Goal: Information Seeking & Learning: Compare options

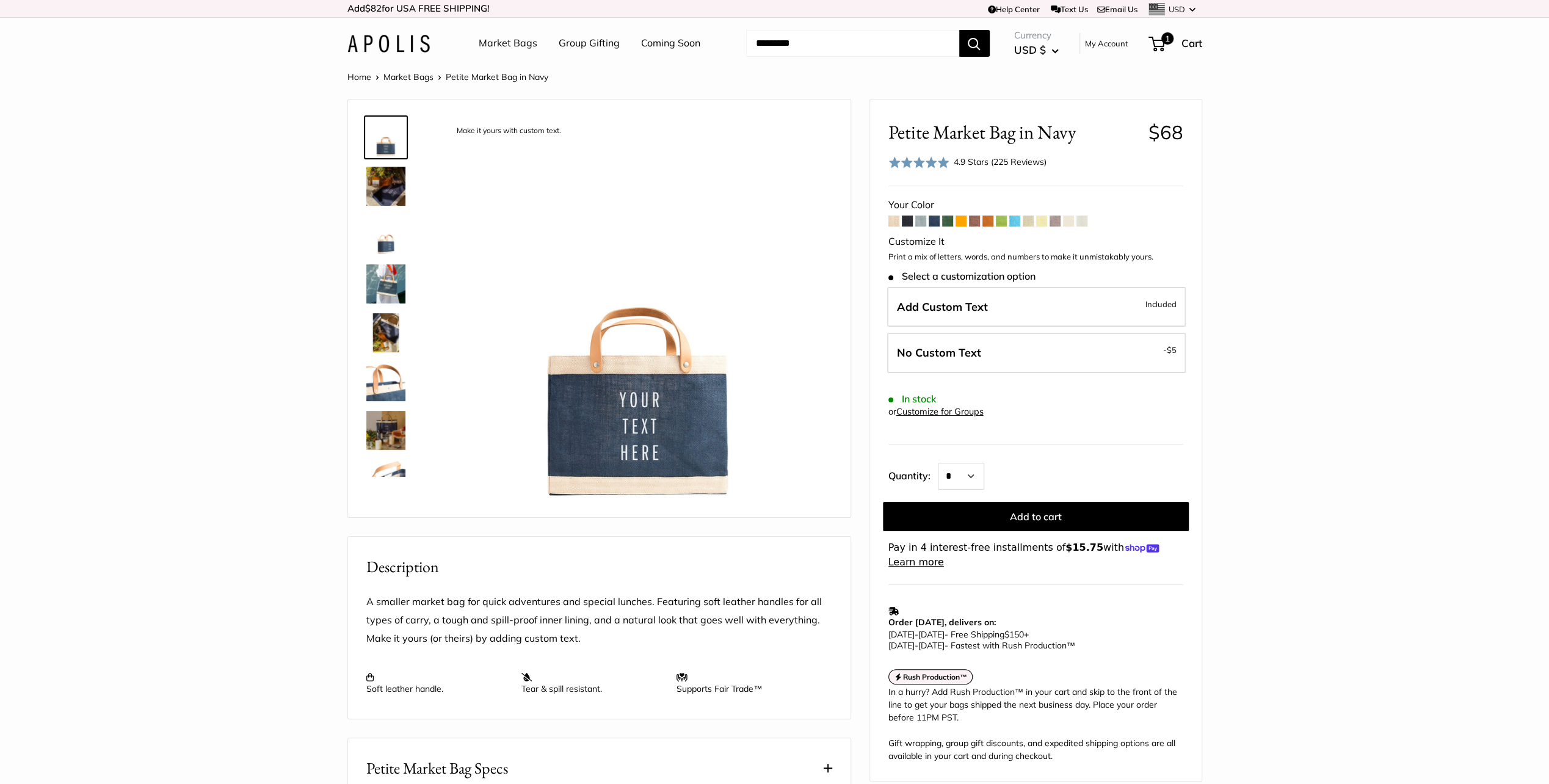
click at [961, 217] on span at bounding box center [961, 221] width 11 height 11
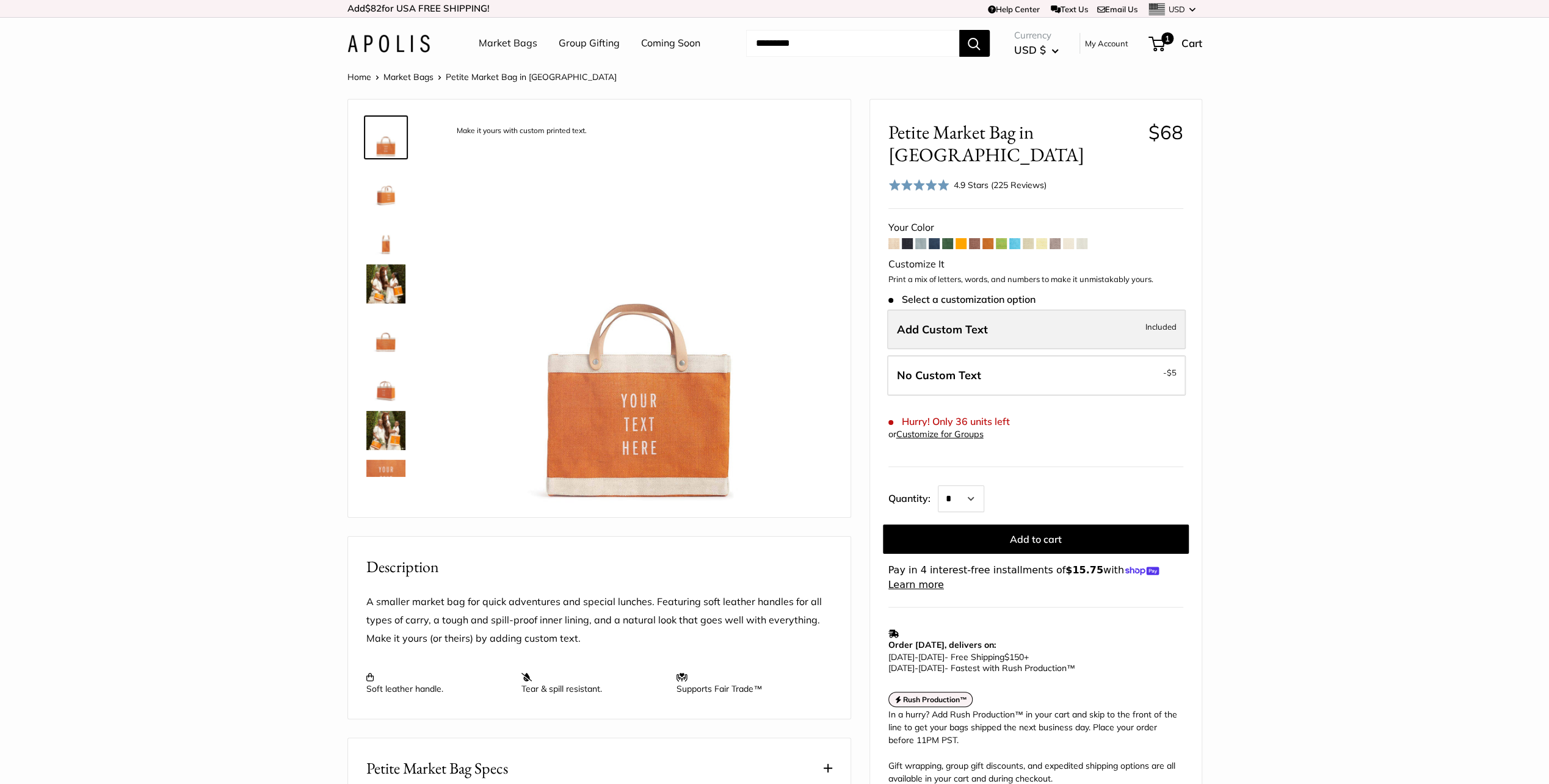
click at [968, 322] on span "Add Custom Text" at bounding box center [942, 329] width 91 height 14
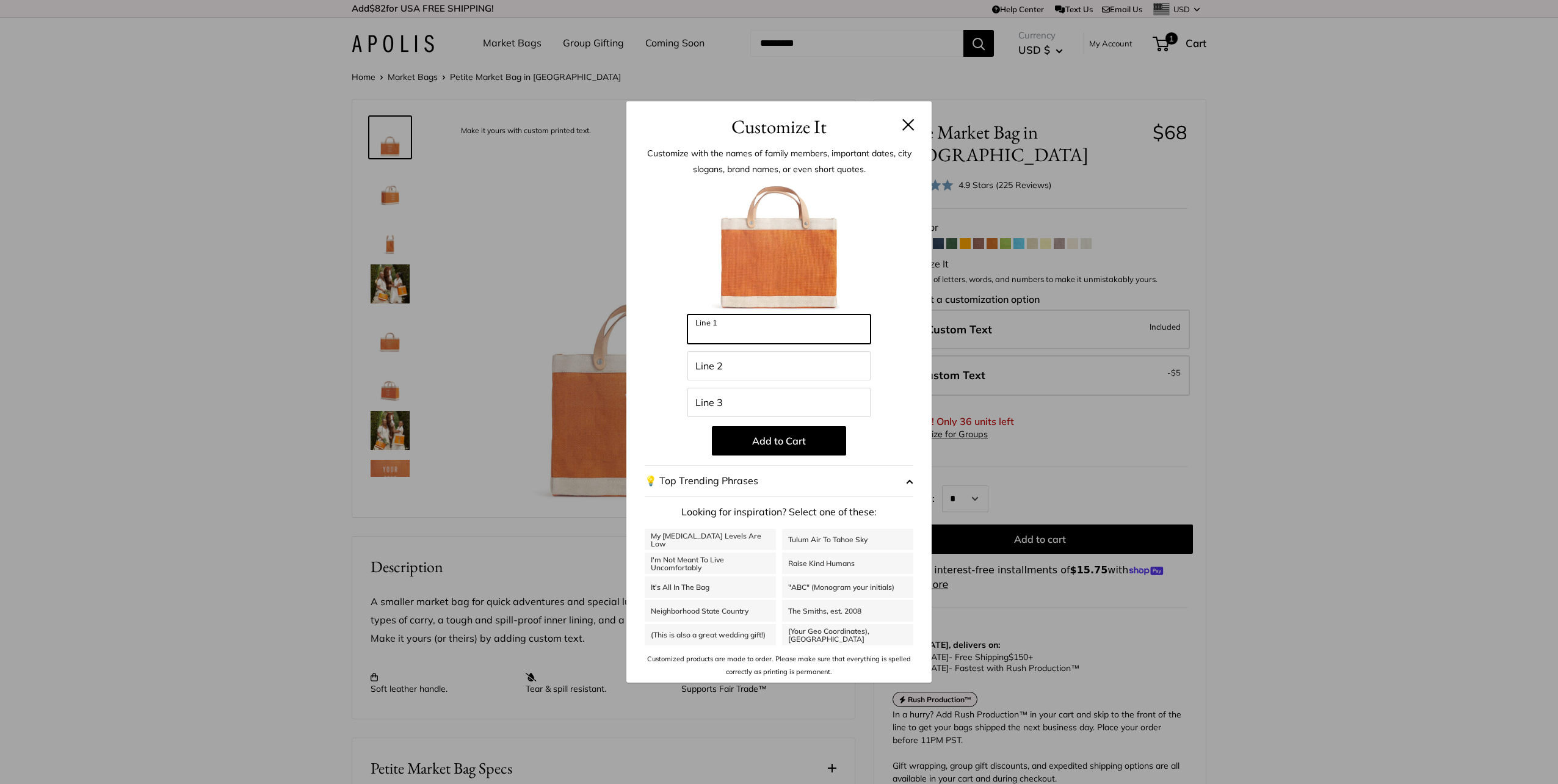
click at [719, 332] on input "Line 1" at bounding box center [779, 329] width 183 height 29
type input "******"
click at [720, 366] on input "Line 2" at bounding box center [779, 365] width 183 height 29
type input "***"
click at [718, 394] on input "Line 3" at bounding box center [779, 402] width 183 height 29
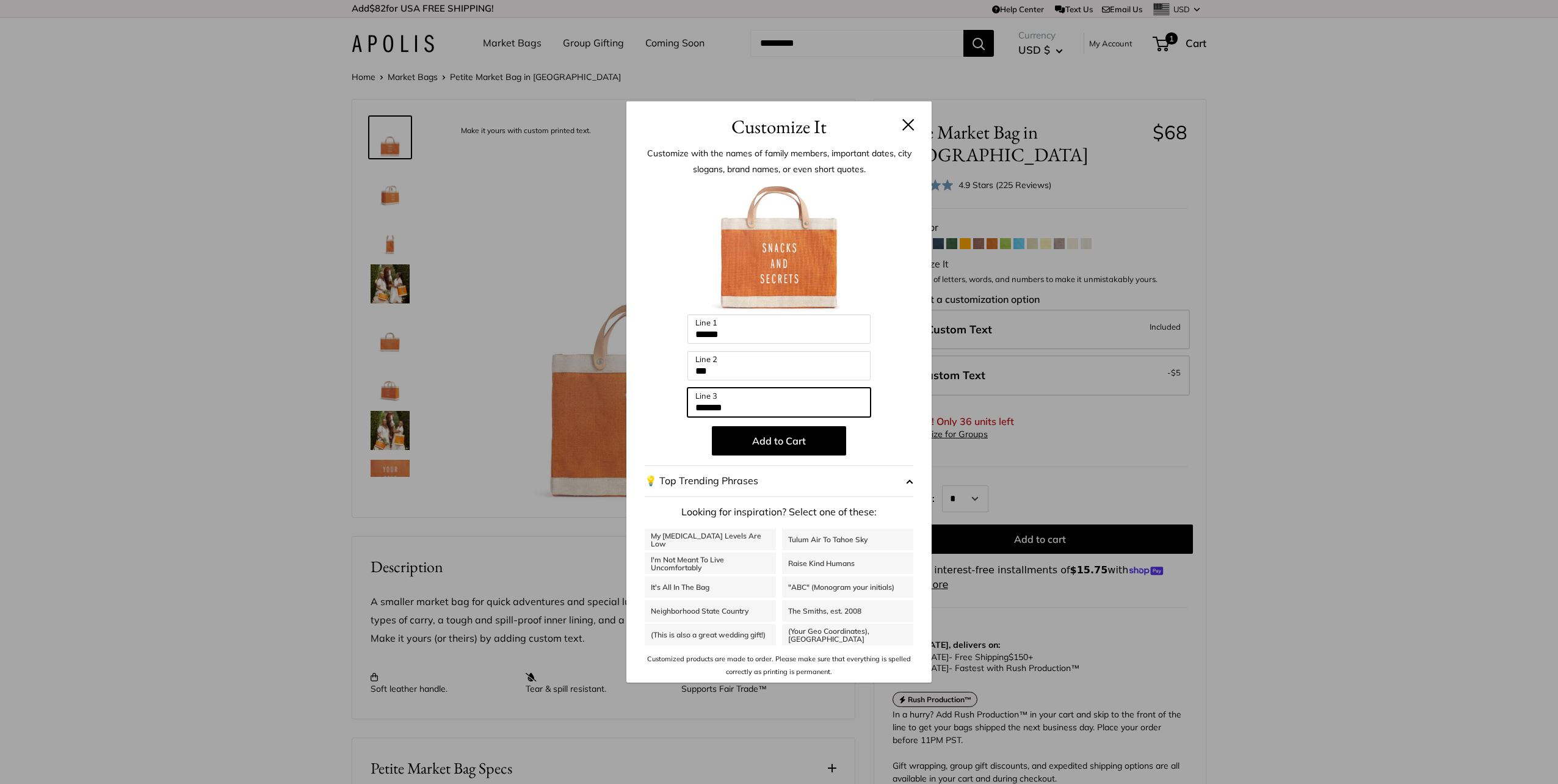
type input "*******"
click at [904, 122] on button at bounding box center [908, 125] width 13 height 13
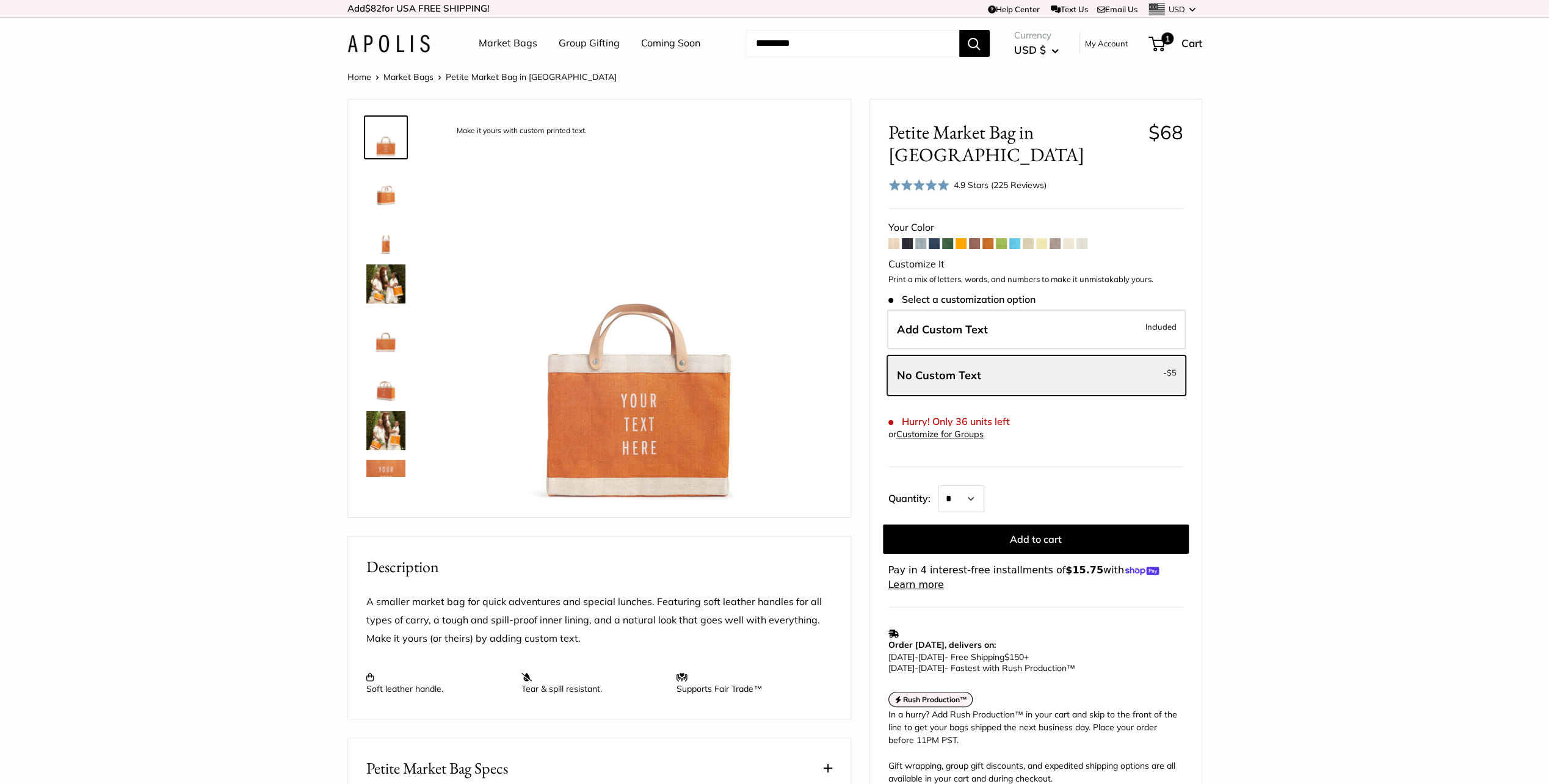
click at [934, 238] on span at bounding box center [935, 244] width 11 height 11
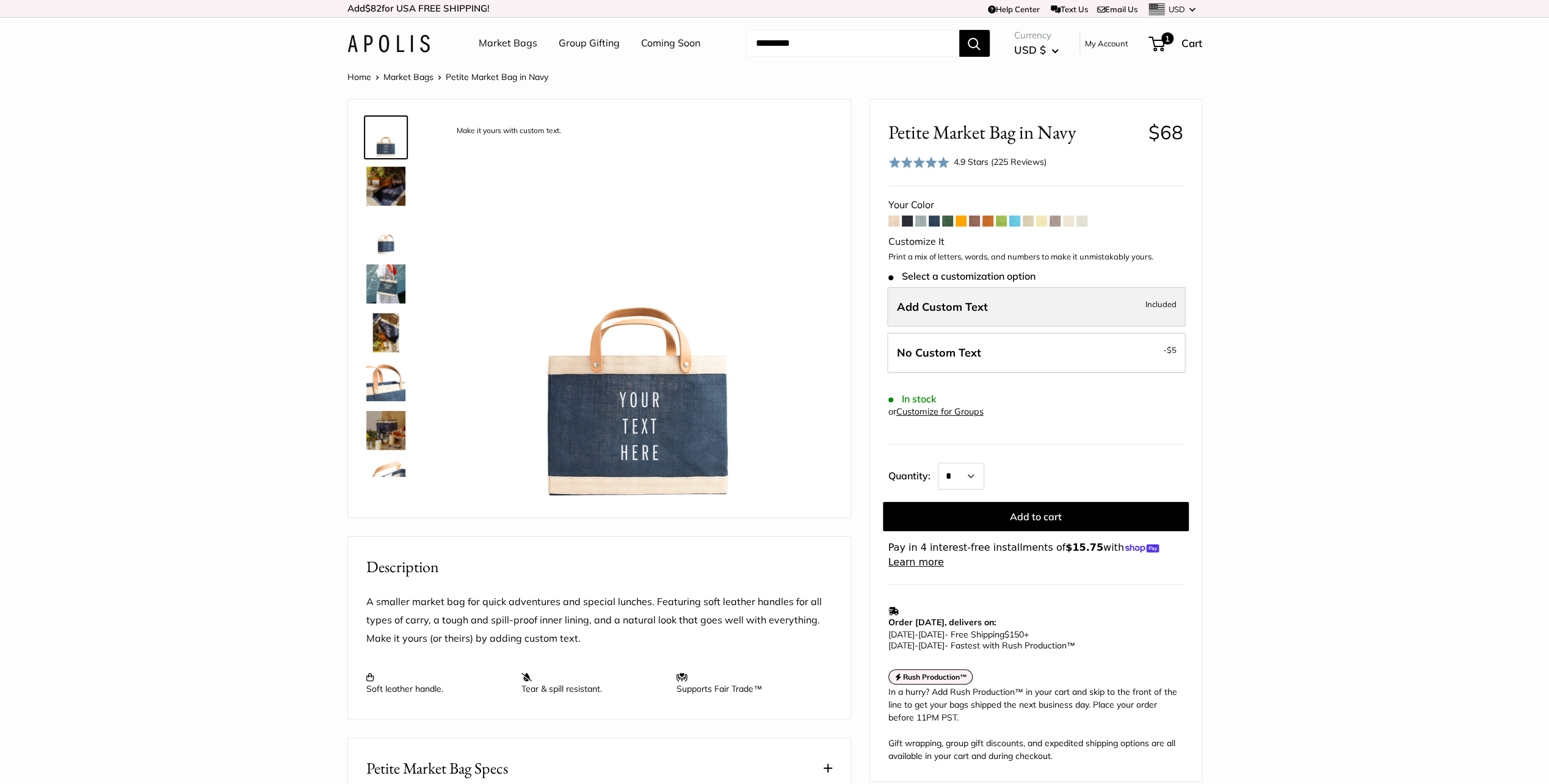
click at [997, 301] on label "Add Custom Text Included" at bounding box center [1037, 307] width 299 height 40
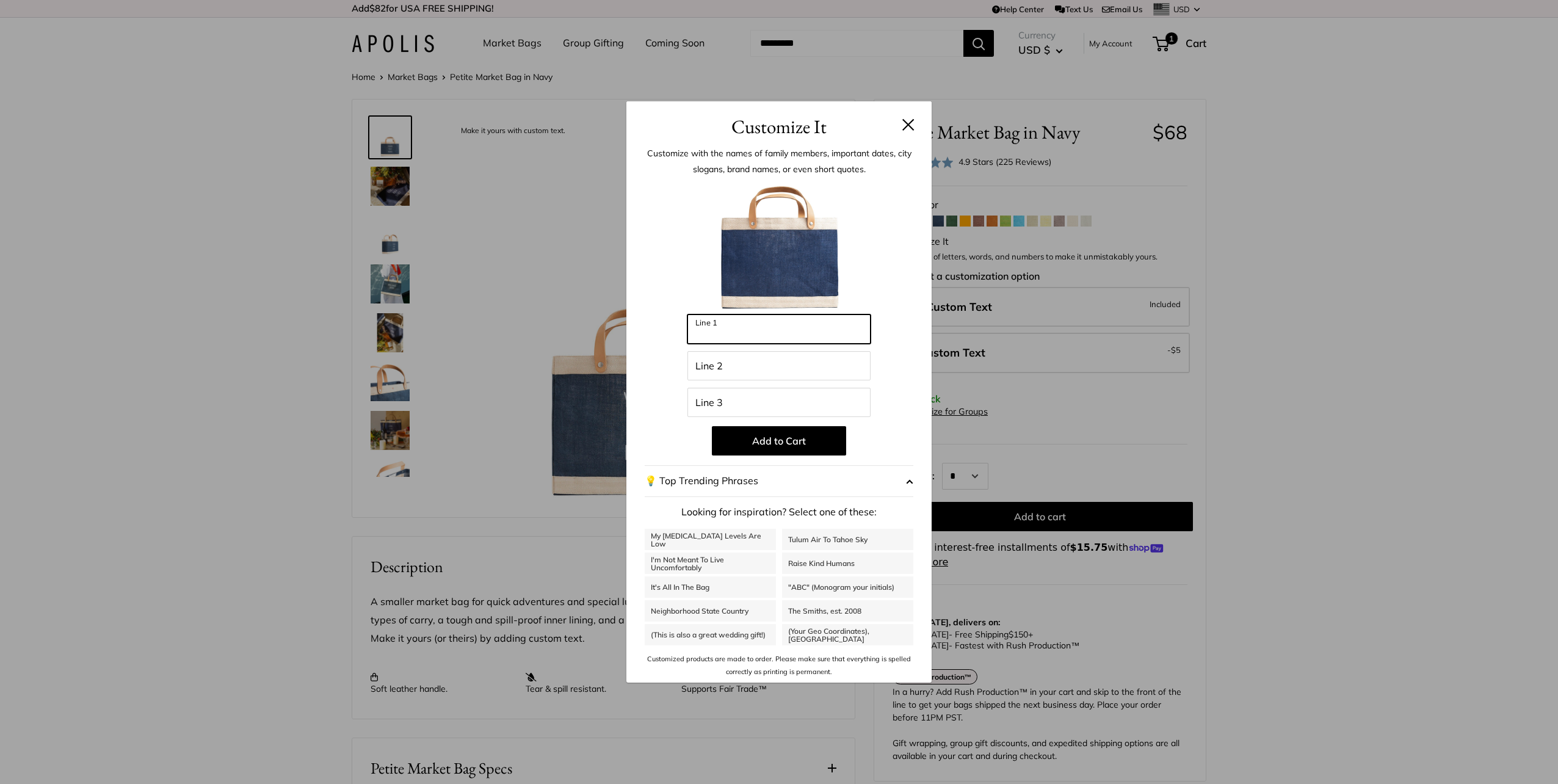
click at [749, 331] on input "Line 1" at bounding box center [779, 329] width 183 height 29
type input "*****"
click at [720, 363] on input "Line 2" at bounding box center [779, 365] width 183 height 29
type input "**"
click at [708, 409] on input "Line 3" at bounding box center [779, 402] width 183 height 29
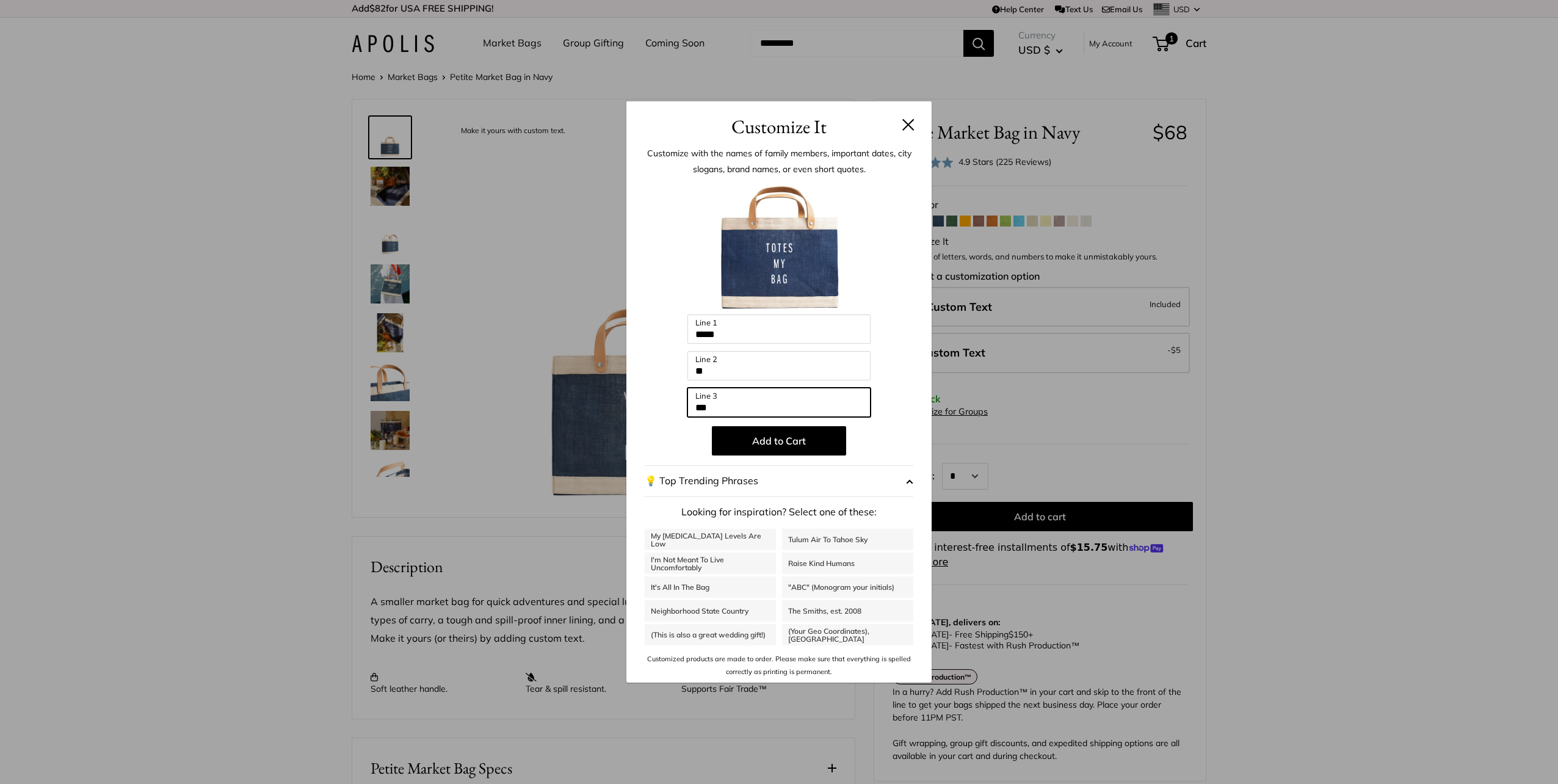
type input "***"
click at [1346, 402] on div "Customize It Customize with the names of family members, important dates, city …" at bounding box center [779, 392] width 1558 height 784
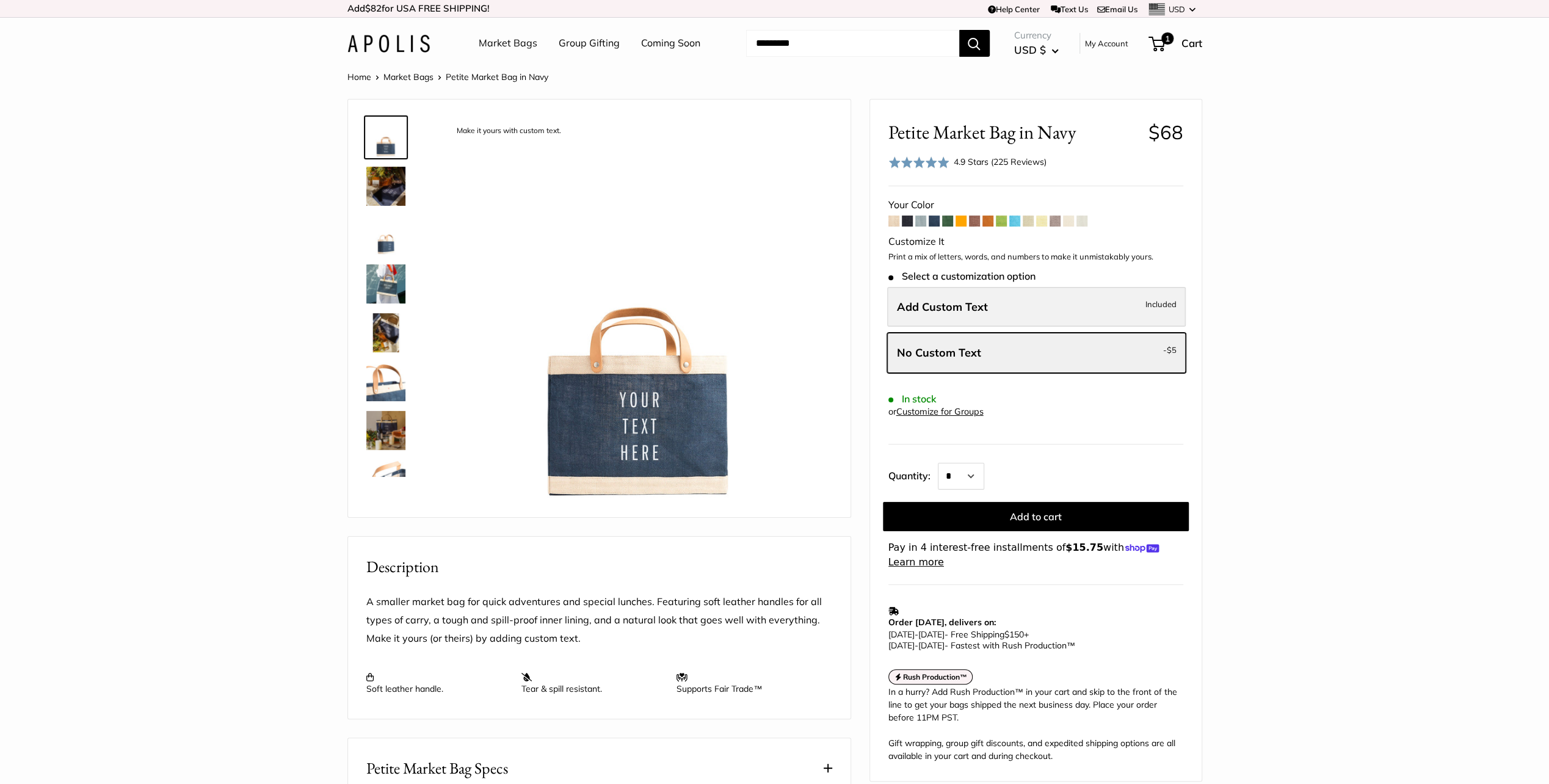
click at [938, 295] on label "Add Custom Text Included" at bounding box center [1037, 307] width 299 height 40
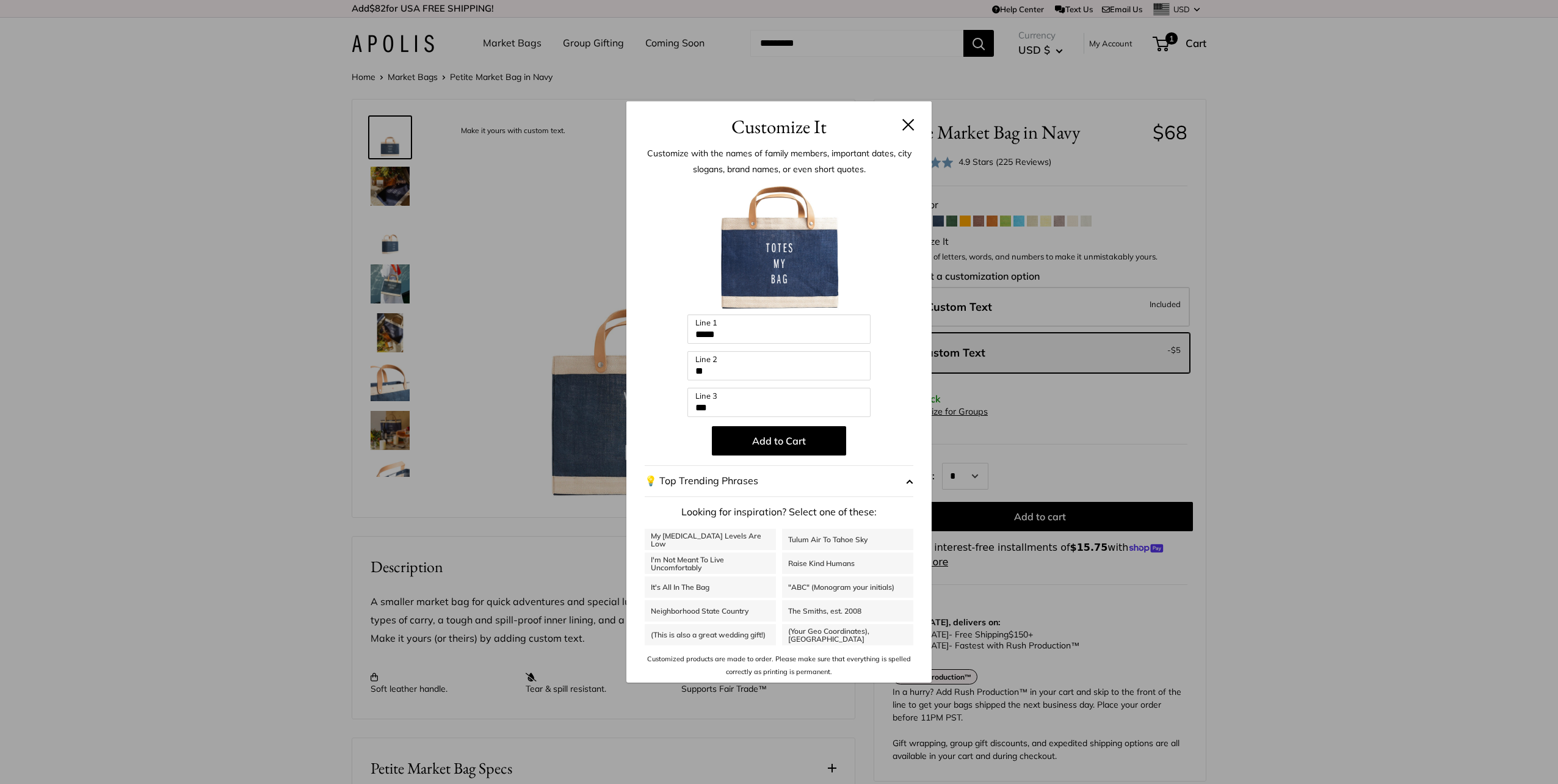
click at [923, 124] on header "Customize It" at bounding box center [779, 121] width 305 height 39
click at [911, 124] on button at bounding box center [908, 125] width 13 height 13
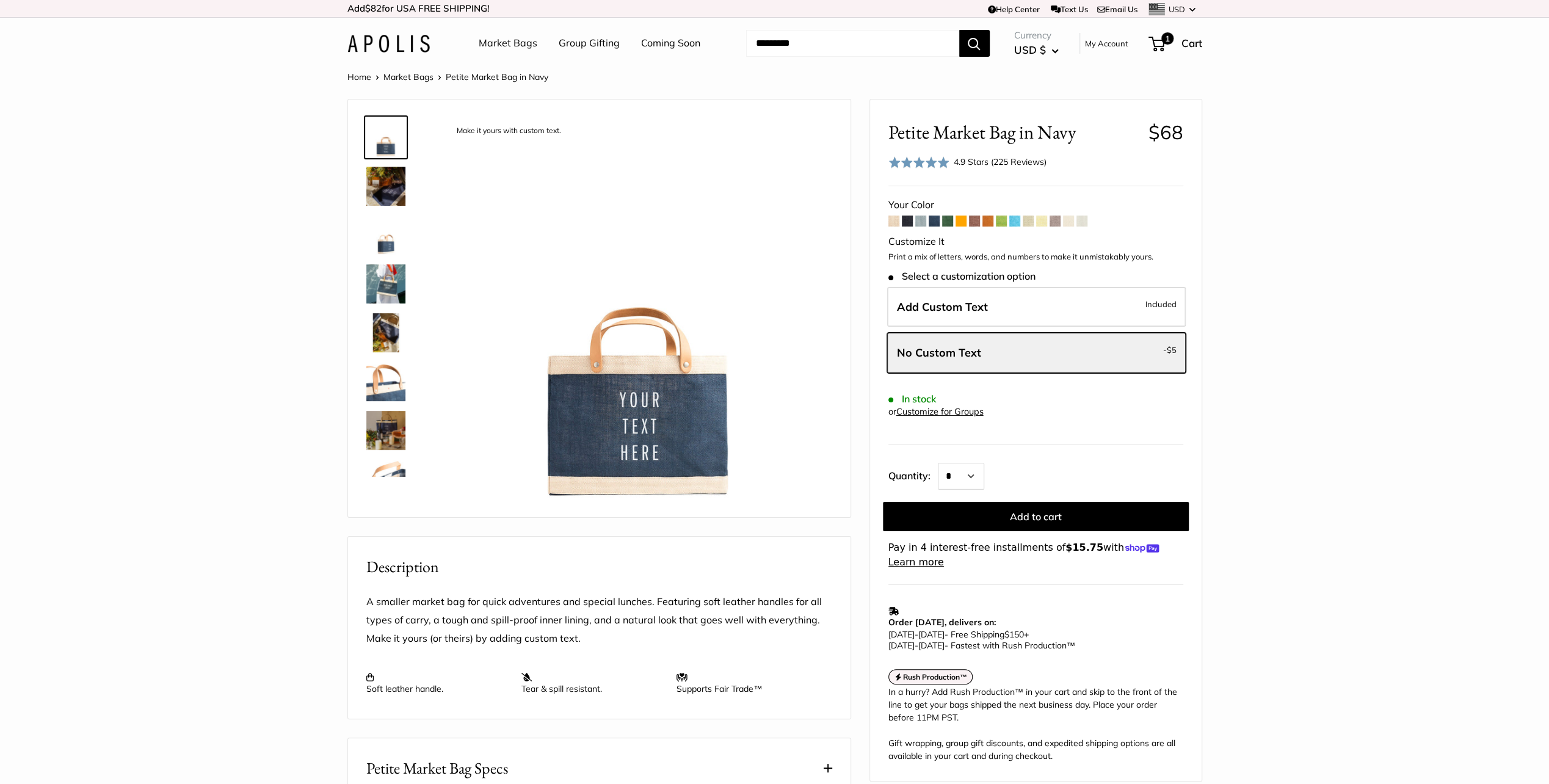
click at [894, 219] on span at bounding box center [894, 221] width 11 height 11
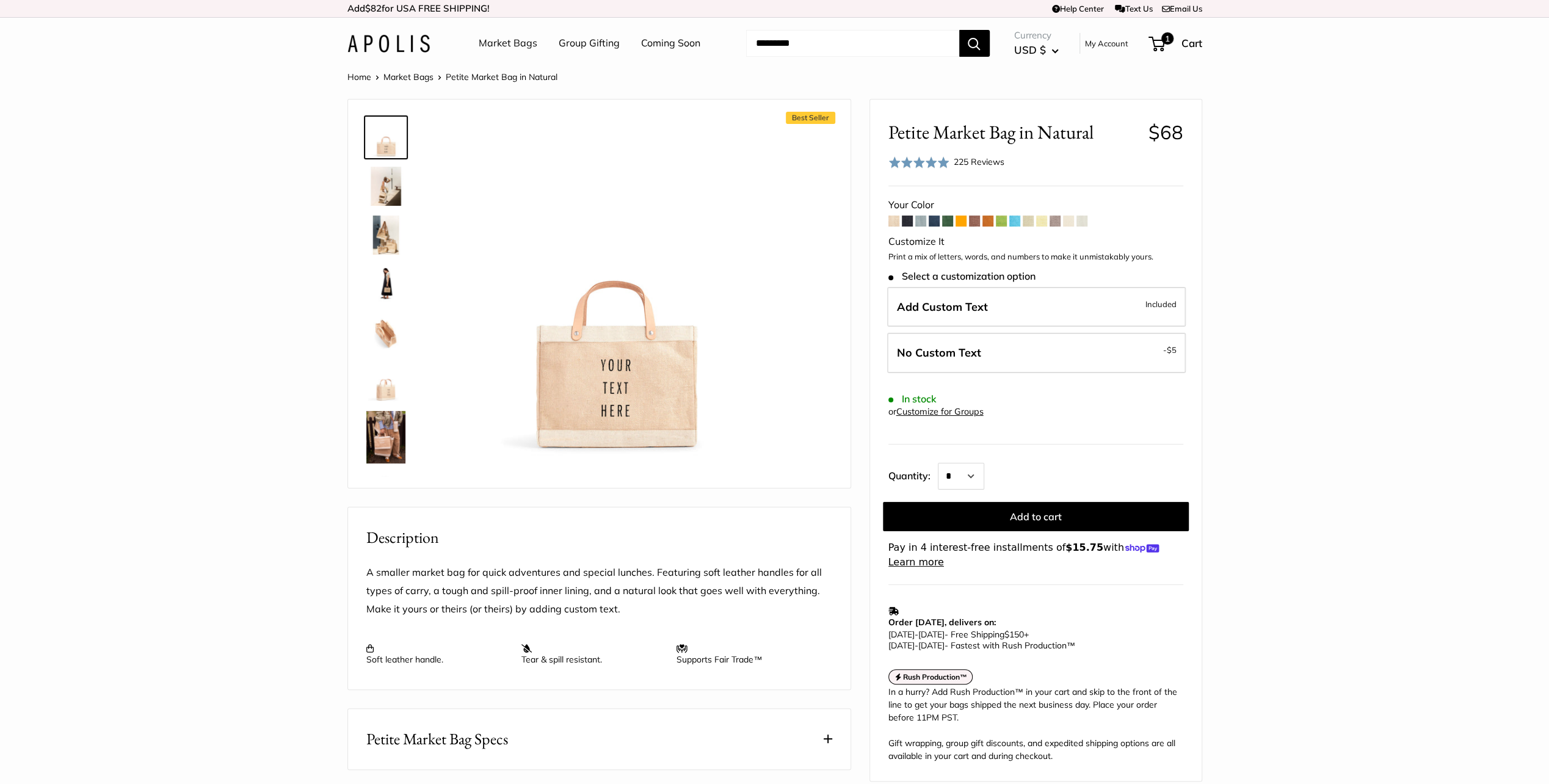
click at [908, 219] on span at bounding box center [908, 221] width 11 height 11
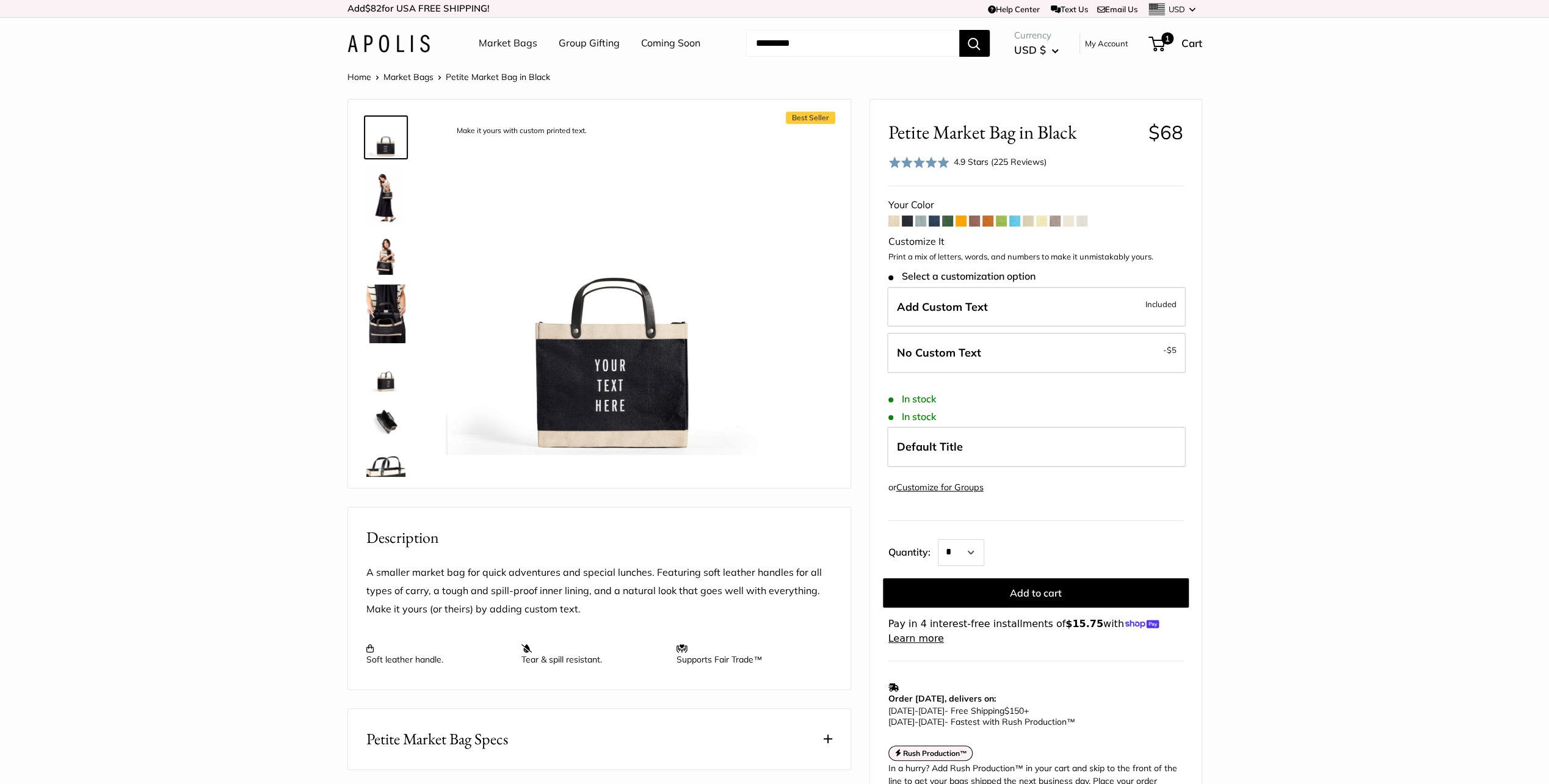
click at [923, 219] on span at bounding box center [921, 221] width 11 height 11
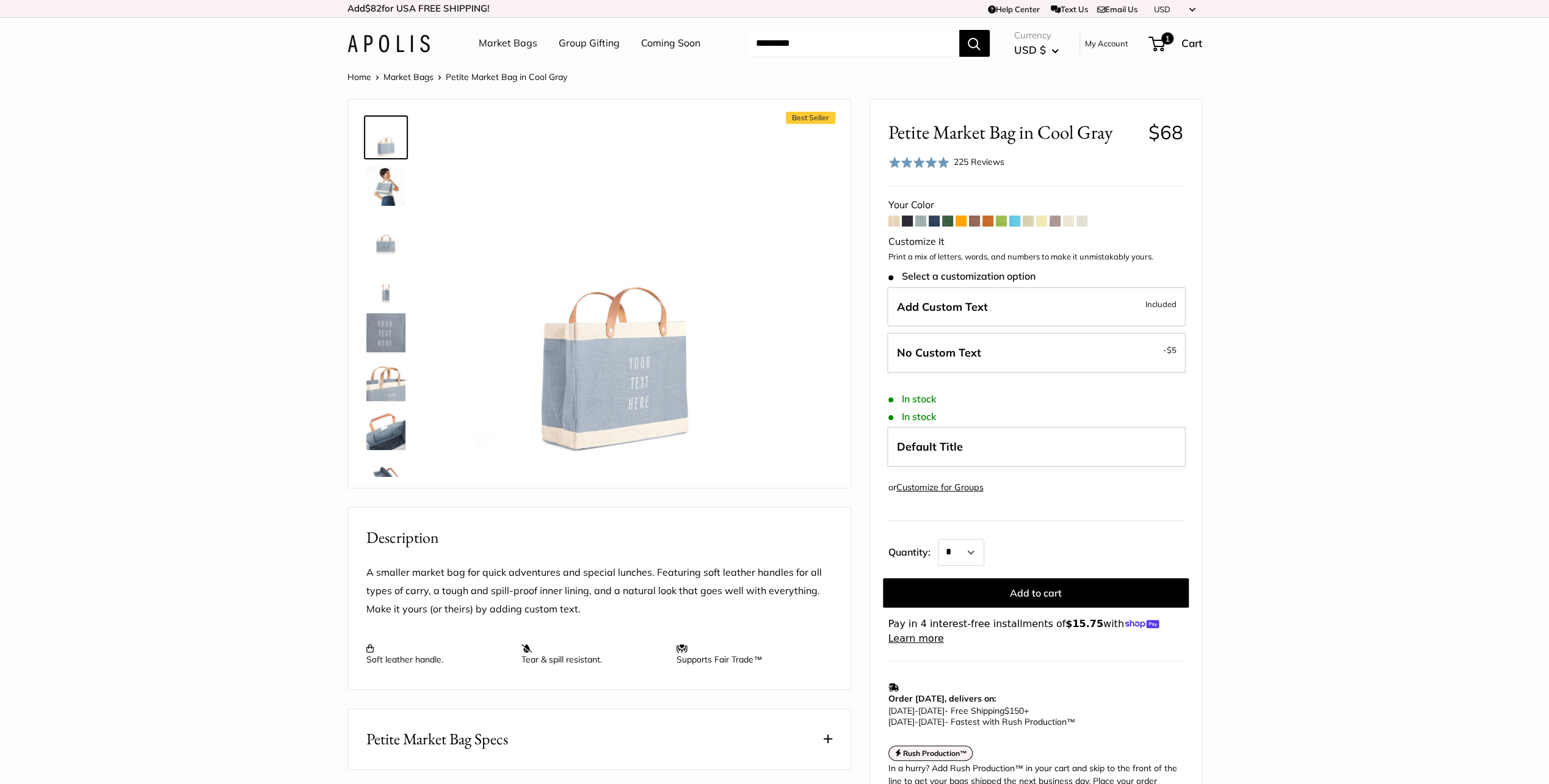
click at [934, 219] on span at bounding box center [935, 221] width 11 height 11
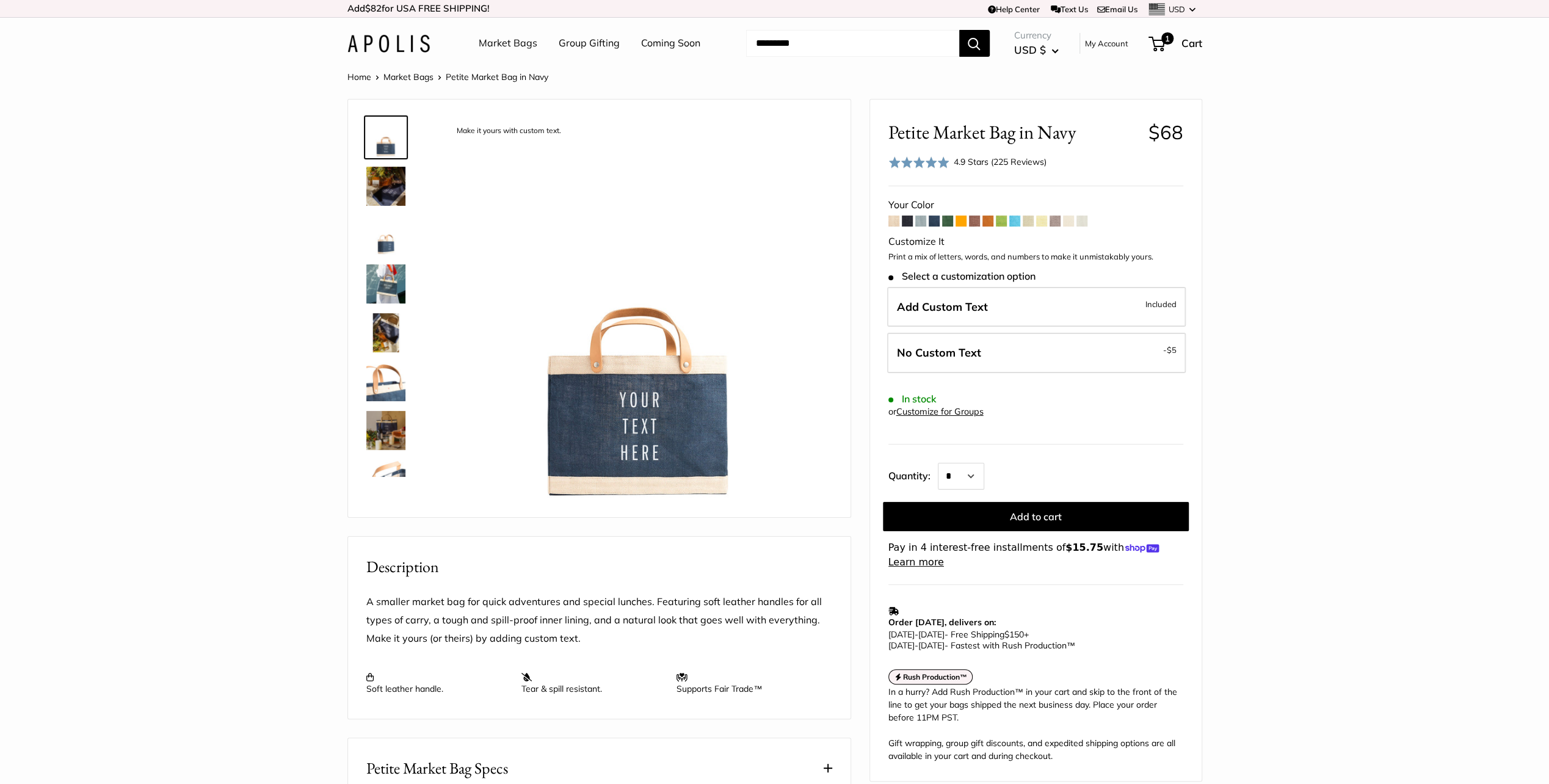
click at [948, 219] on span at bounding box center [948, 221] width 11 height 11
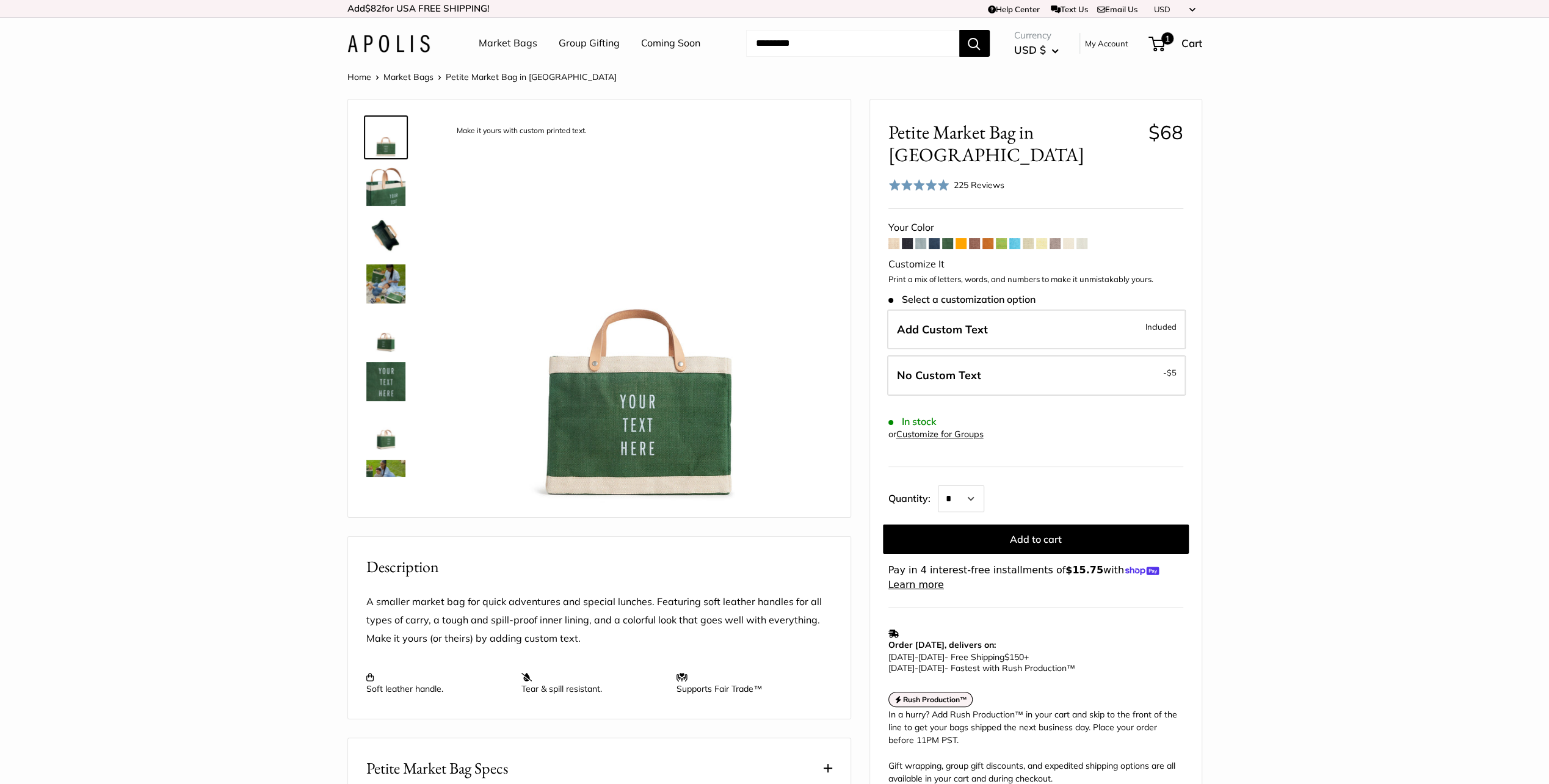
click at [957, 238] on span at bounding box center [961, 244] width 11 height 11
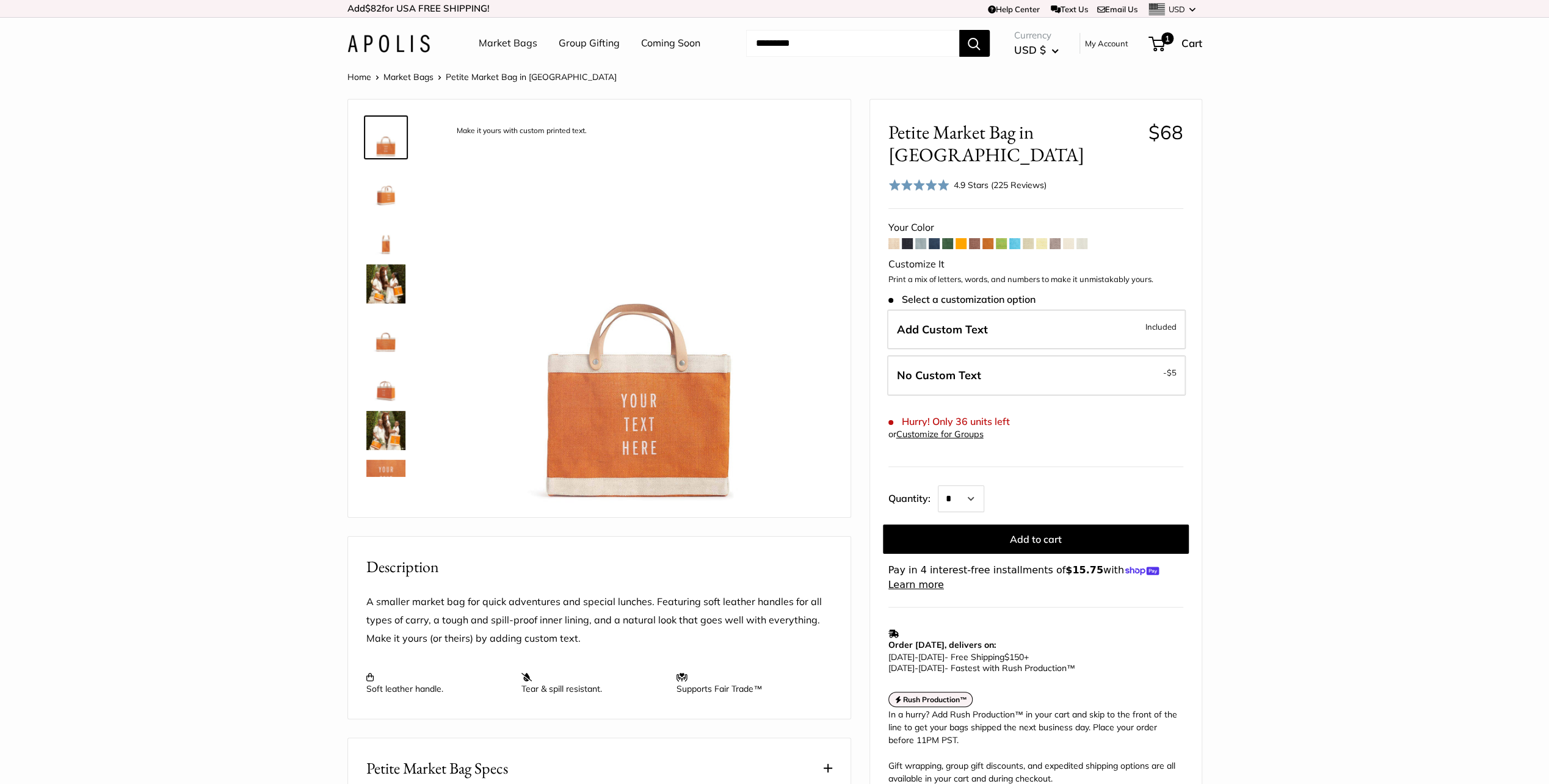
click at [972, 238] on span at bounding box center [975, 244] width 11 height 11
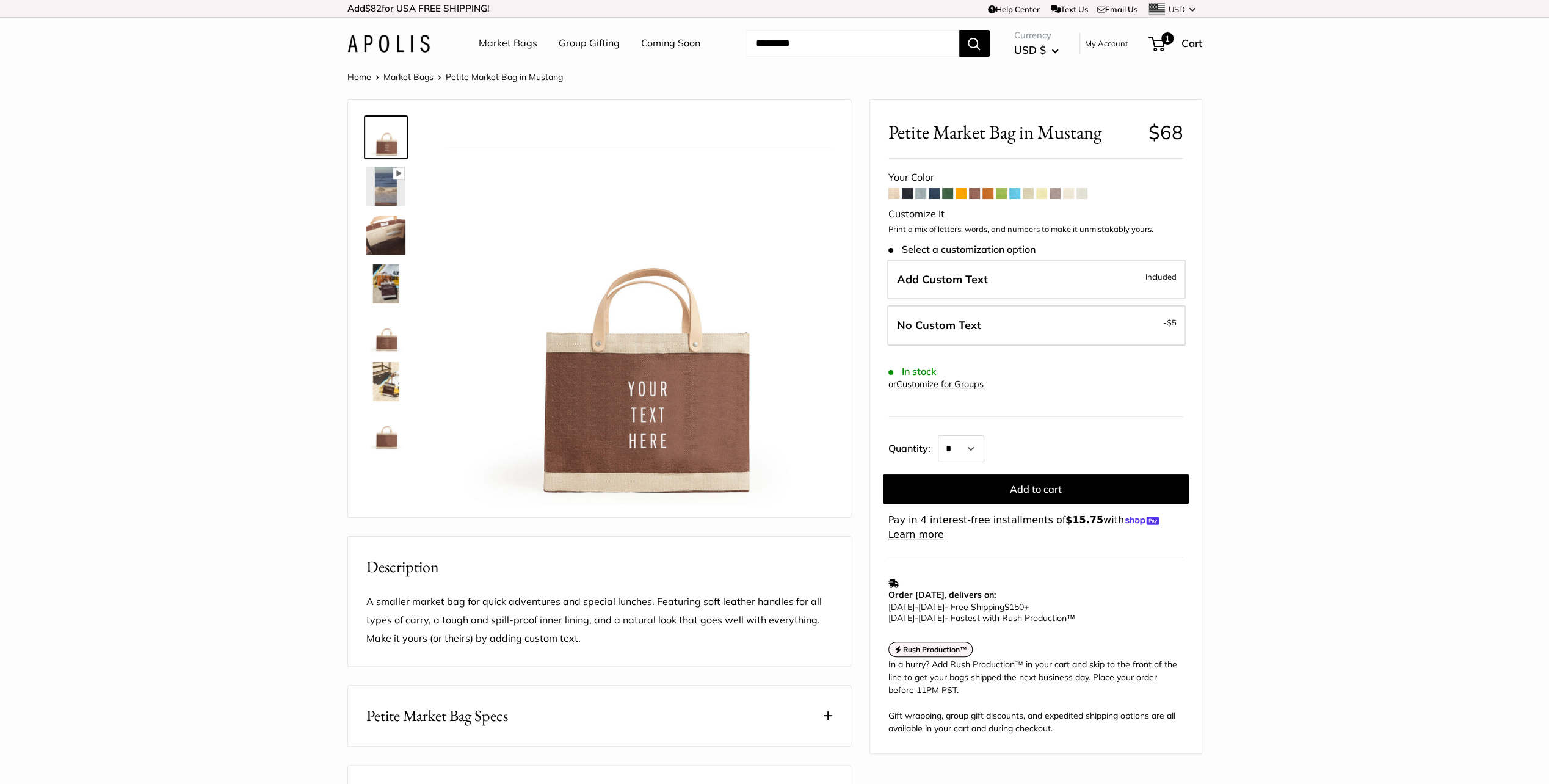
click at [972, 190] on span at bounding box center [975, 193] width 11 height 11
click at [990, 192] on span at bounding box center [988, 193] width 11 height 11
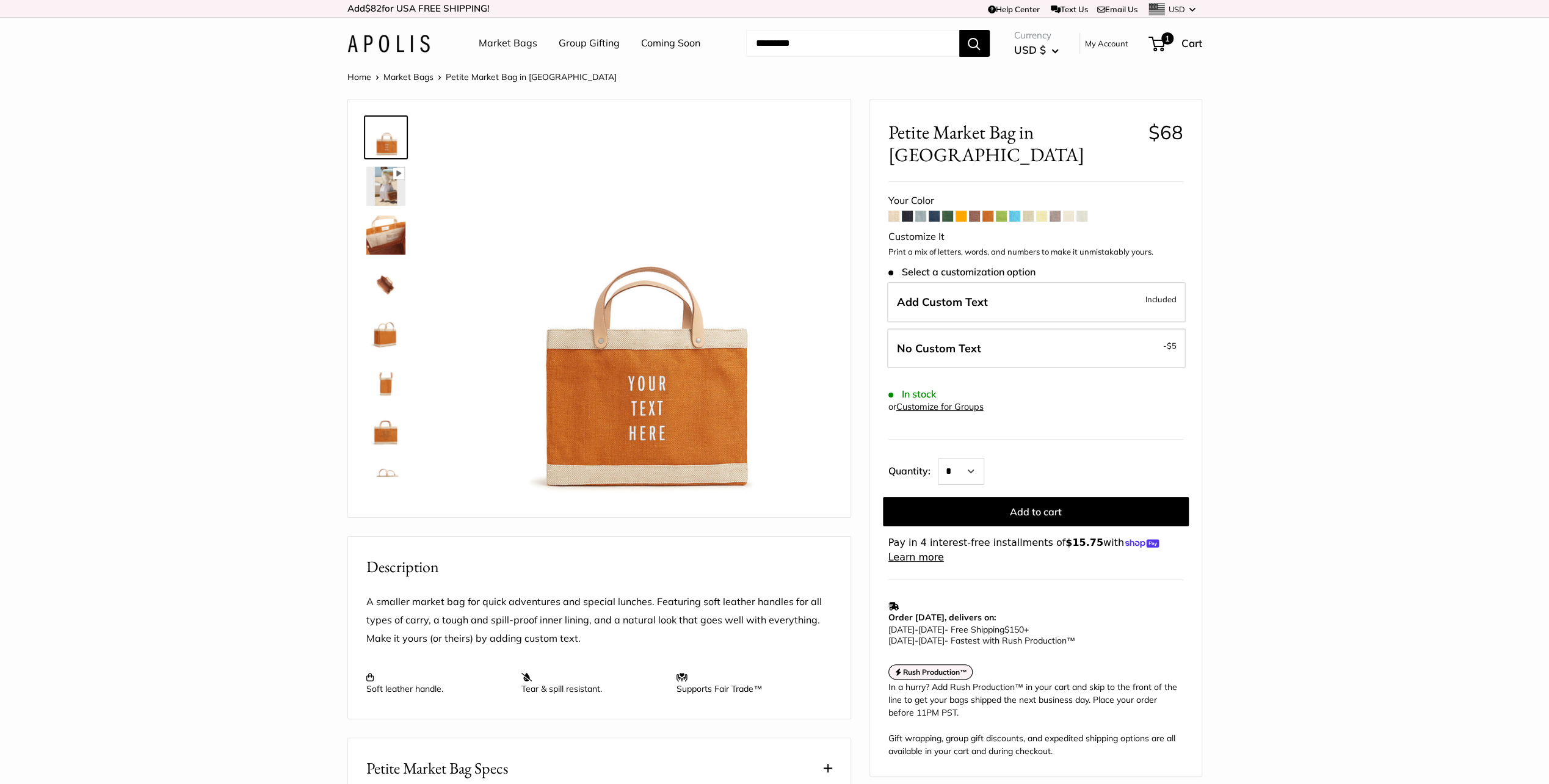
click at [959, 211] on span at bounding box center [961, 216] width 11 height 11
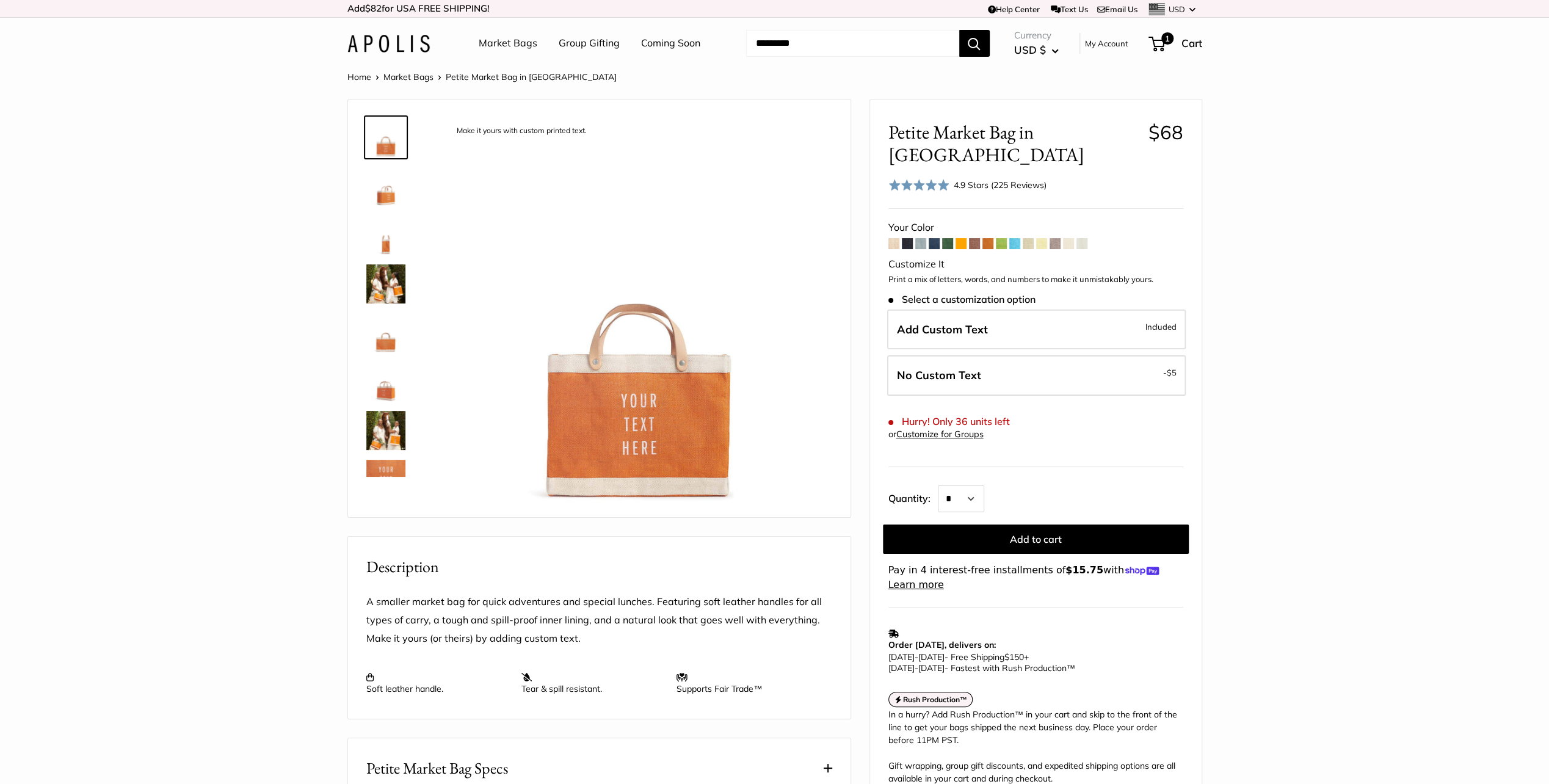
click at [962, 238] on span at bounding box center [961, 244] width 11 height 11
click at [990, 238] on span at bounding box center [988, 244] width 11 height 11
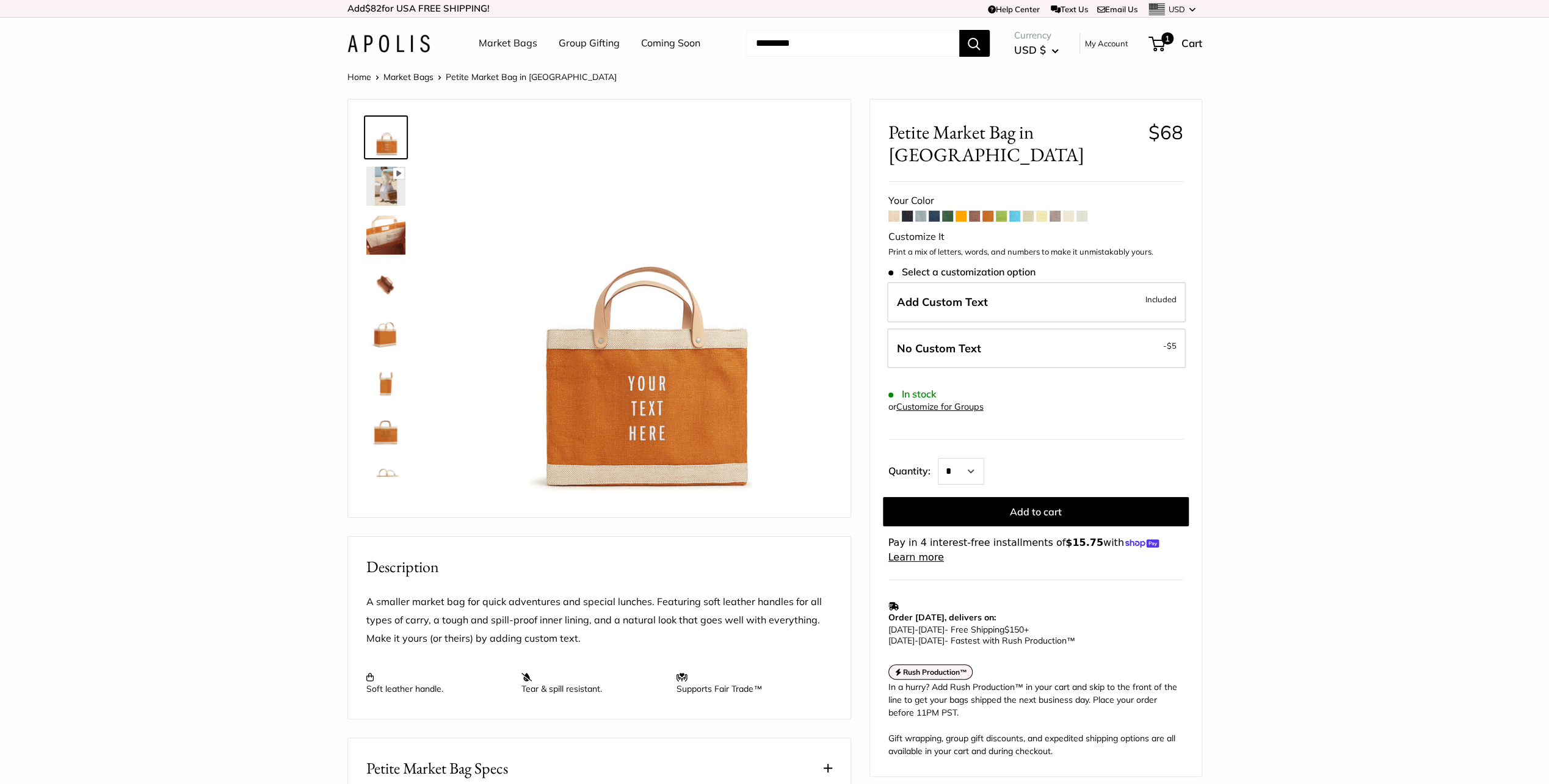
click at [998, 211] on span at bounding box center [1001, 216] width 11 height 11
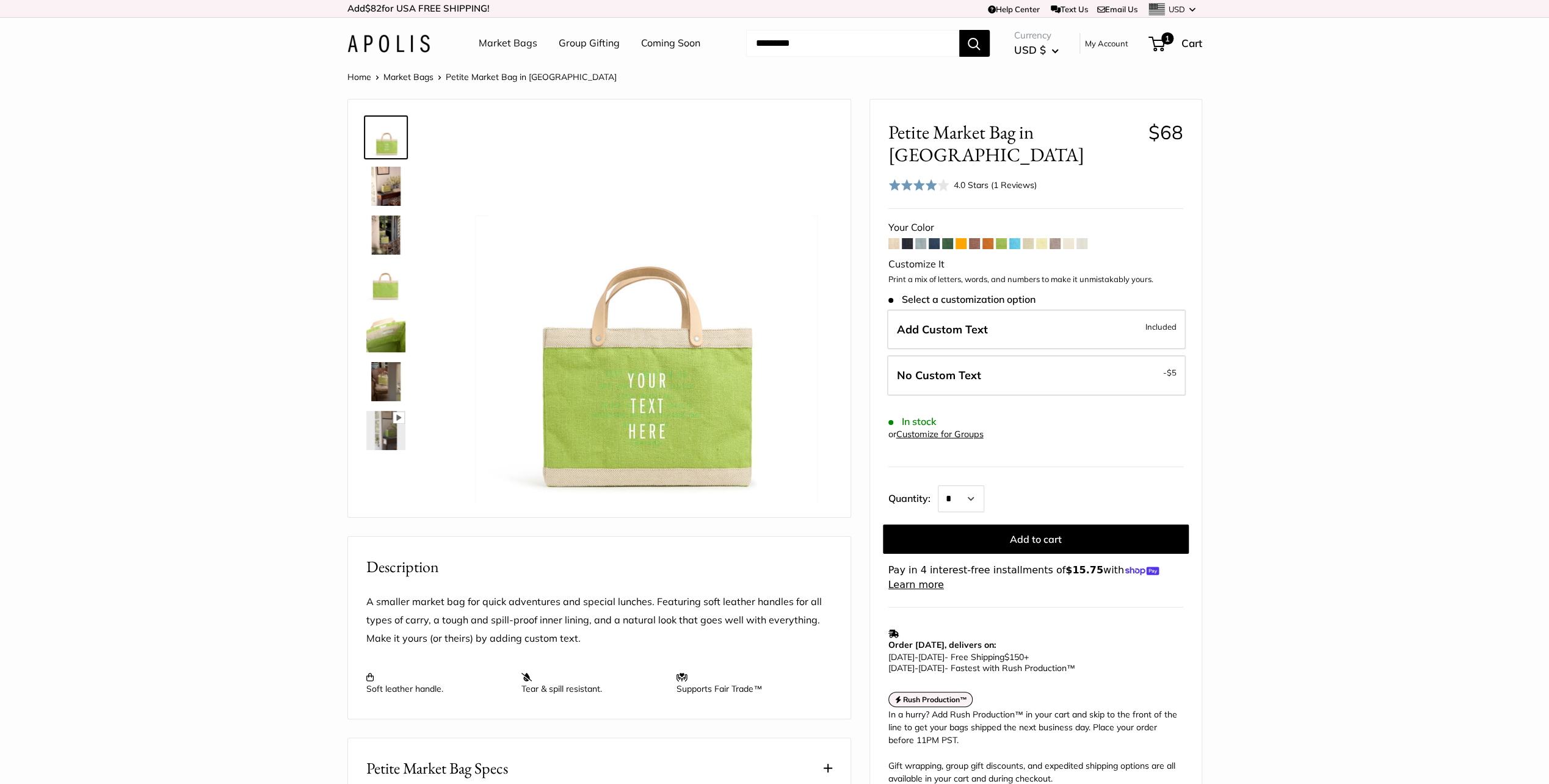
click at [1014, 238] on span at bounding box center [1015, 244] width 11 height 11
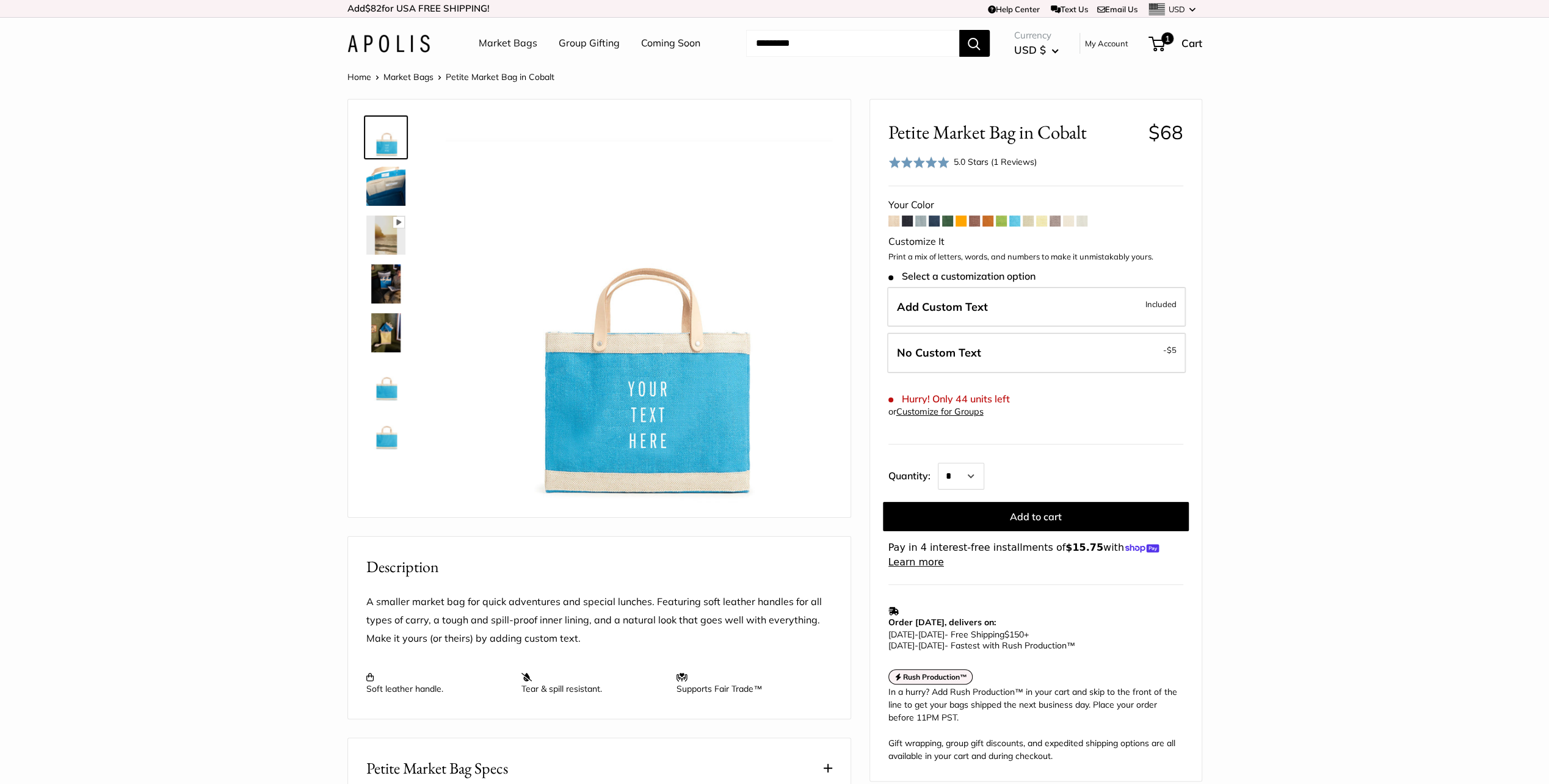
click at [1027, 219] on span at bounding box center [1028, 221] width 11 height 11
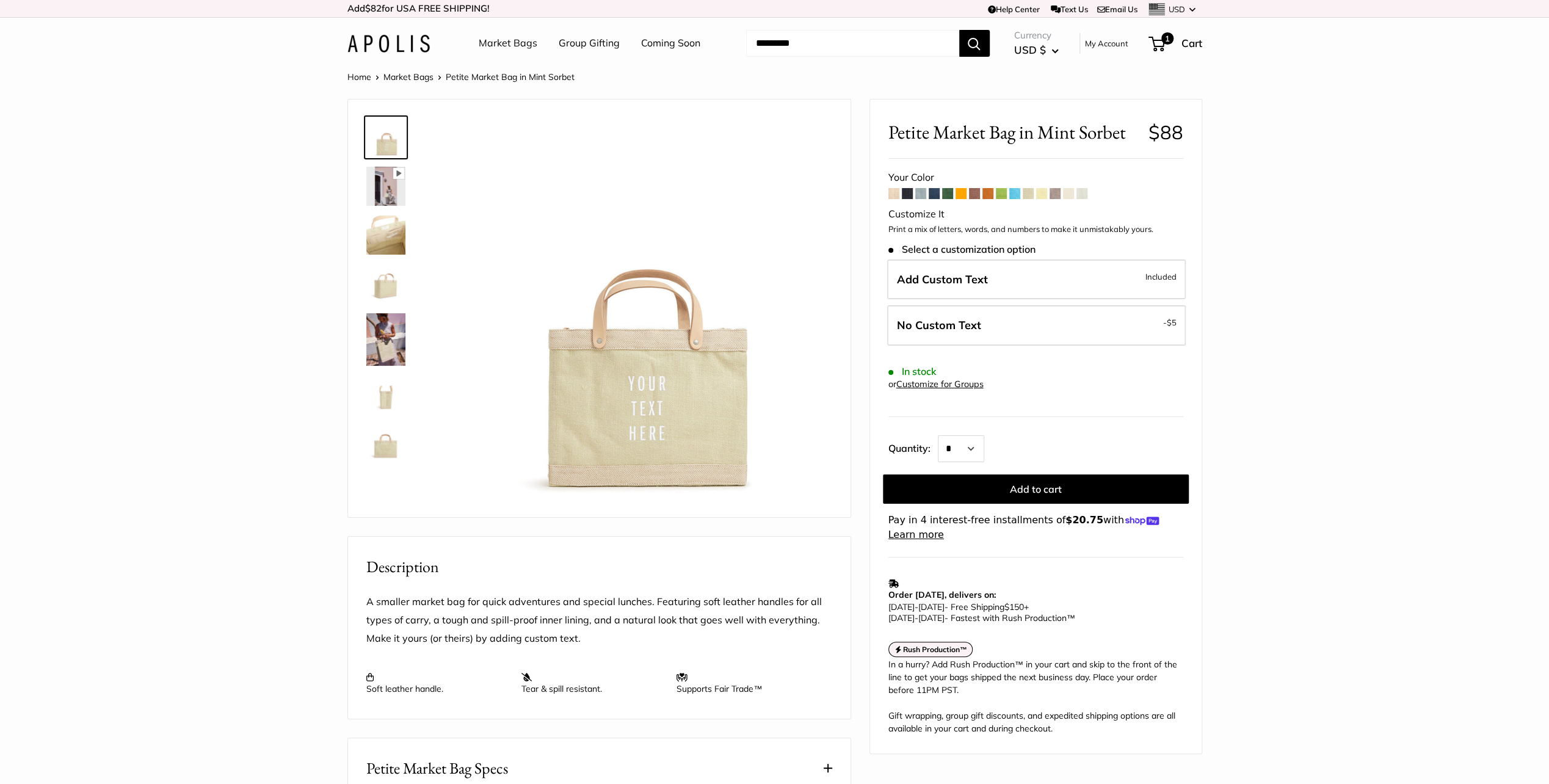
click at [1047, 193] on span at bounding box center [1042, 193] width 11 height 11
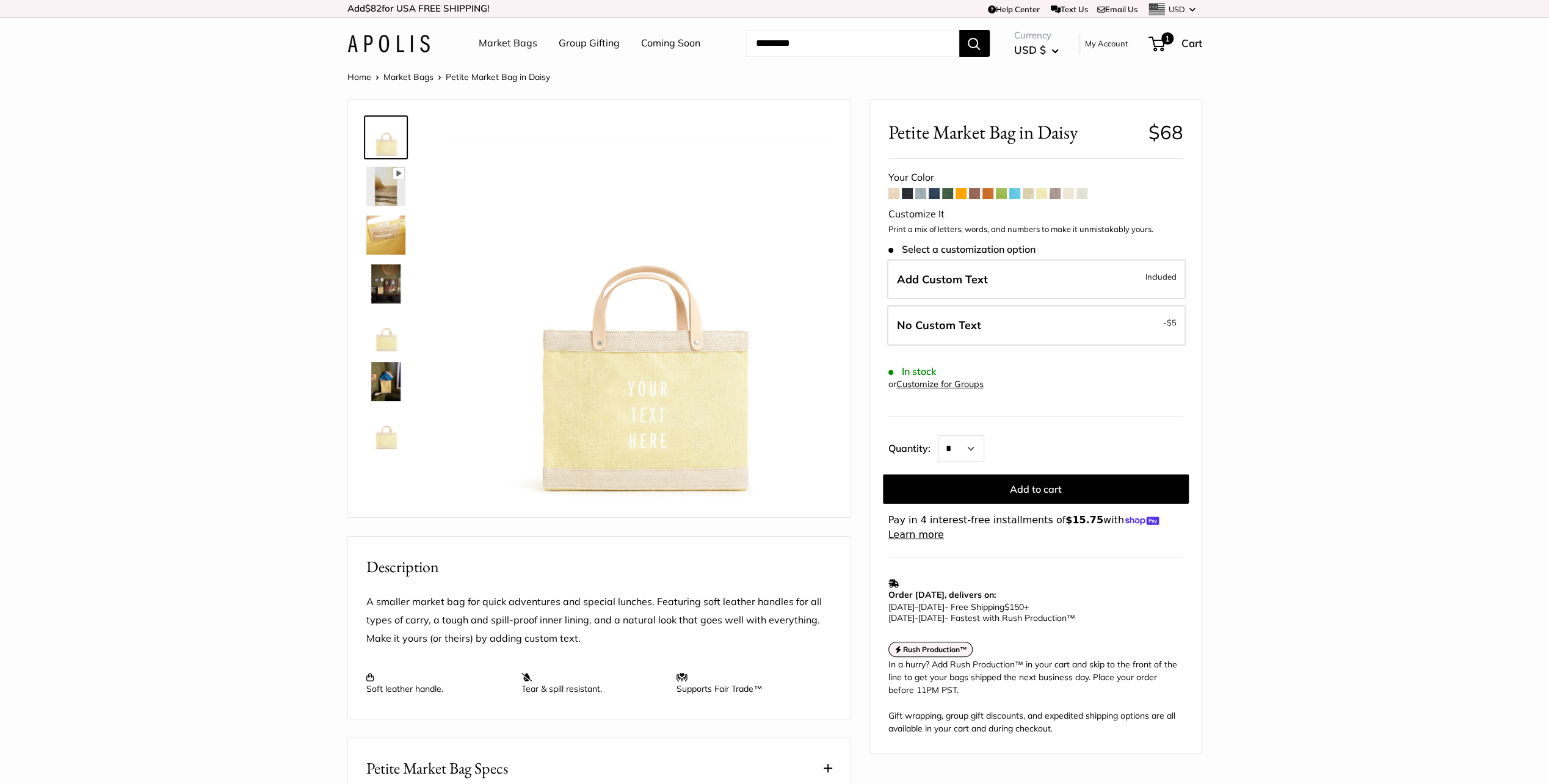
click at [1053, 193] on span at bounding box center [1055, 193] width 11 height 11
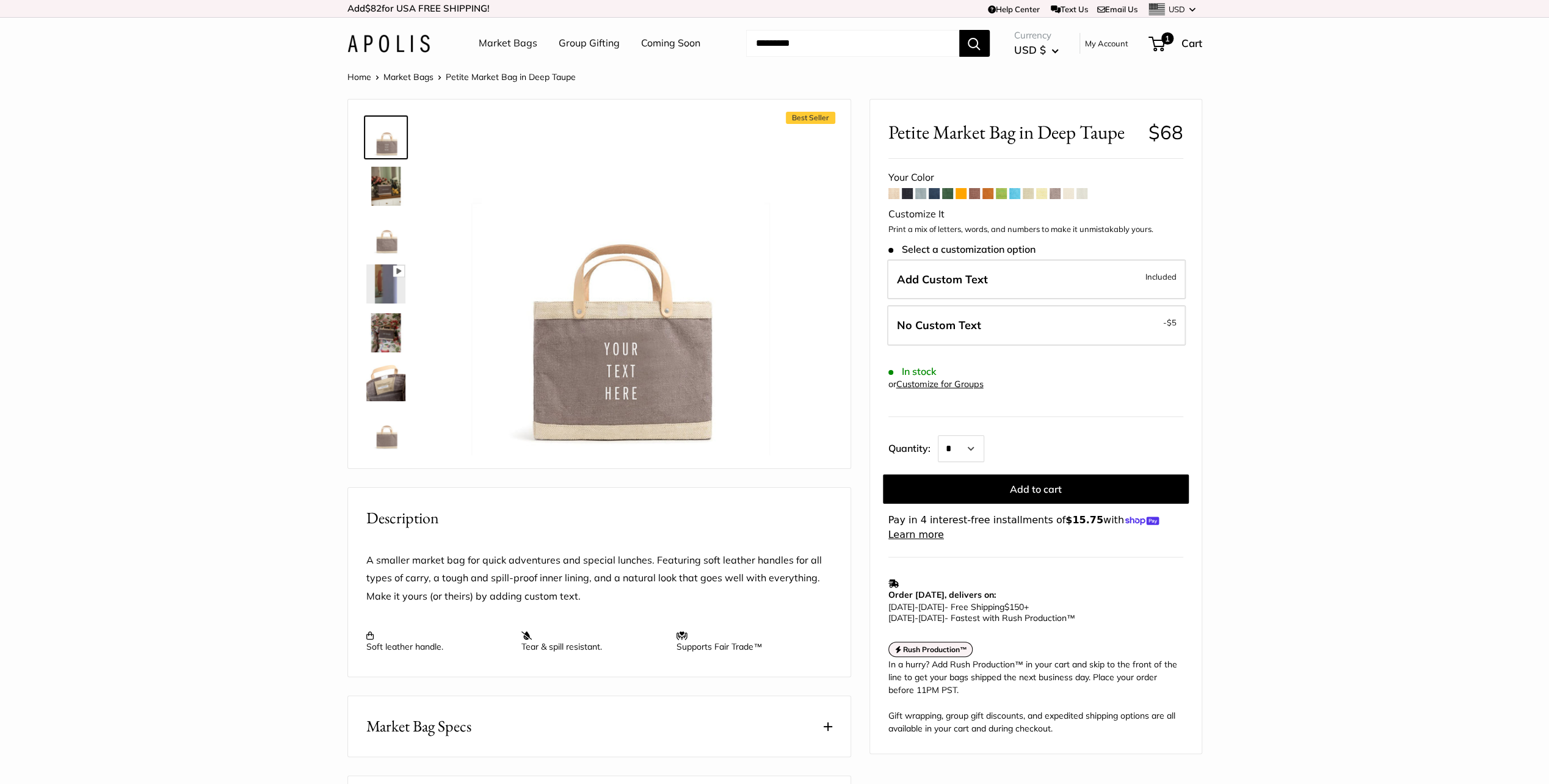
click at [1068, 193] on span at bounding box center [1069, 193] width 11 height 11
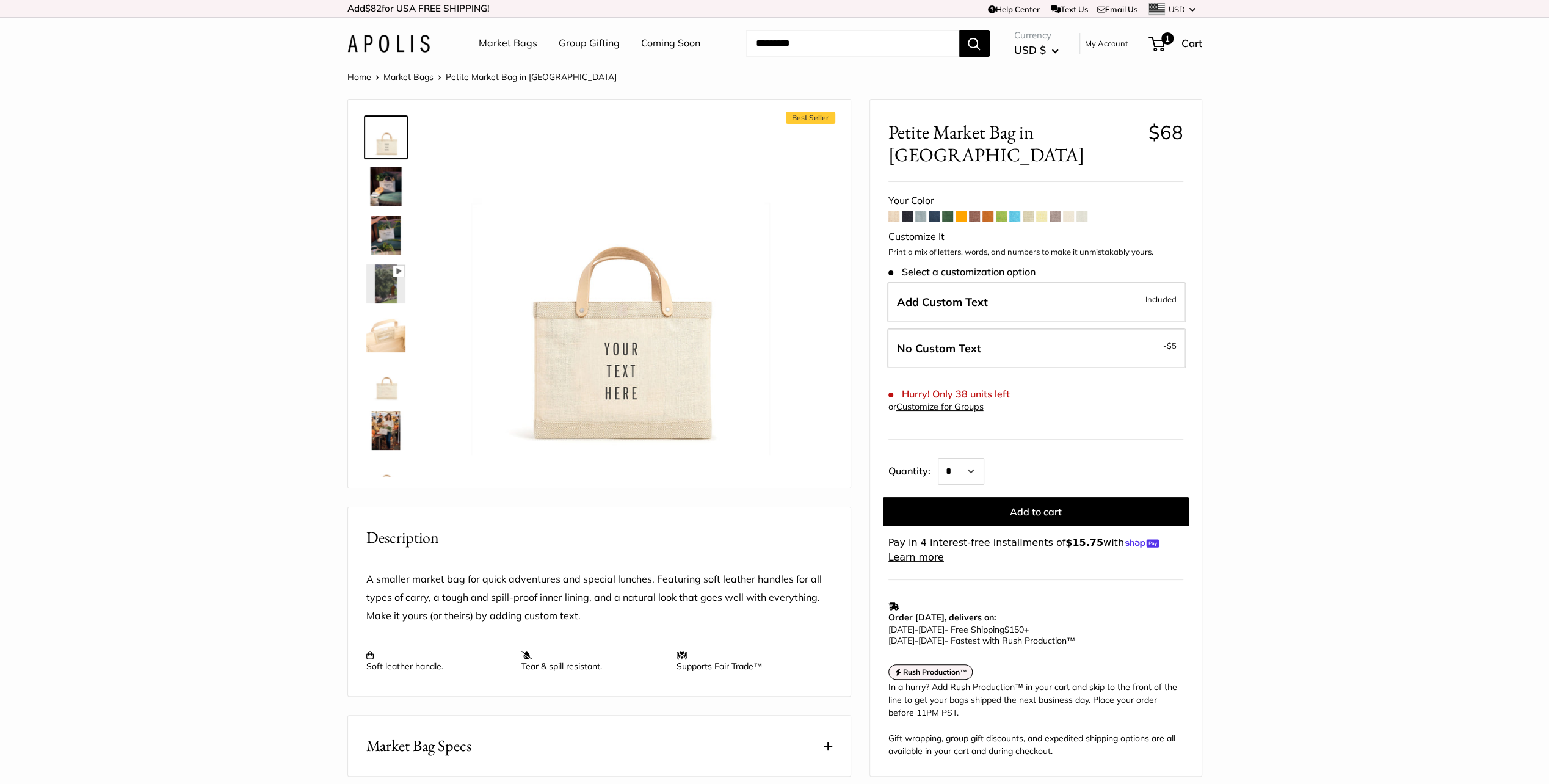
click at [1059, 211] on span at bounding box center [1055, 216] width 11 height 11
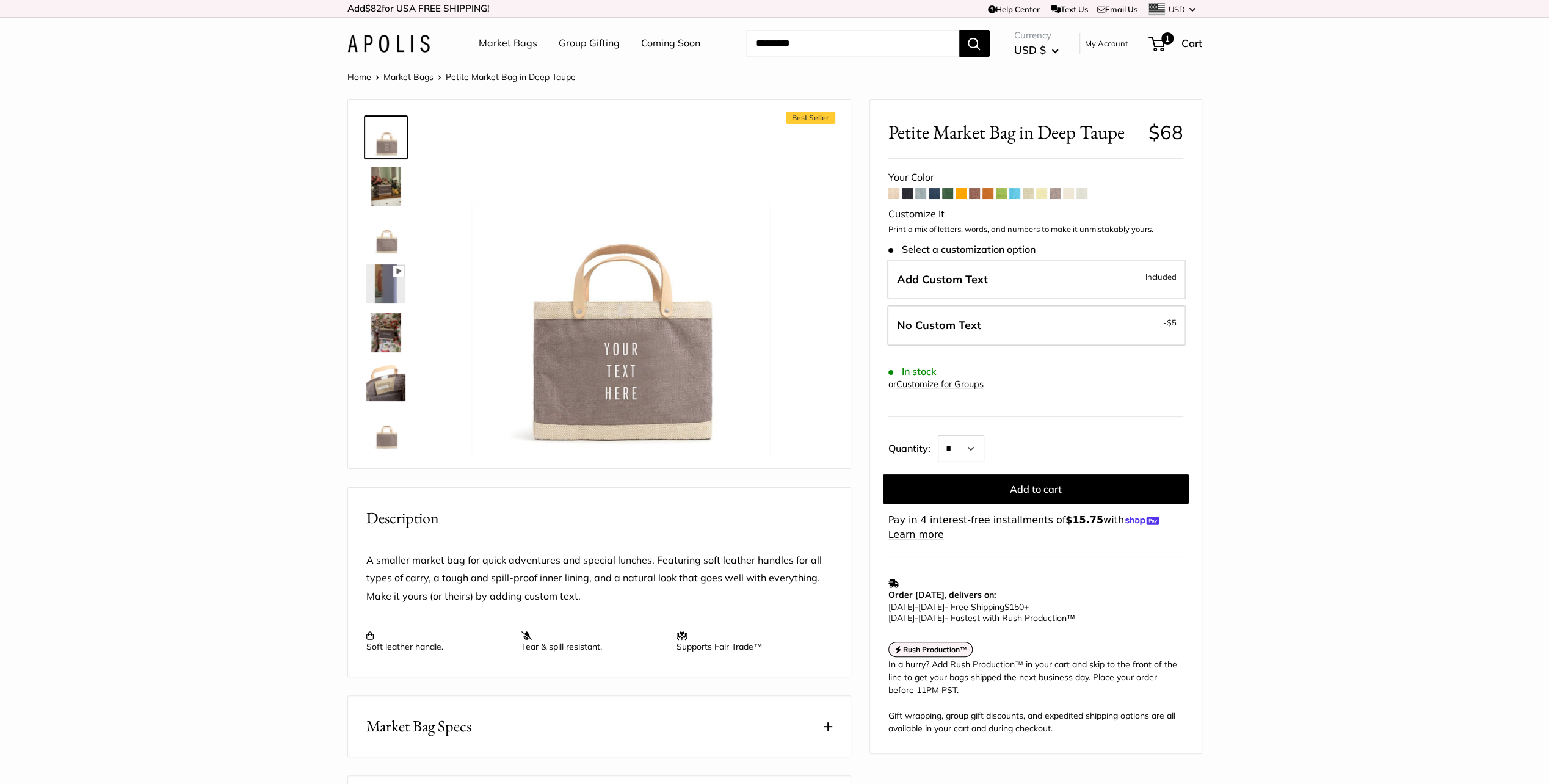
click at [1038, 192] on span at bounding box center [1042, 193] width 11 height 11
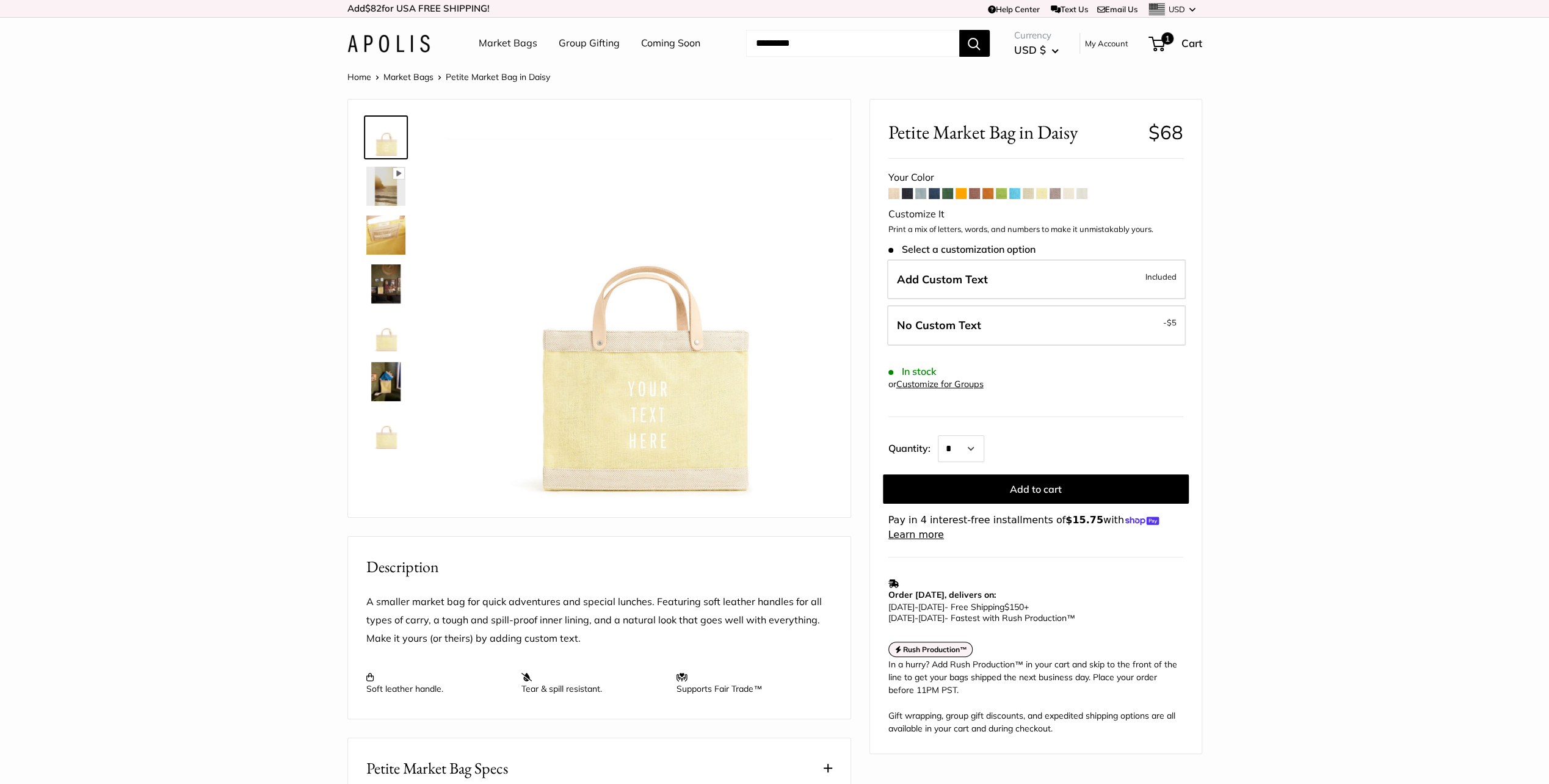
click at [1054, 193] on span at bounding box center [1055, 193] width 11 height 11
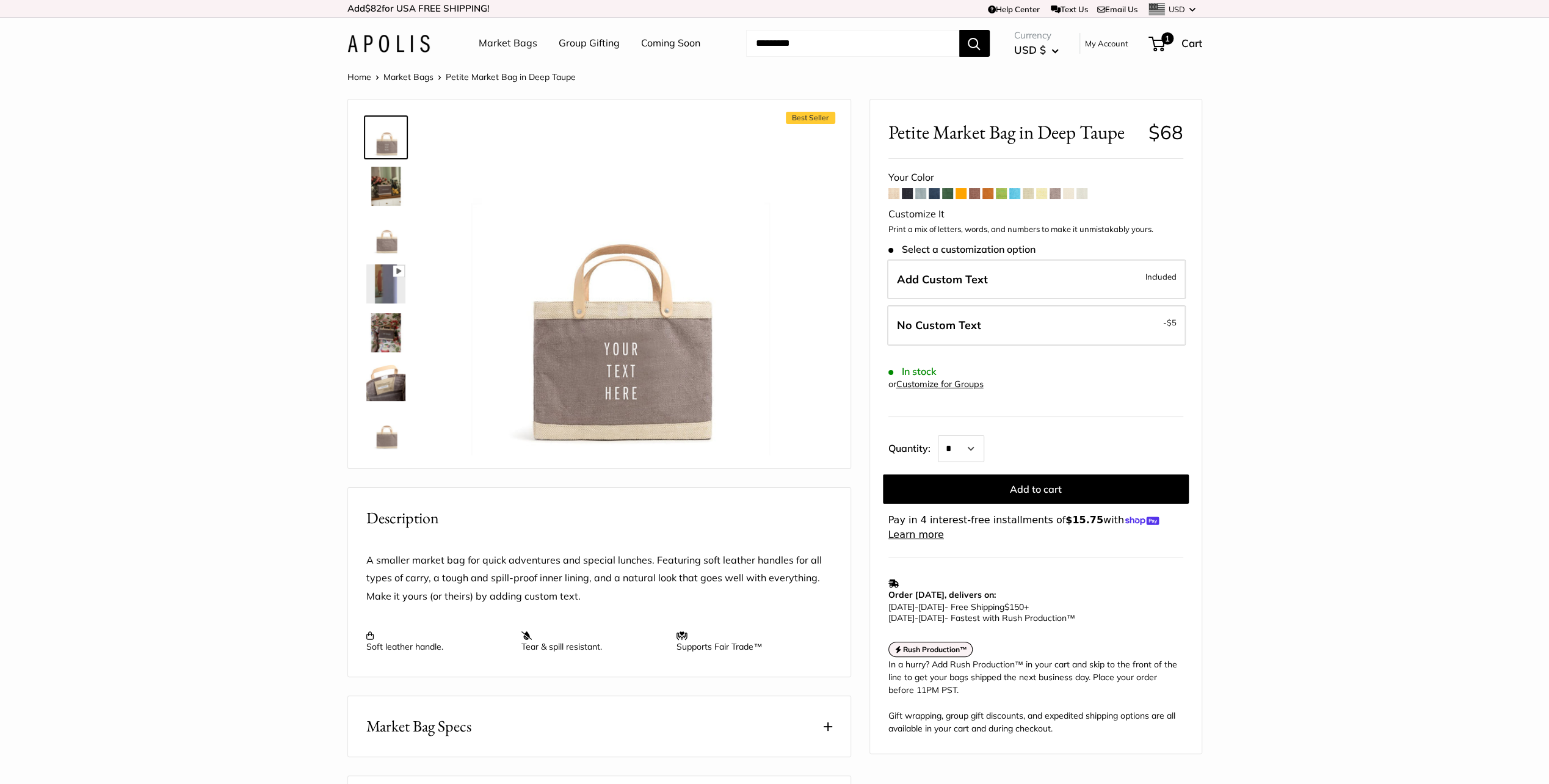
click at [1068, 194] on span at bounding box center [1069, 193] width 11 height 11
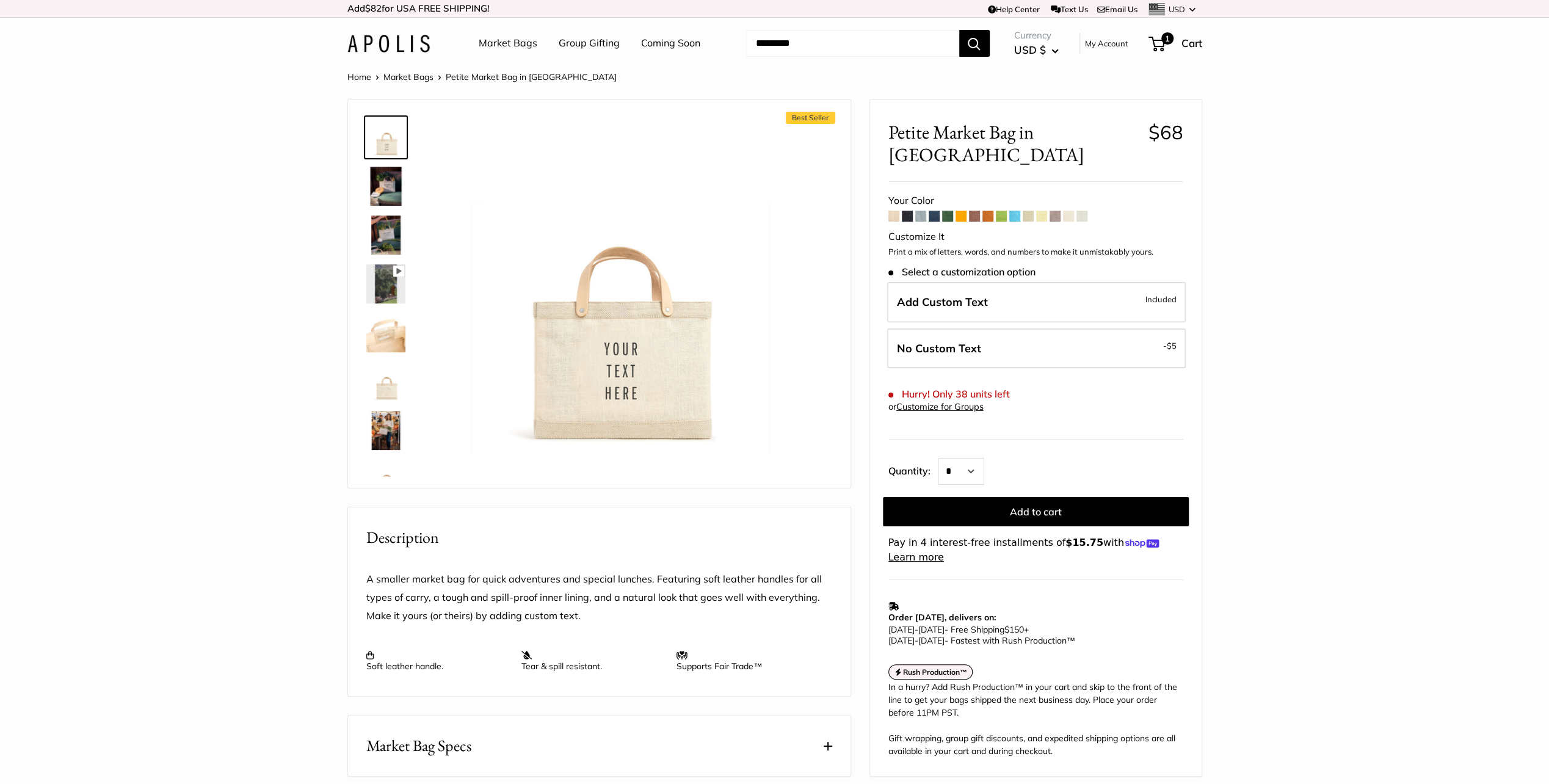
click at [1088, 211] on span at bounding box center [1082, 216] width 11 height 11
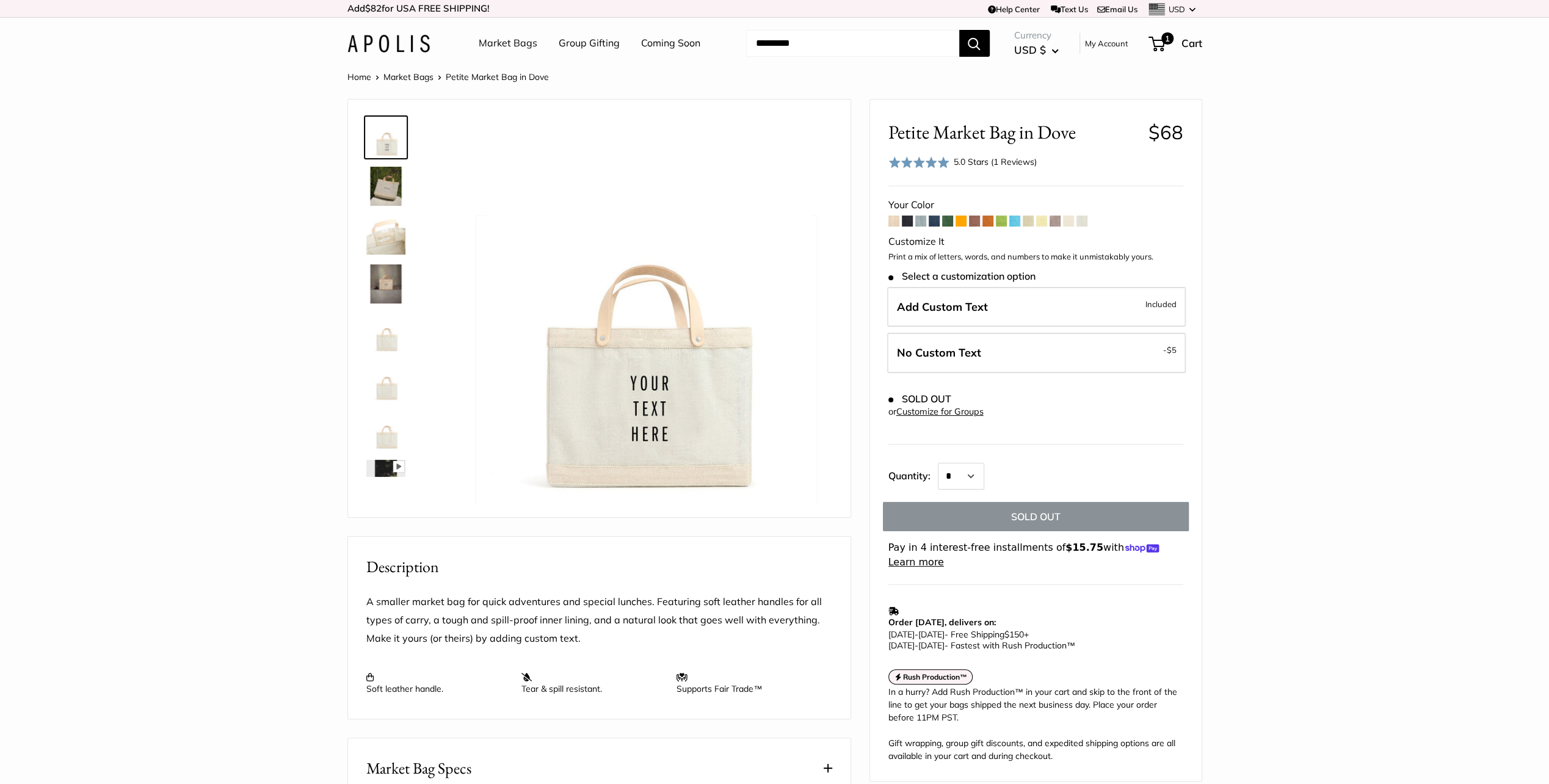
click at [920, 225] on span at bounding box center [921, 221] width 11 height 11
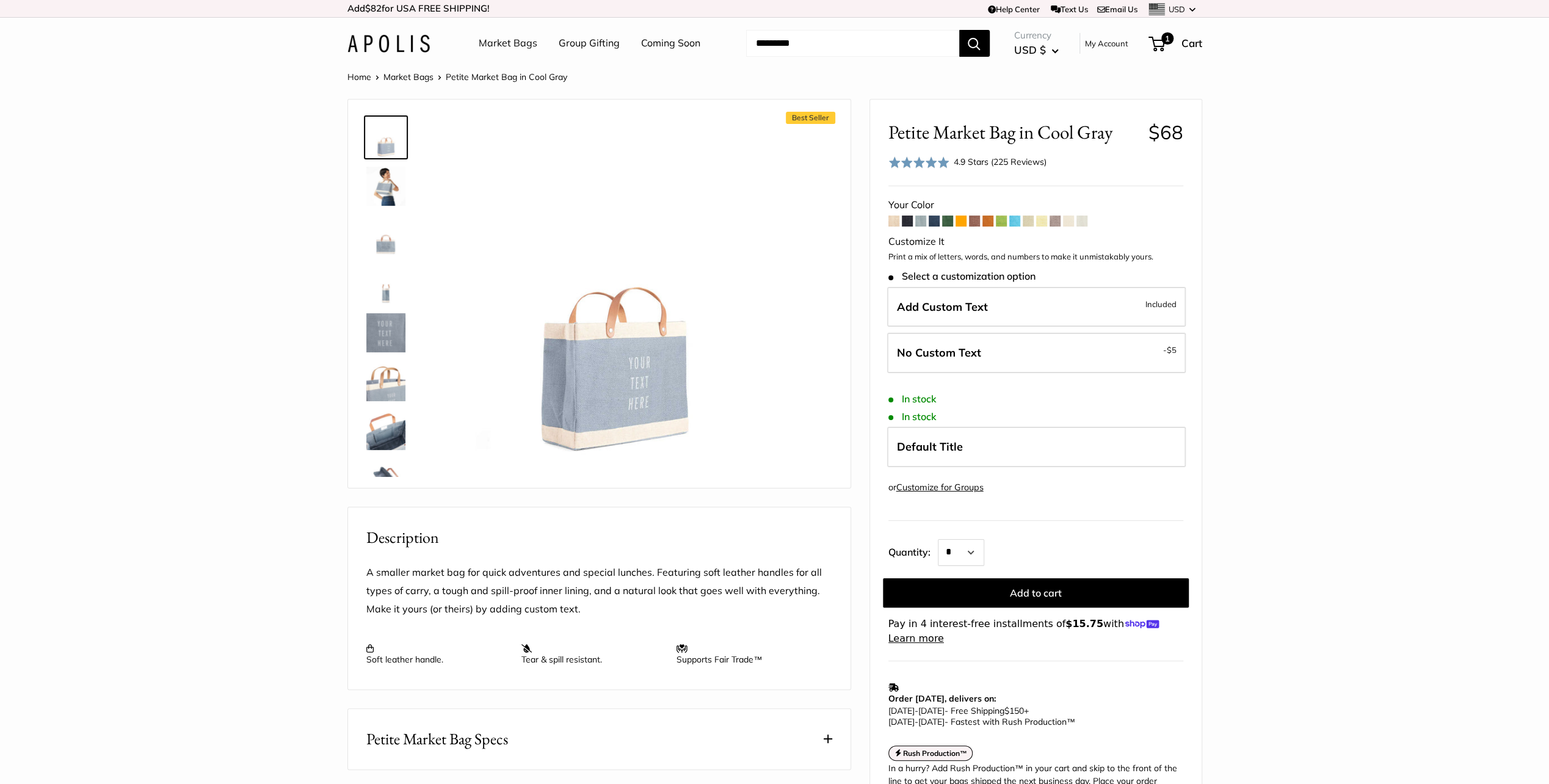
click at [976, 219] on span at bounding box center [975, 221] width 11 height 11
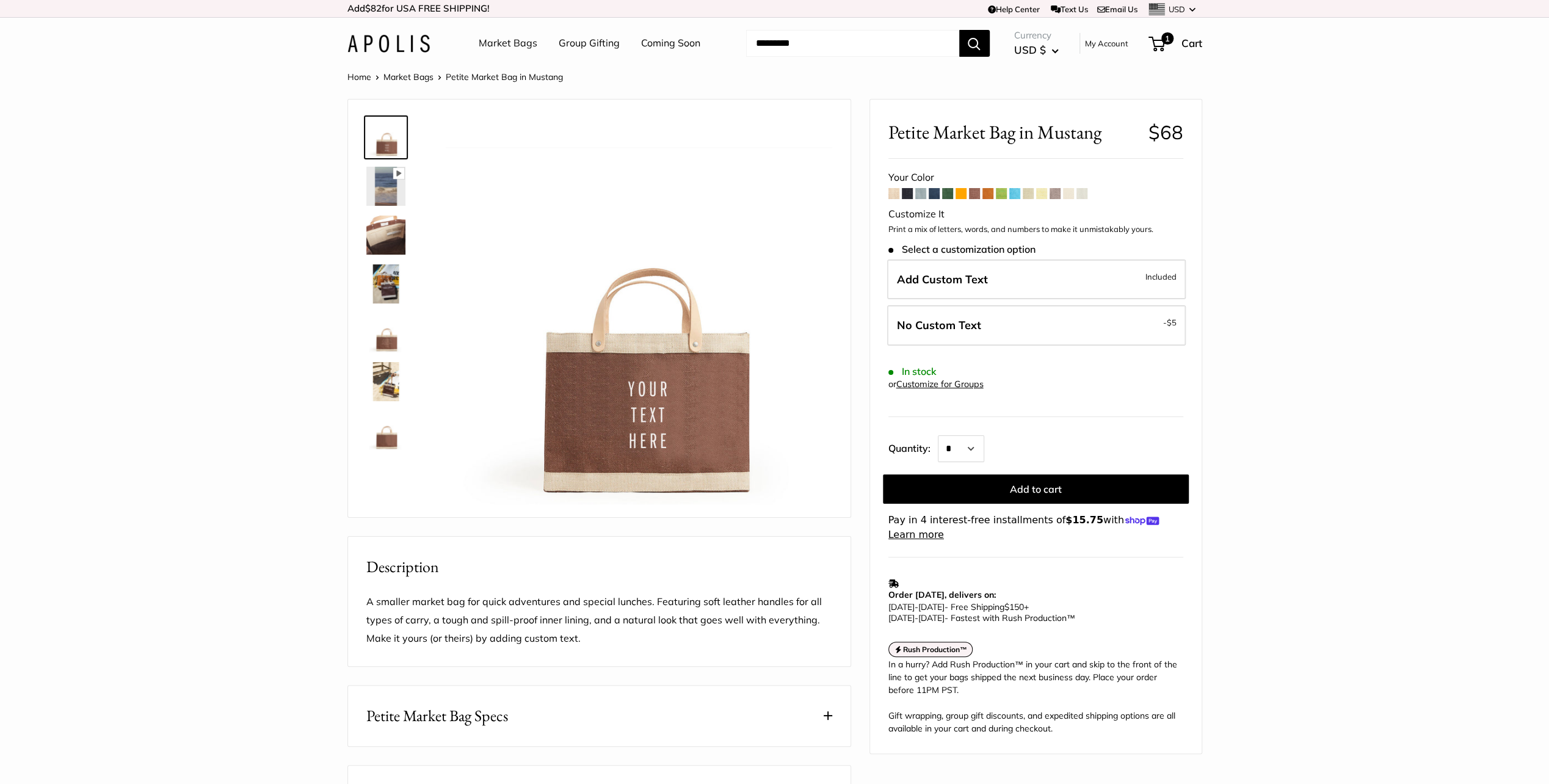
click at [1083, 193] on span at bounding box center [1082, 193] width 11 height 11
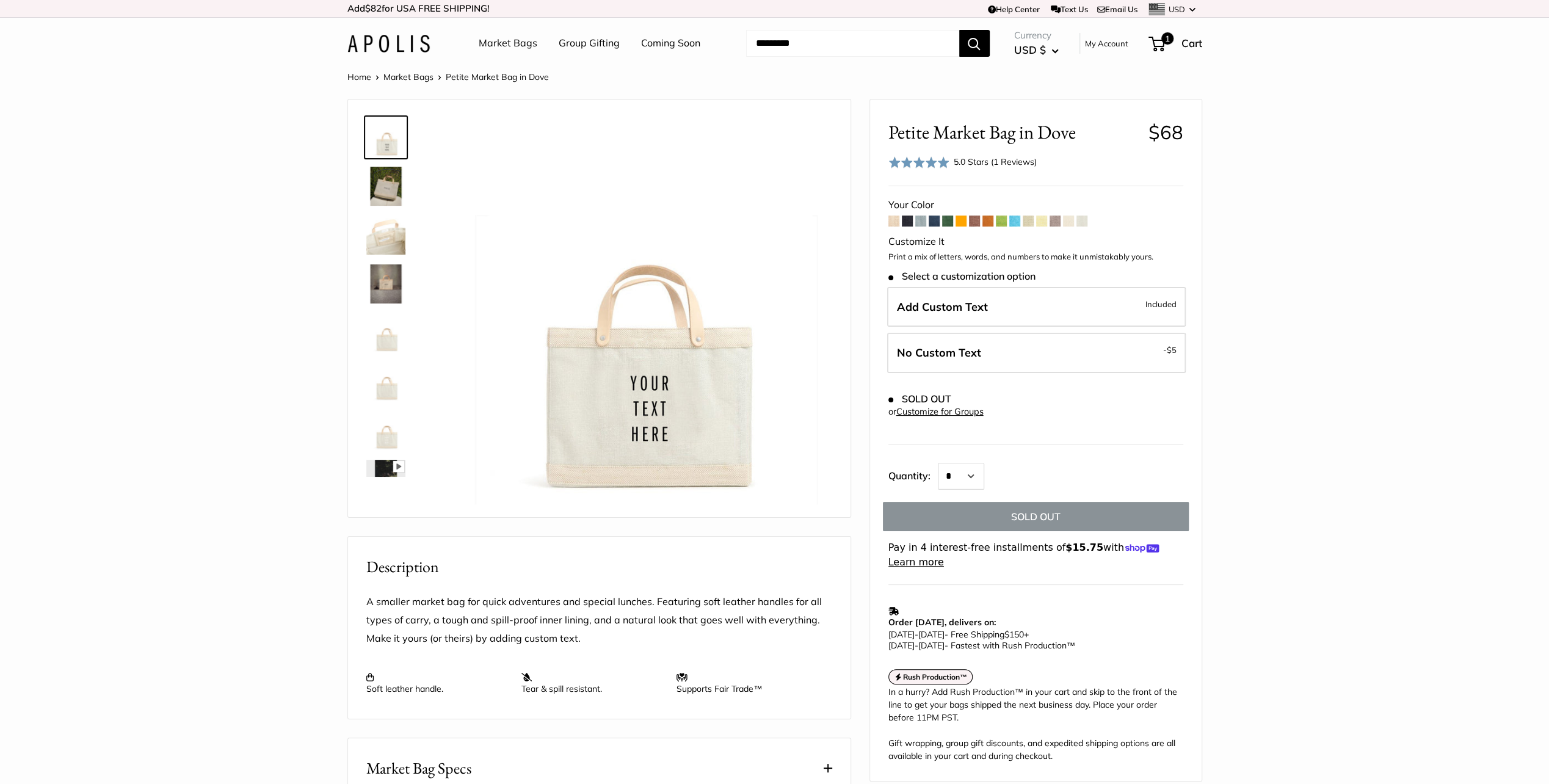
click at [1069, 221] on span at bounding box center [1069, 221] width 11 height 11
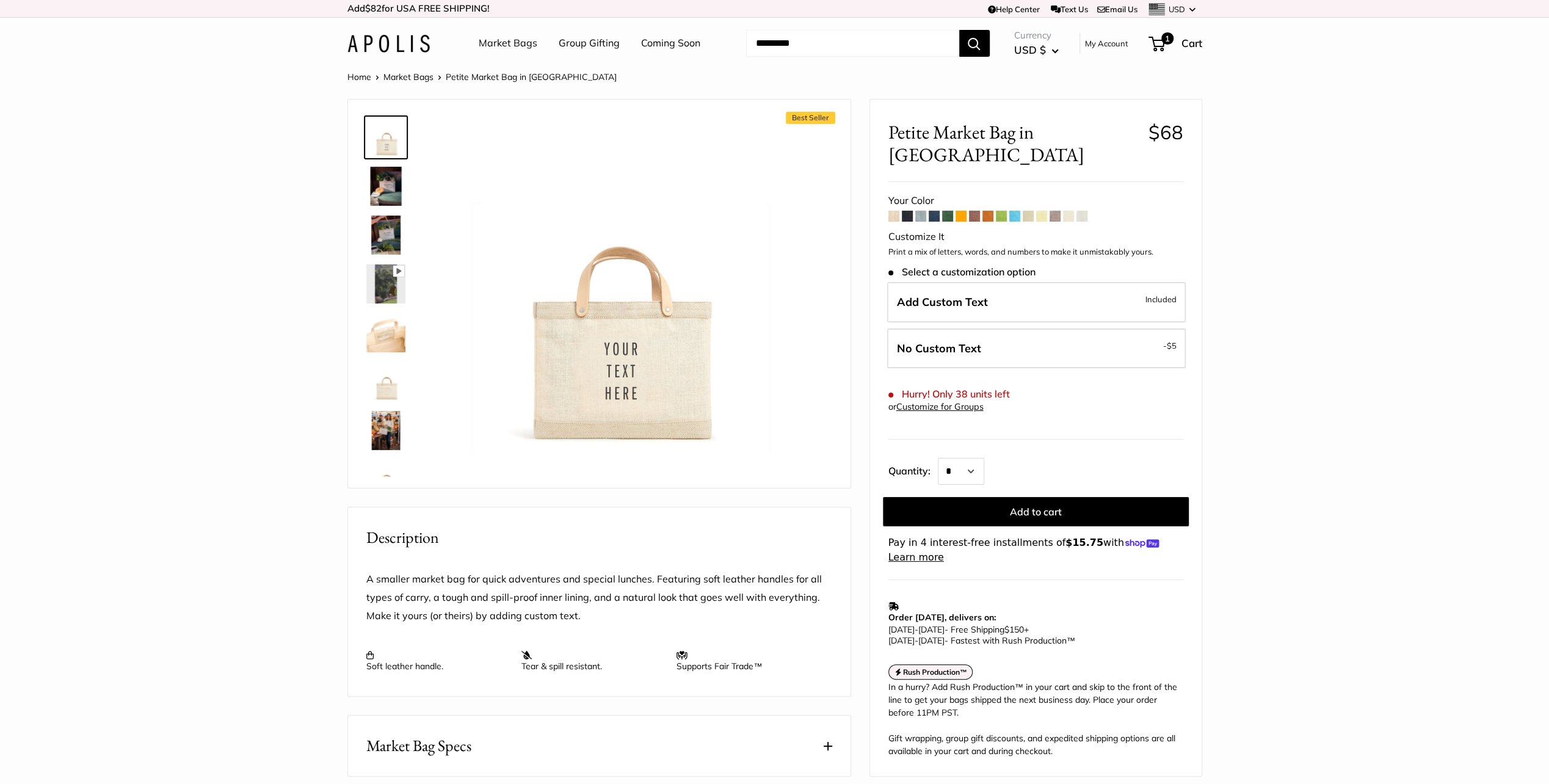
click at [893, 211] on span at bounding box center [894, 216] width 11 height 11
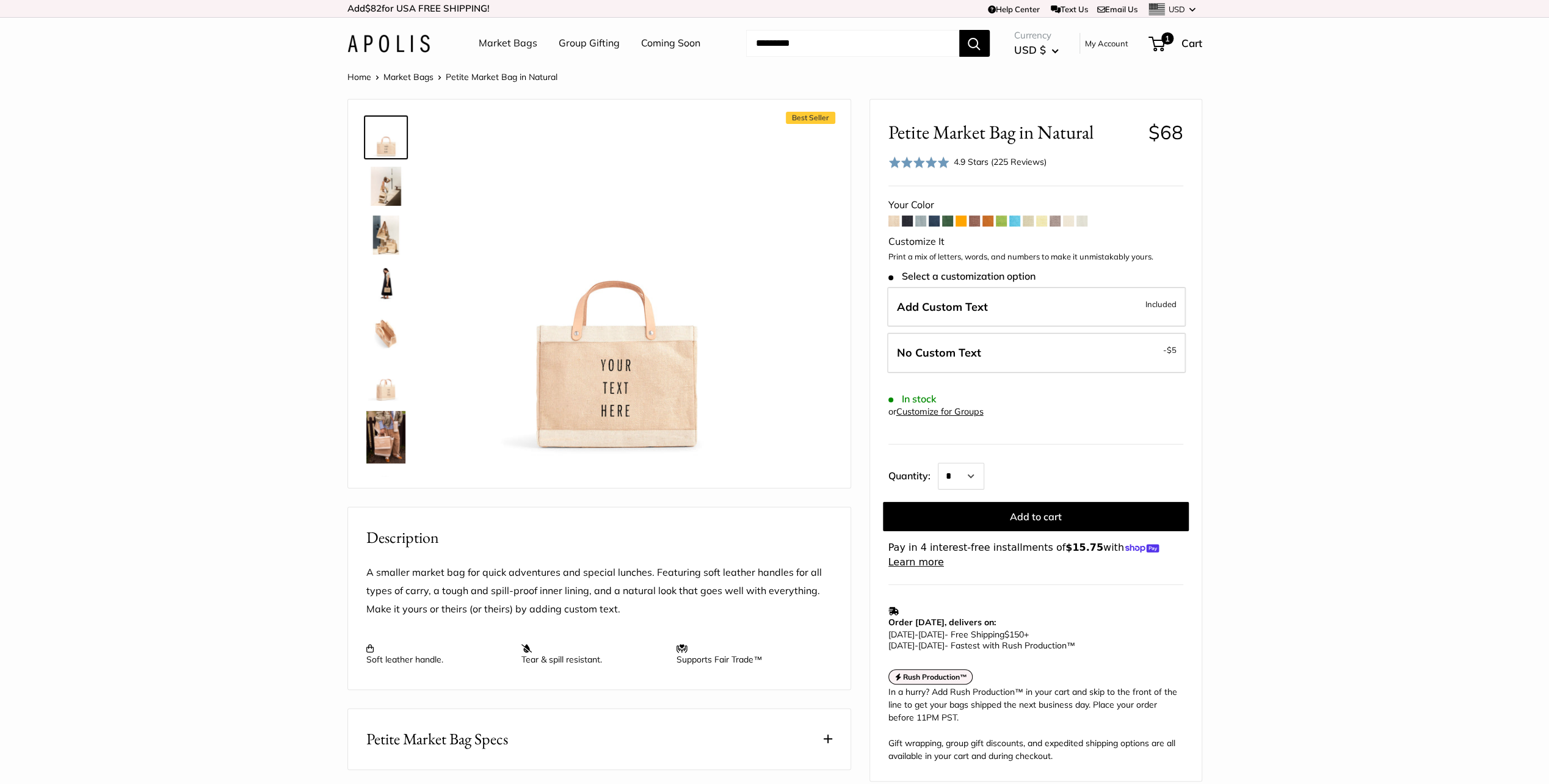
click at [935, 221] on span at bounding box center [935, 221] width 11 height 11
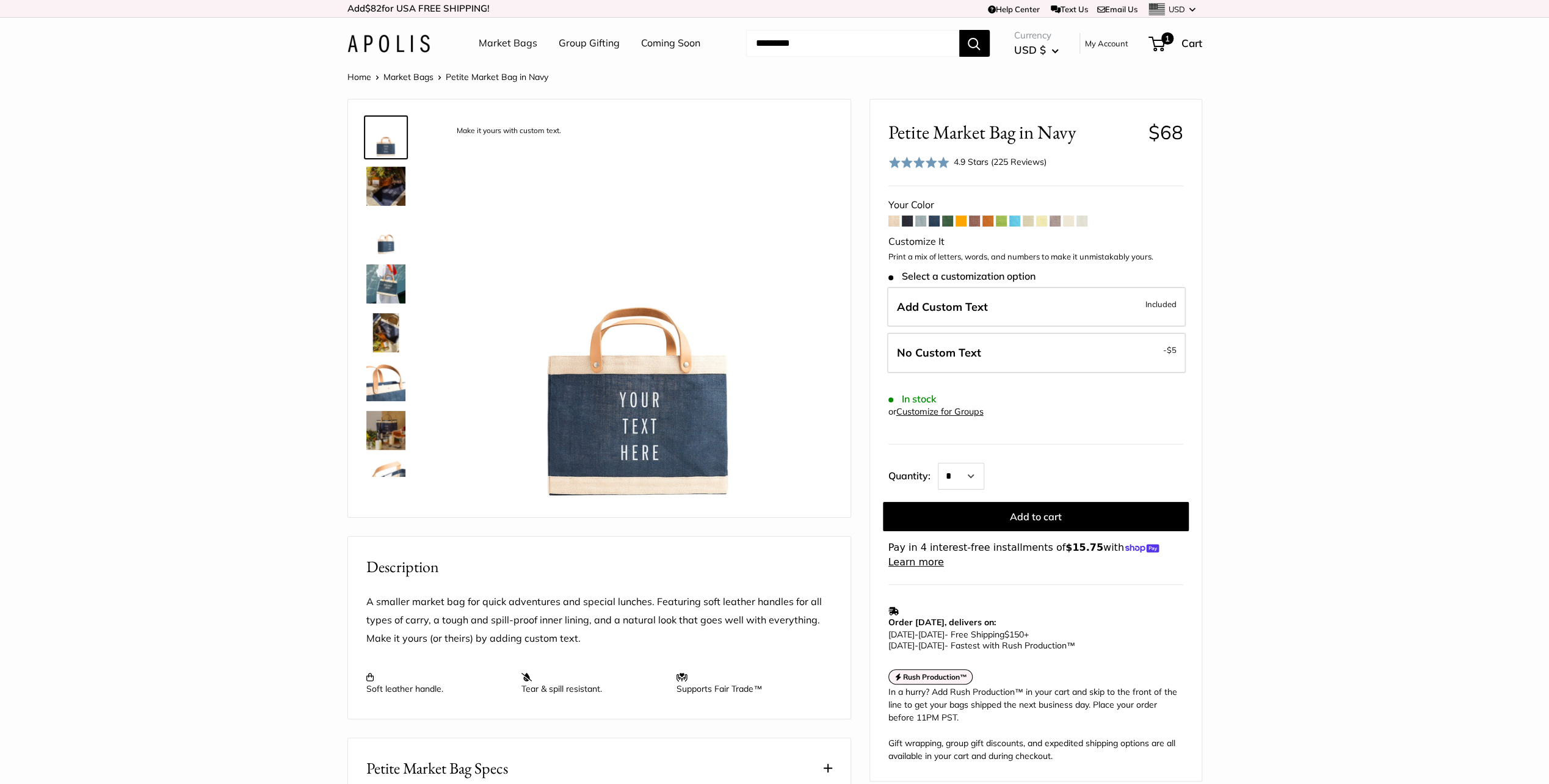
click at [1031, 222] on span at bounding box center [1028, 221] width 11 height 11
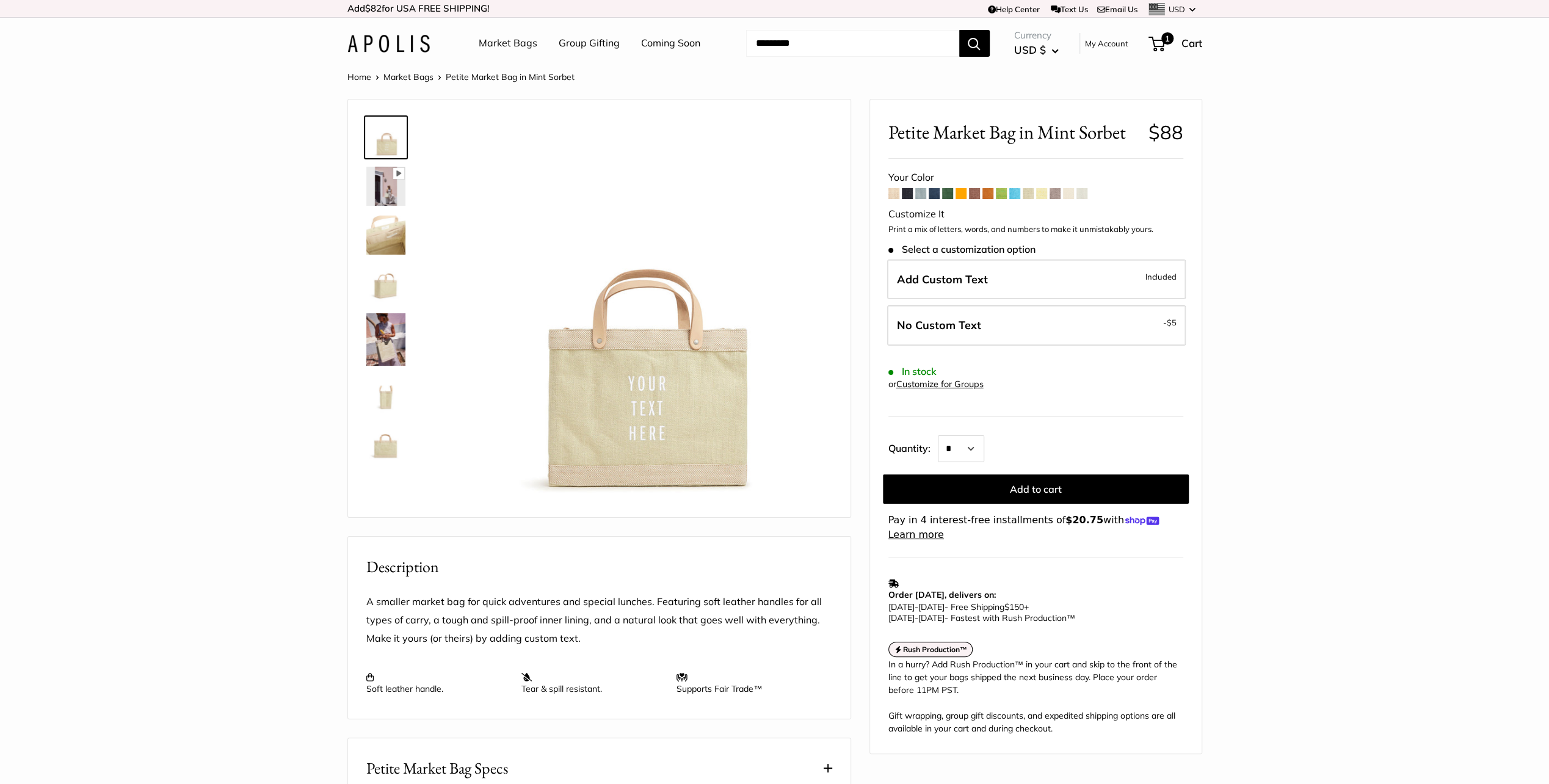
click at [1042, 193] on span at bounding box center [1042, 193] width 11 height 11
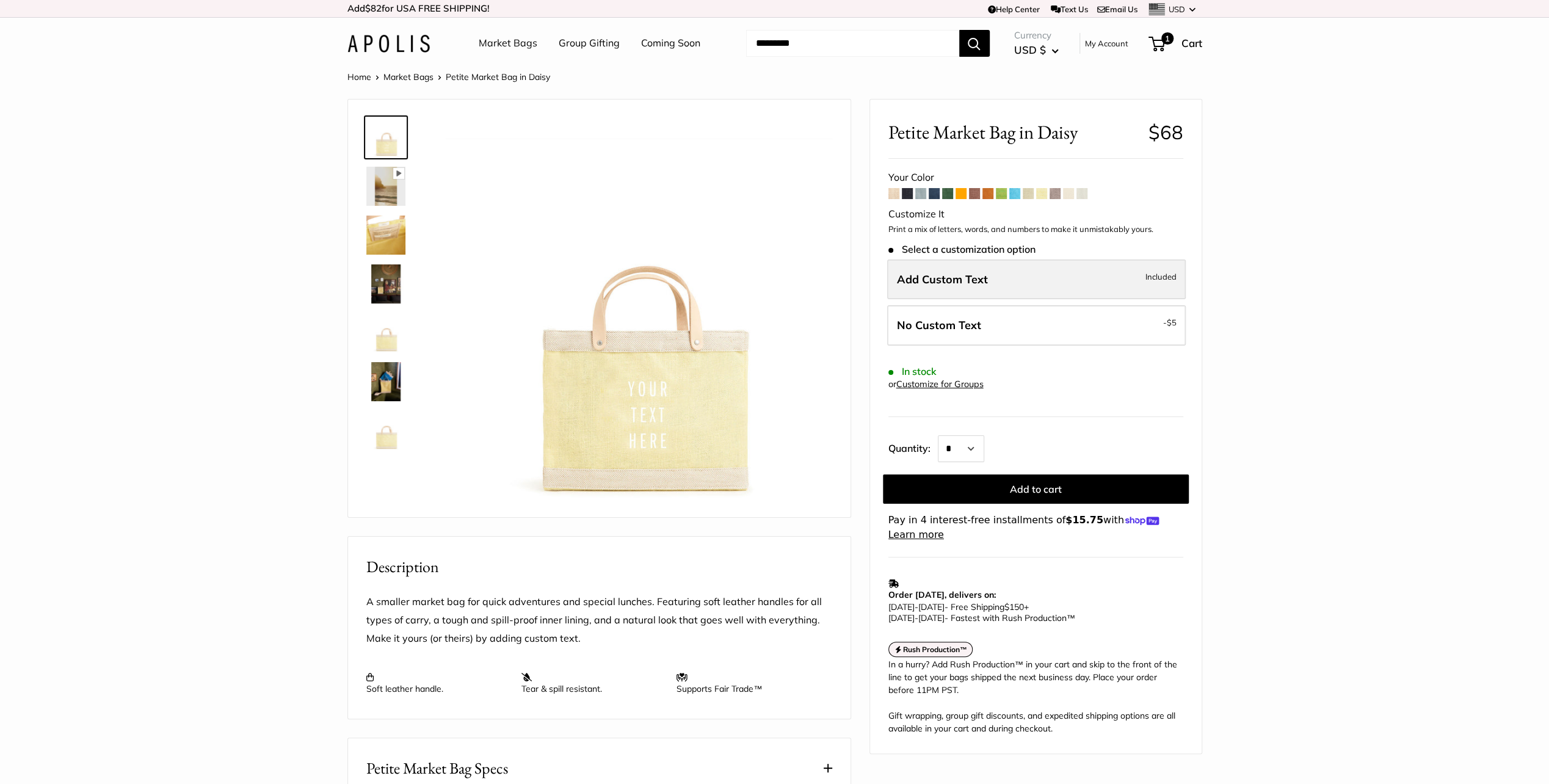
click at [969, 277] on span "Add Custom Text" at bounding box center [942, 279] width 91 height 14
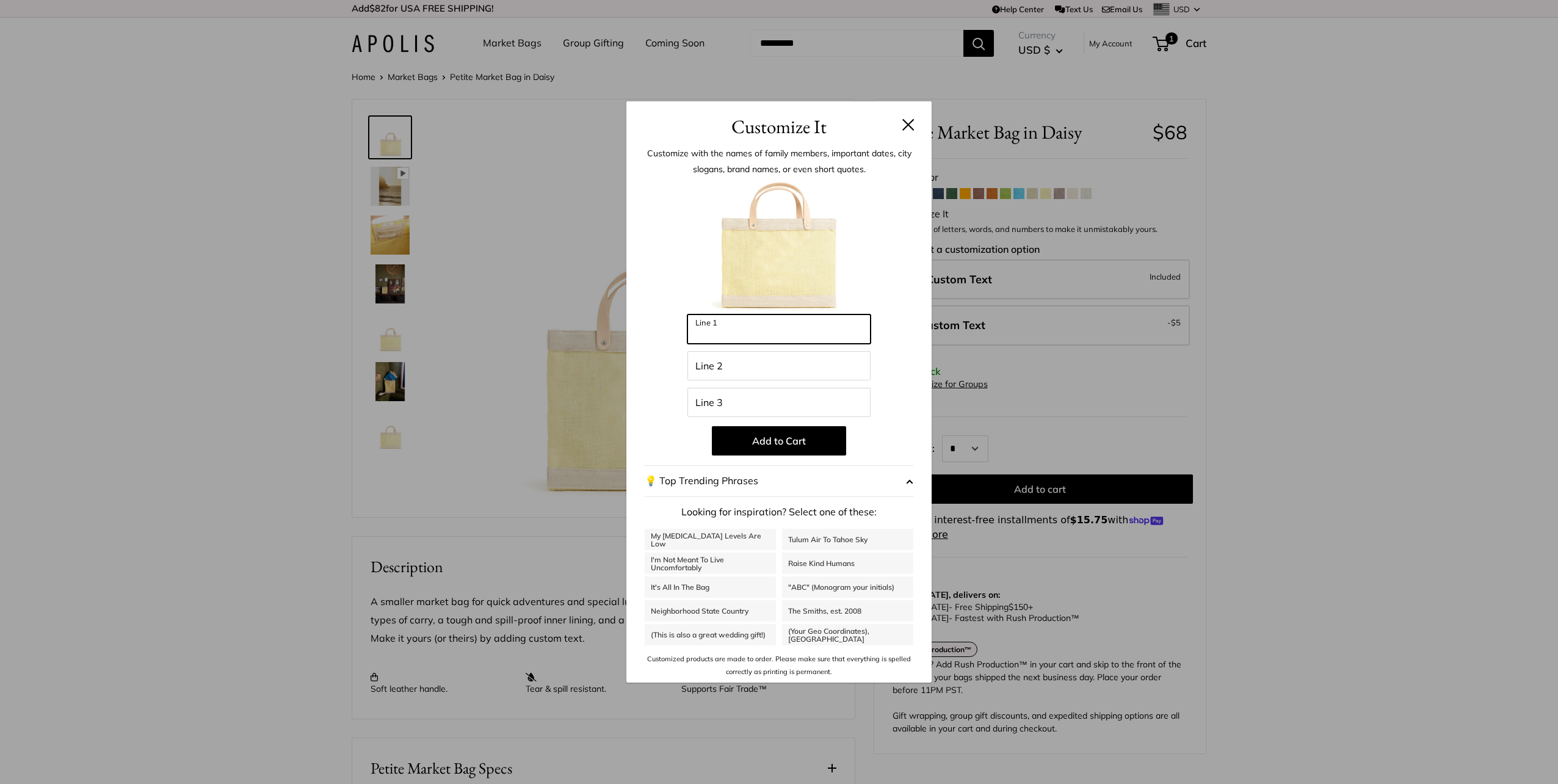
click at [730, 334] on input "Line 1" at bounding box center [779, 329] width 183 height 29
type input "***"
click at [702, 370] on input "Line 2" at bounding box center [779, 365] width 183 height 29
type input "***"
click at [698, 396] on input "Line 3" at bounding box center [779, 402] width 183 height 29
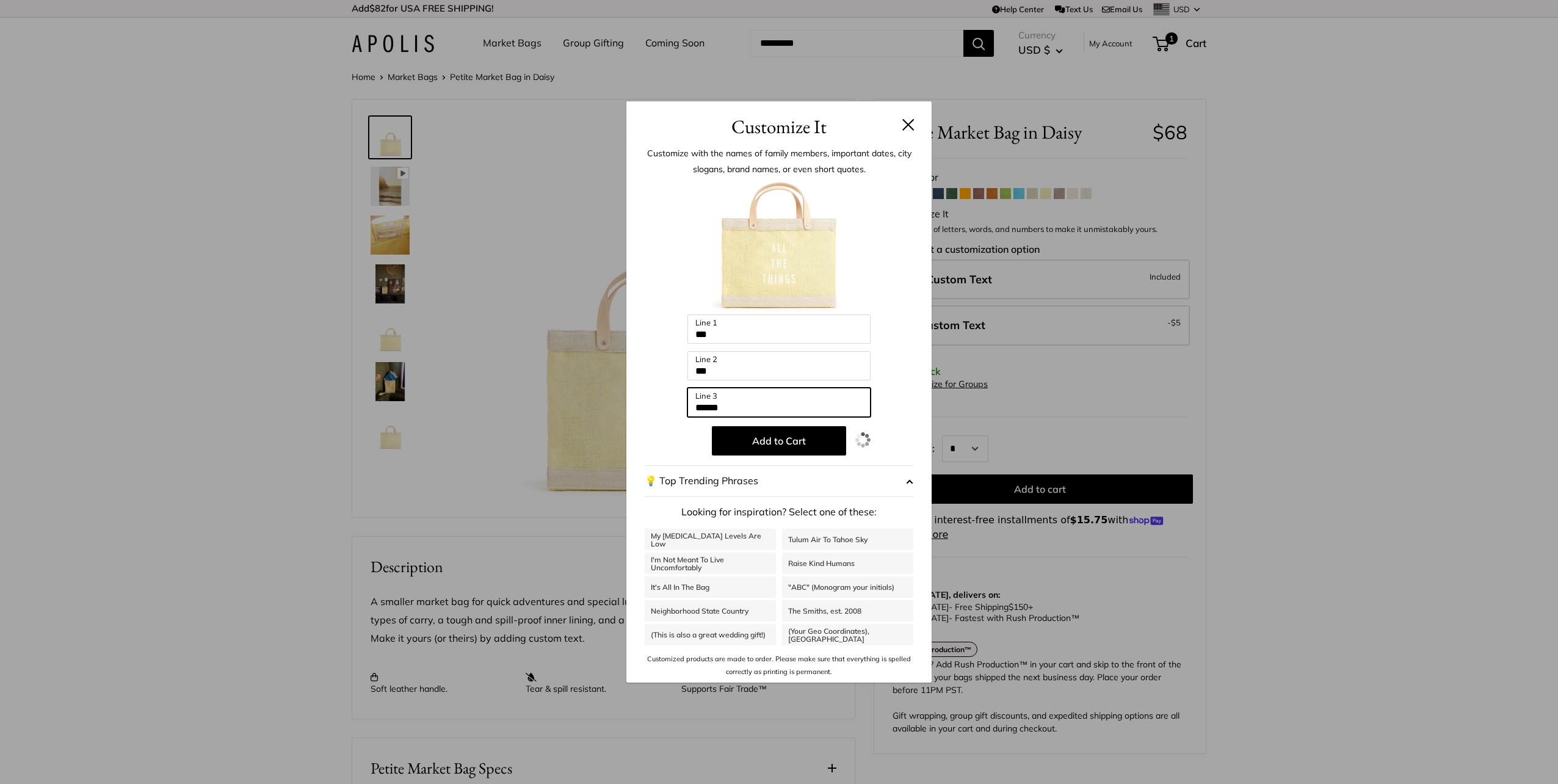
type input "******"
click at [905, 126] on button at bounding box center [908, 125] width 13 height 13
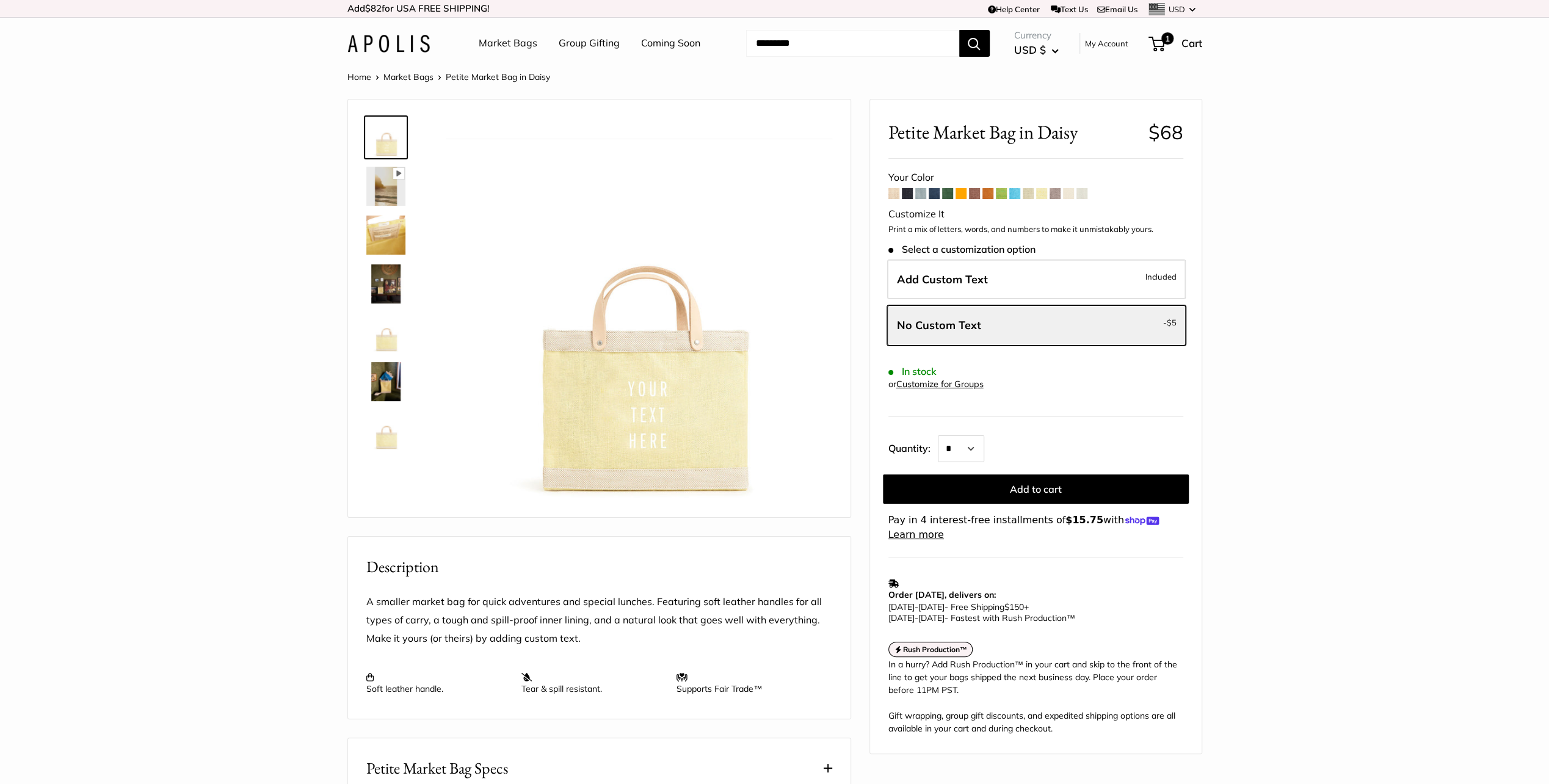
click at [1004, 194] on span at bounding box center [1001, 193] width 11 height 11
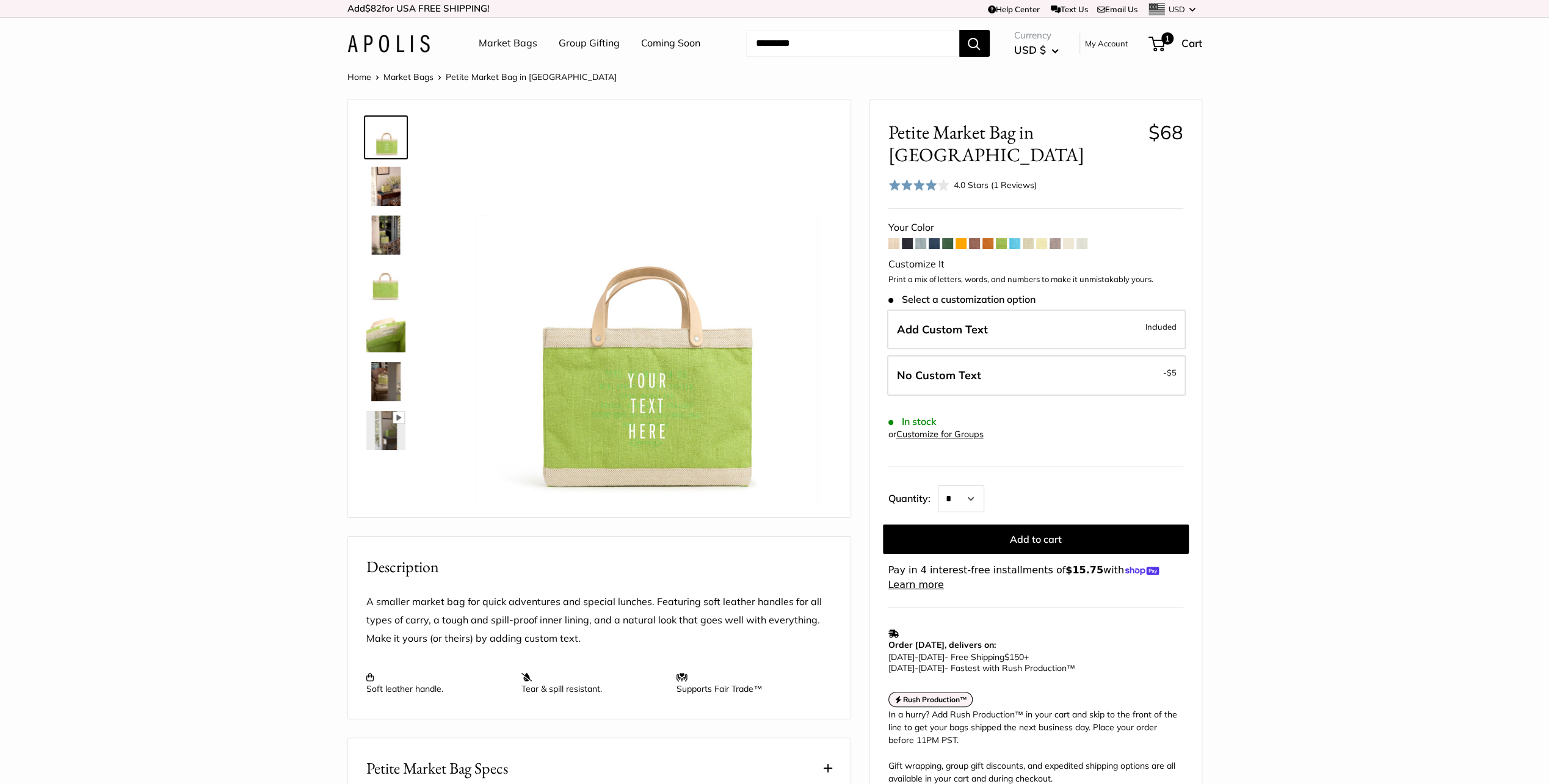
click at [1080, 238] on span at bounding box center [1082, 244] width 11 height 11
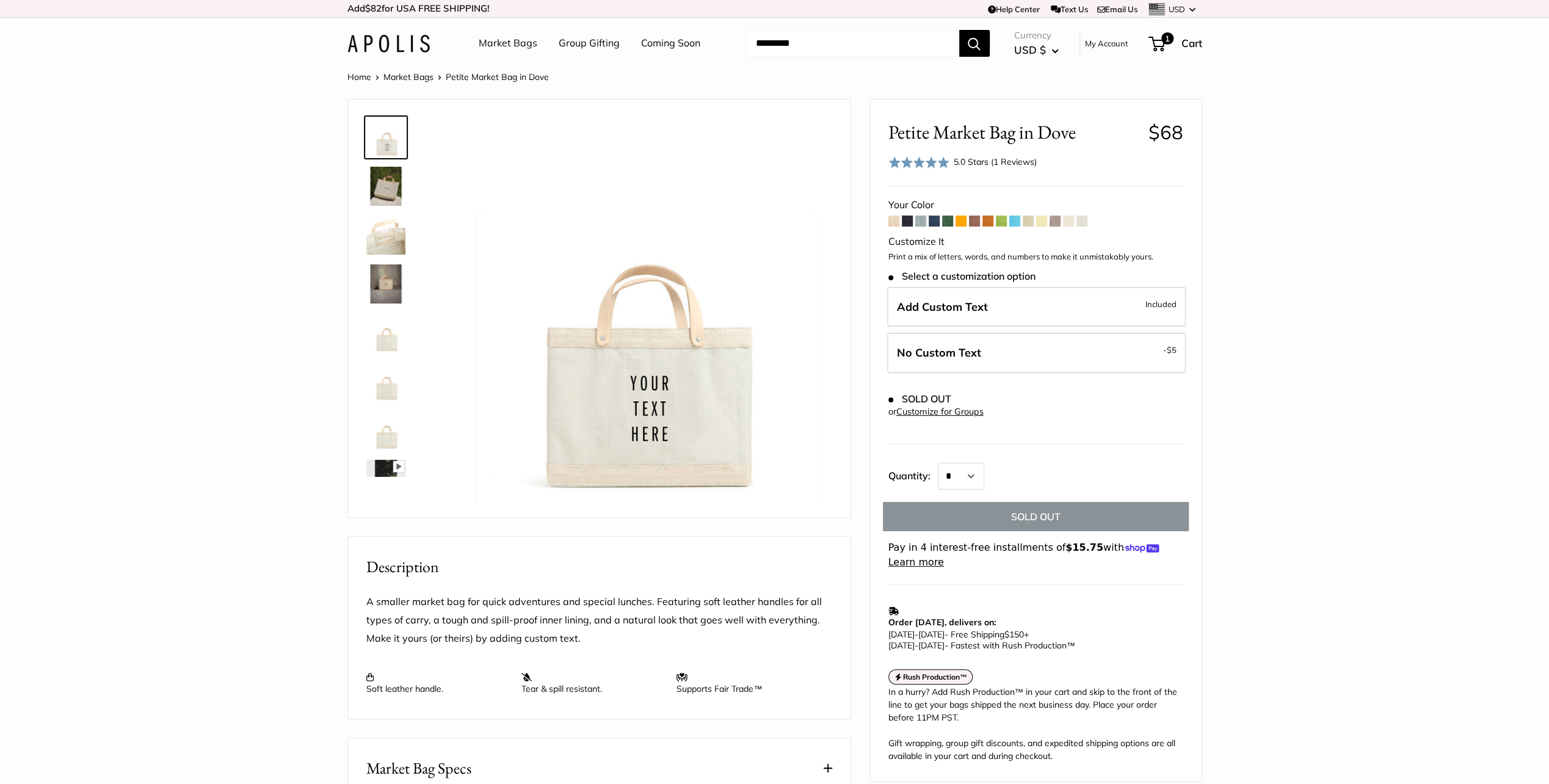
click at [1065, 223] on span at bounding box center [1069, 221] width 11 height 11
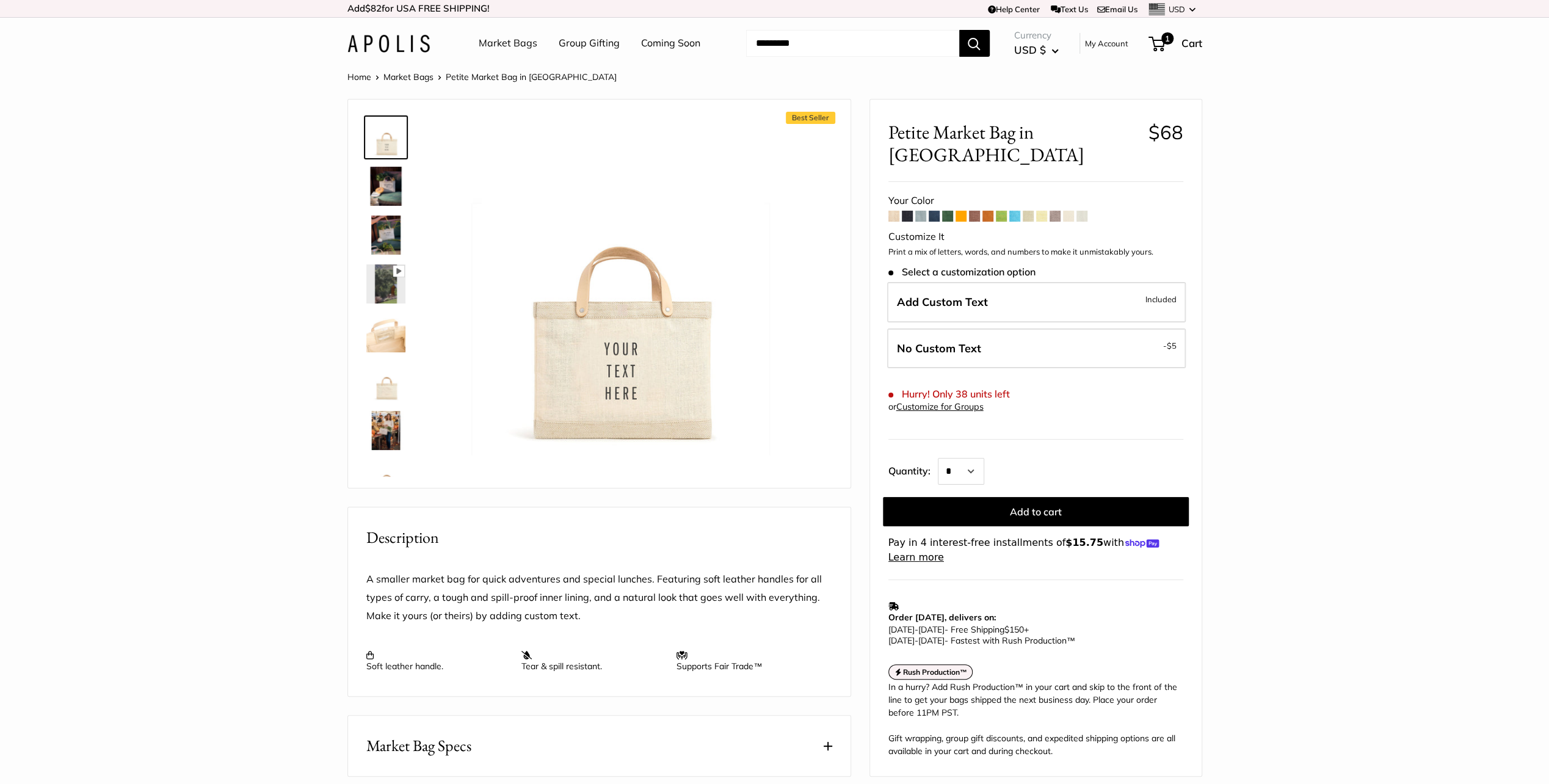
click at [893, 211] on span at bounding box center [894, 216] width 11 height 11
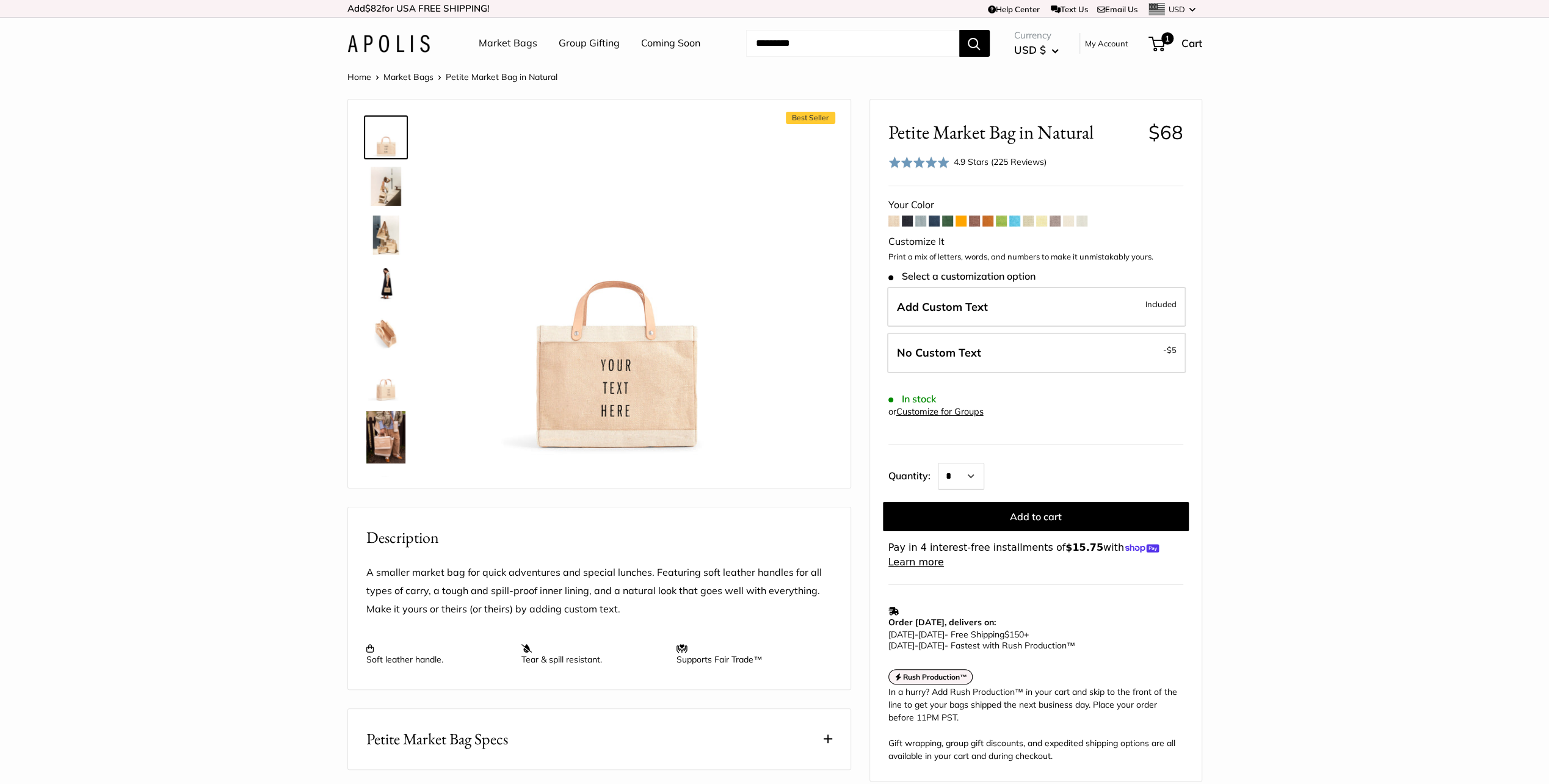
click at [1053, 219] on span at bounding box center [1055, 221] width 11 height 11
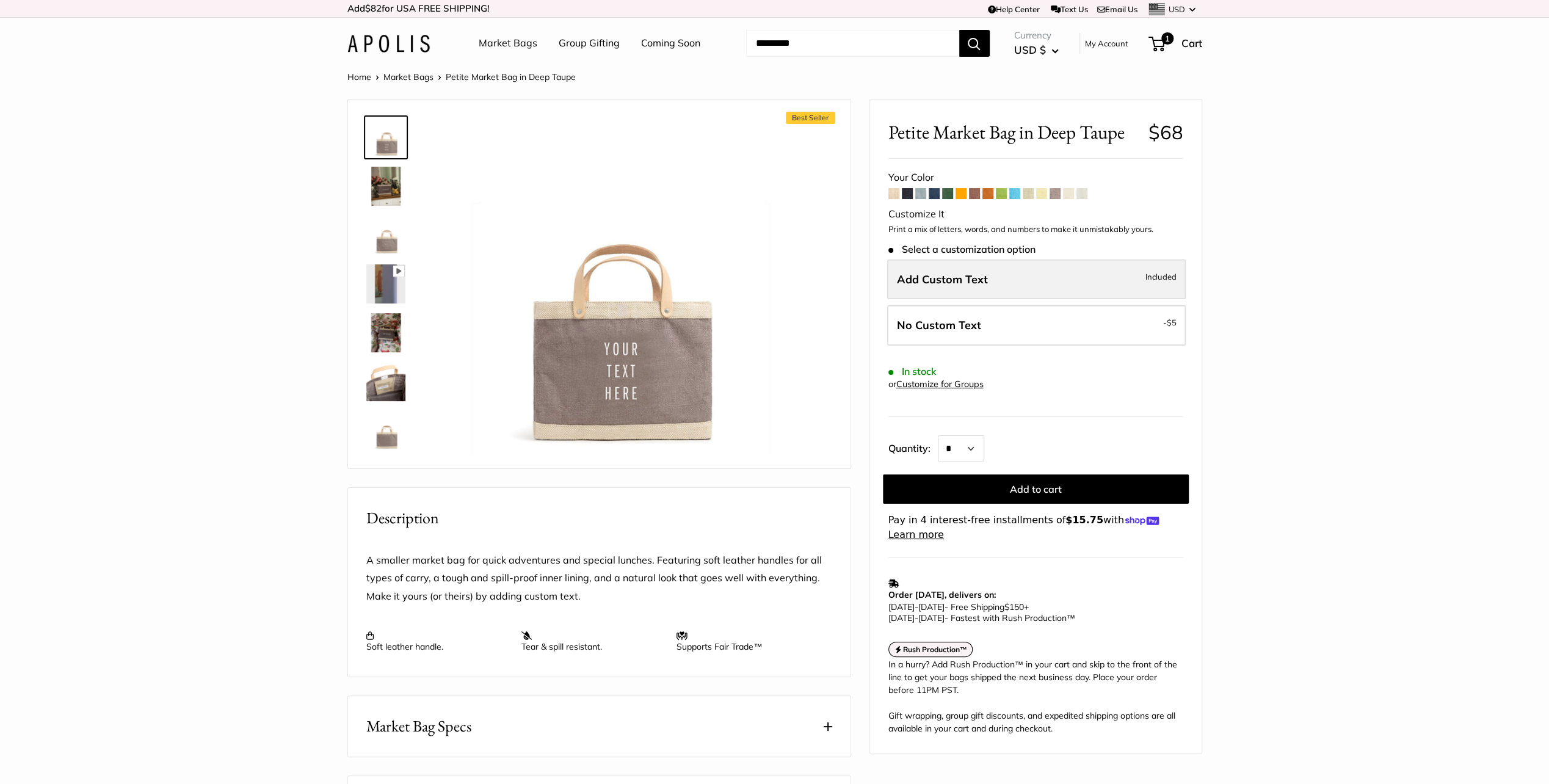
click at [990, 274] on label "Add Custom Text Included" at bounding box center [1037, 279] width 299 height 40
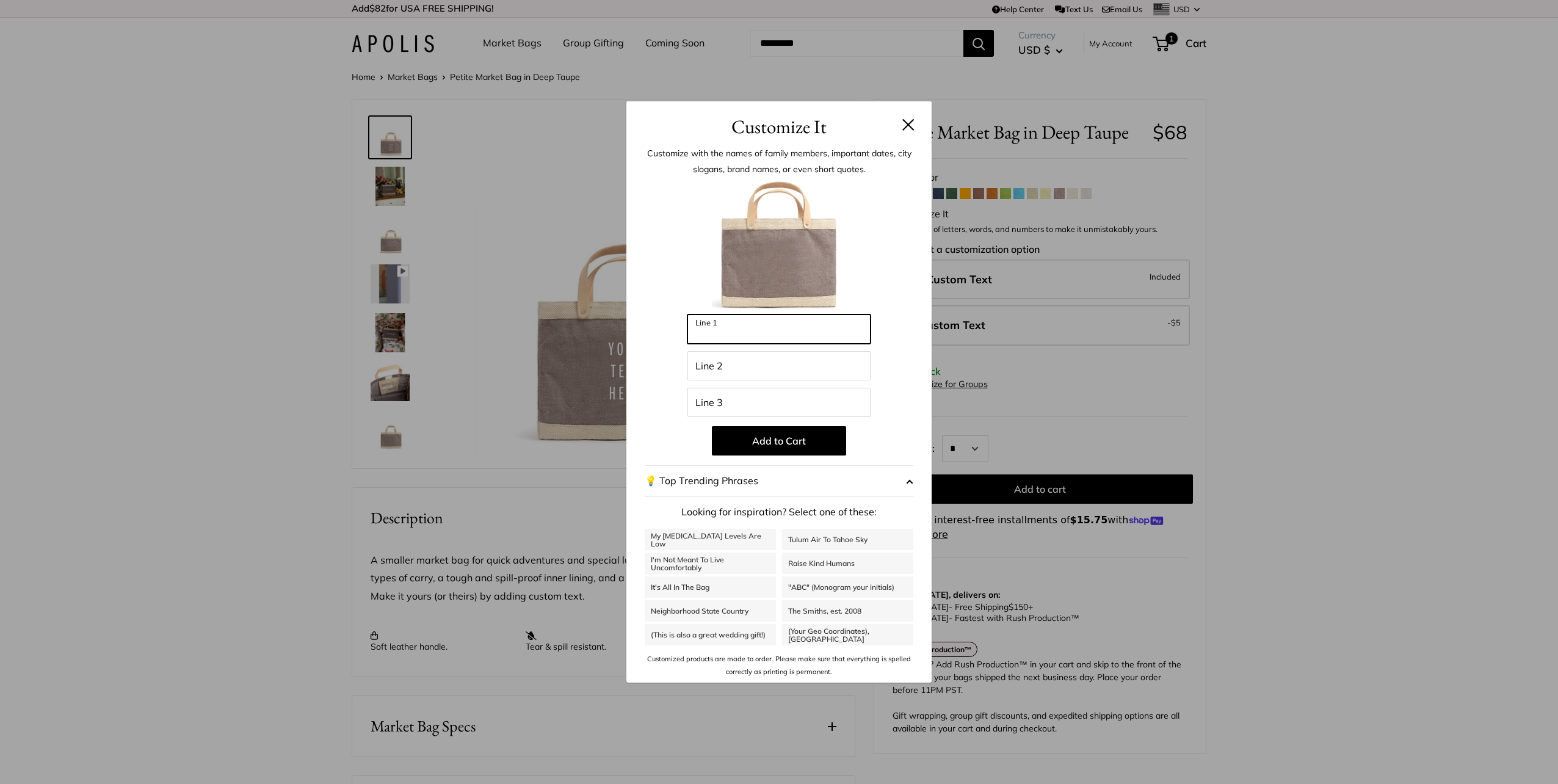
click at [746, 338] on input "Line 1" at bounding box center [779, 329] width 183 height 29
type input "***"
click at [714, 370] on input "Line 2" at bounding box center [779, 365] width 183 height 29
type input "***"
click at [709, 403] on input "Line 3" at bounding box center [779, 402] width 183 height 29
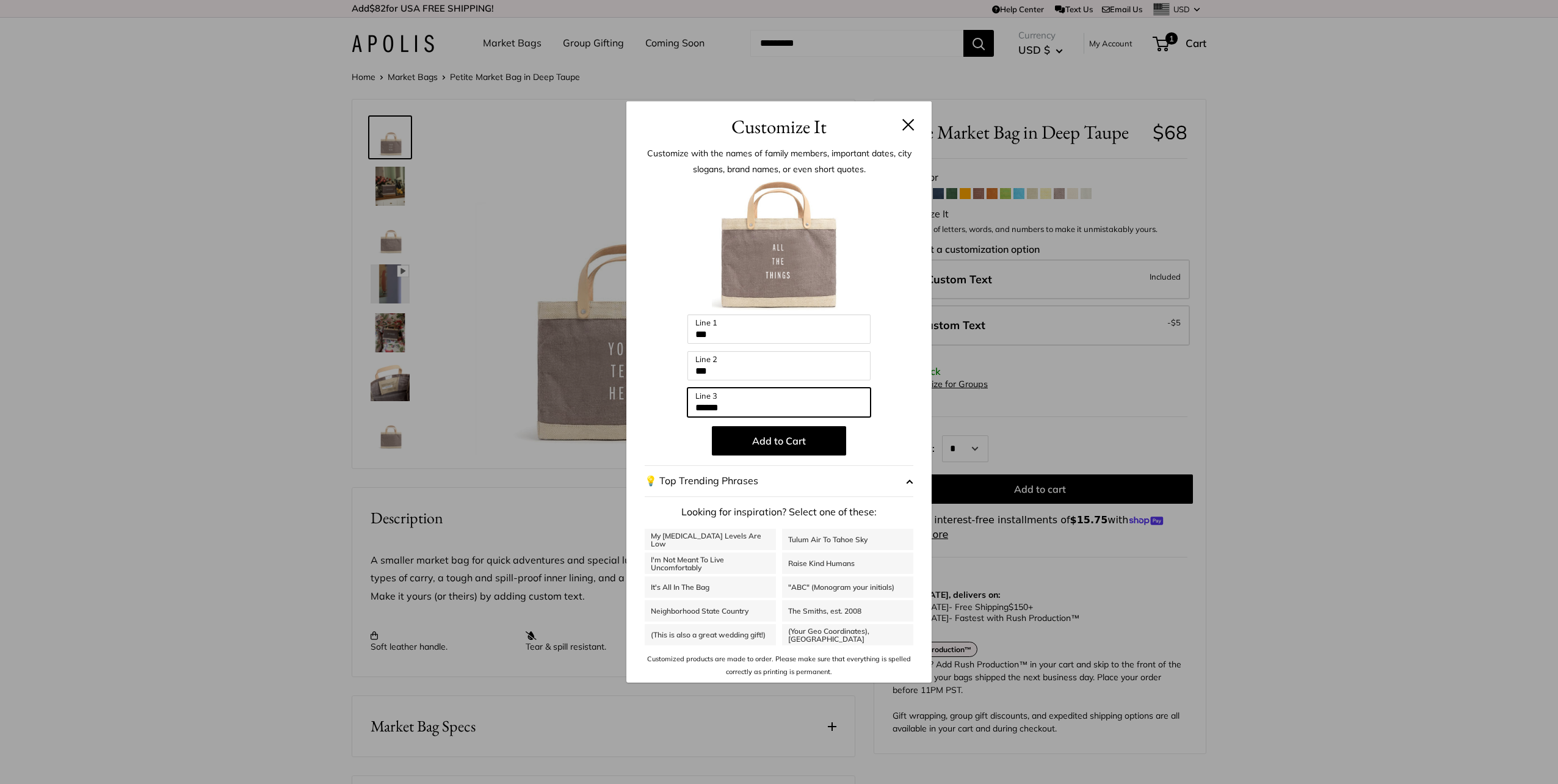
type input "******"
click at [896, 115] on h3 "Customize It" at bounding box center [779, 127] width 269 height 28
click at [907, 120] on button at bounding box center [908, 125] width 13 height 13
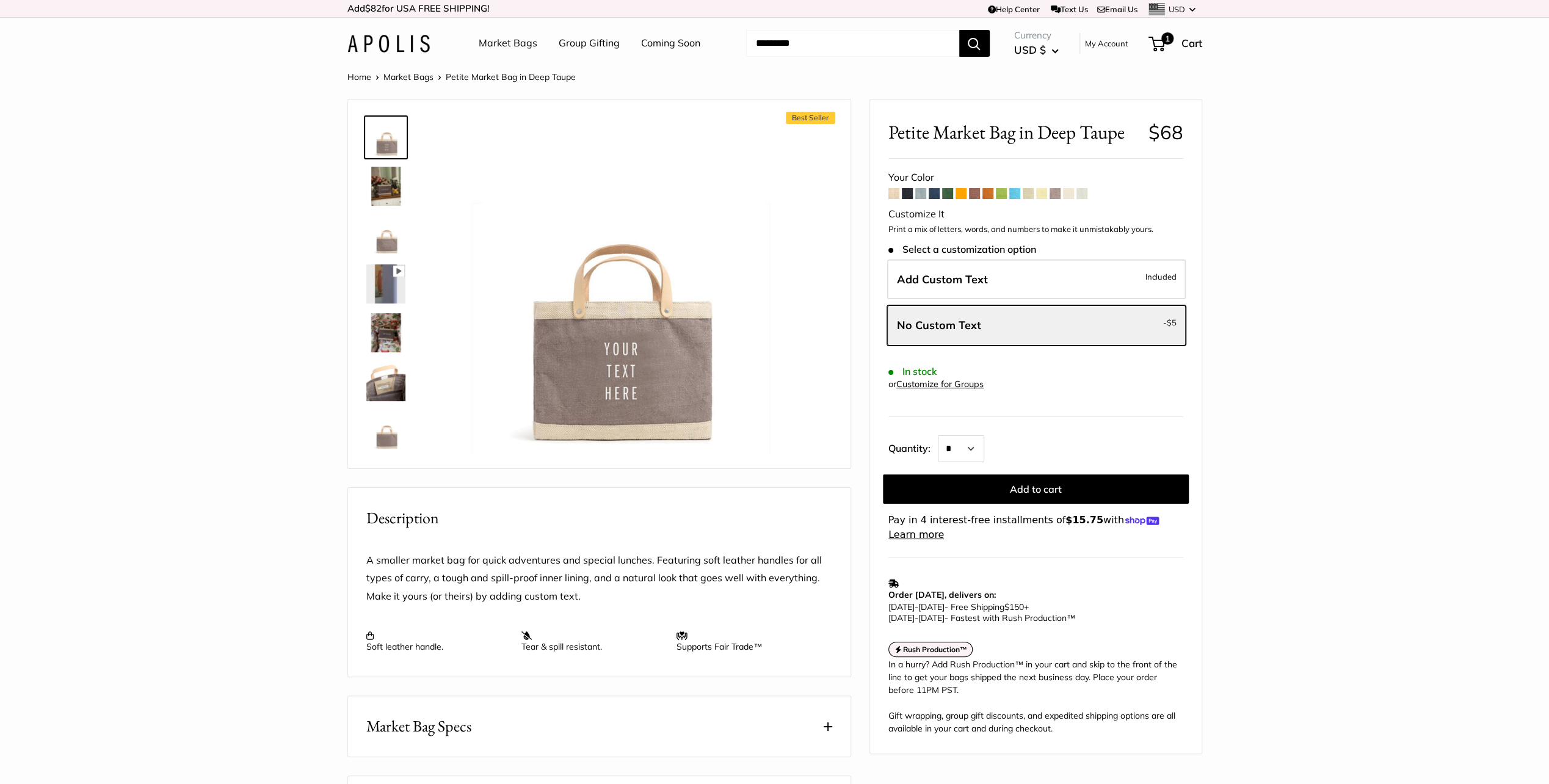
click at [895, 193] on span at bounding box center [894, 193] width 11 height 11
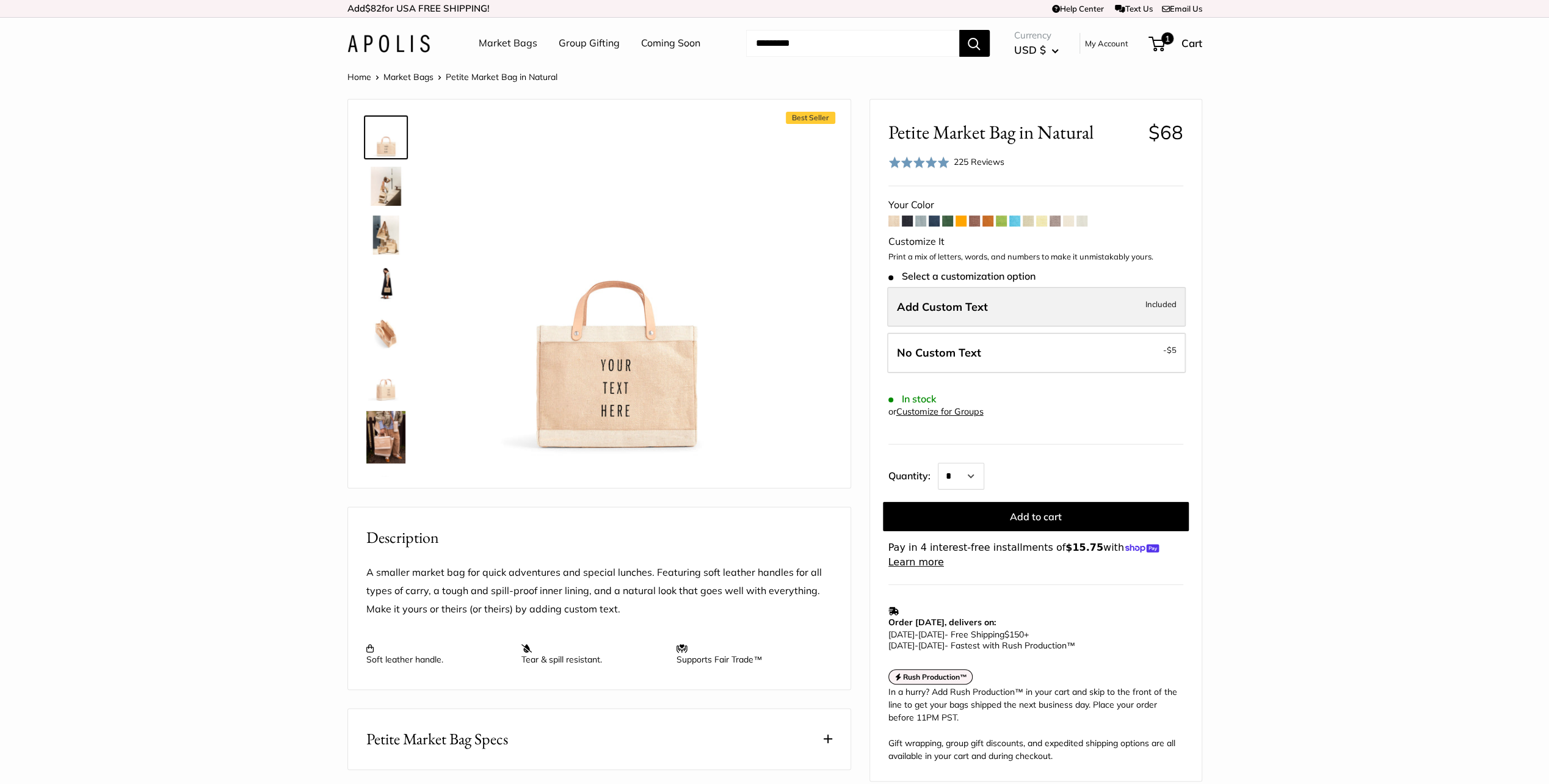
click at [946, 308] on span "Add Custom Text" at bounding box center [942, 307] width 91 height 14
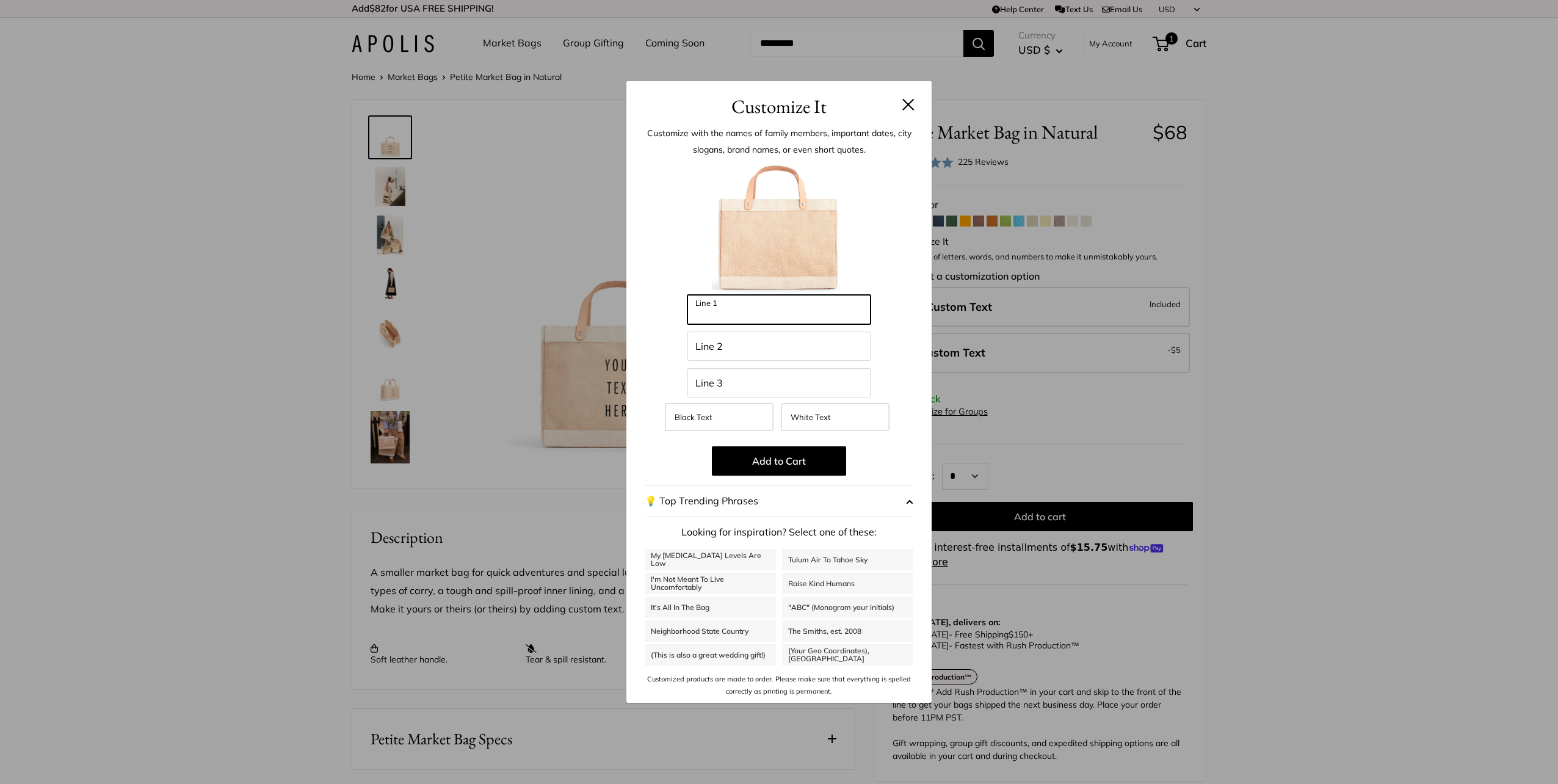
click at [772, 318] on input "Line 1" at bounding box center [779, 309] width 183 height 29
type input "***"
click at [730, 359] on input "Line 2" at bounding box center [779, 346] width 183 height 29
type input "***"
click at [709, 385] on input "Line 3" at bounding box center [779, 382] width 183 height 29
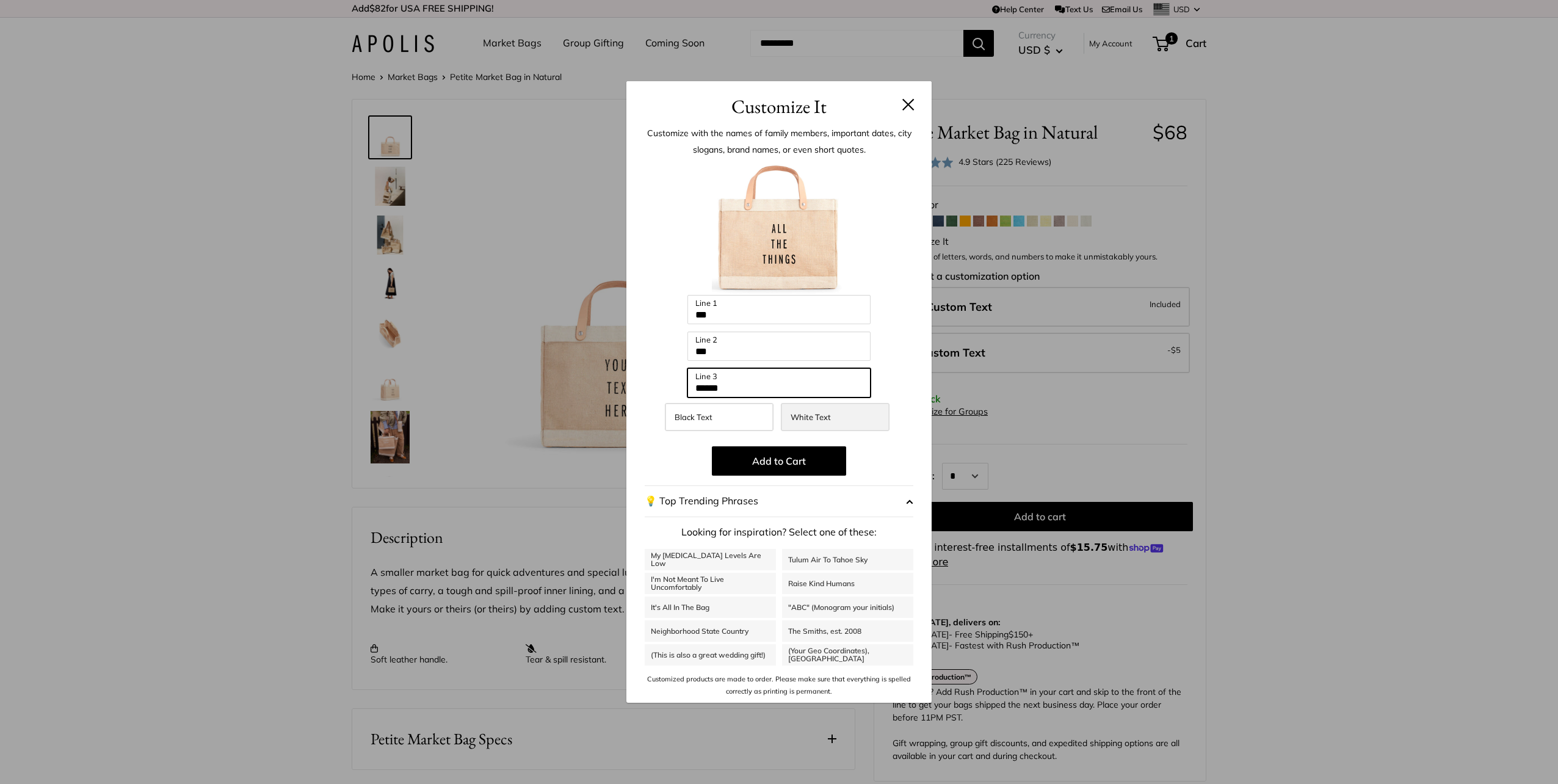
type input "******"
click at [804, 424] on label "White Text" at bounding box center [835, 417] width 109 height 28
click at [906, 108] on button at bounding box center [908, 105] width 13 height 13
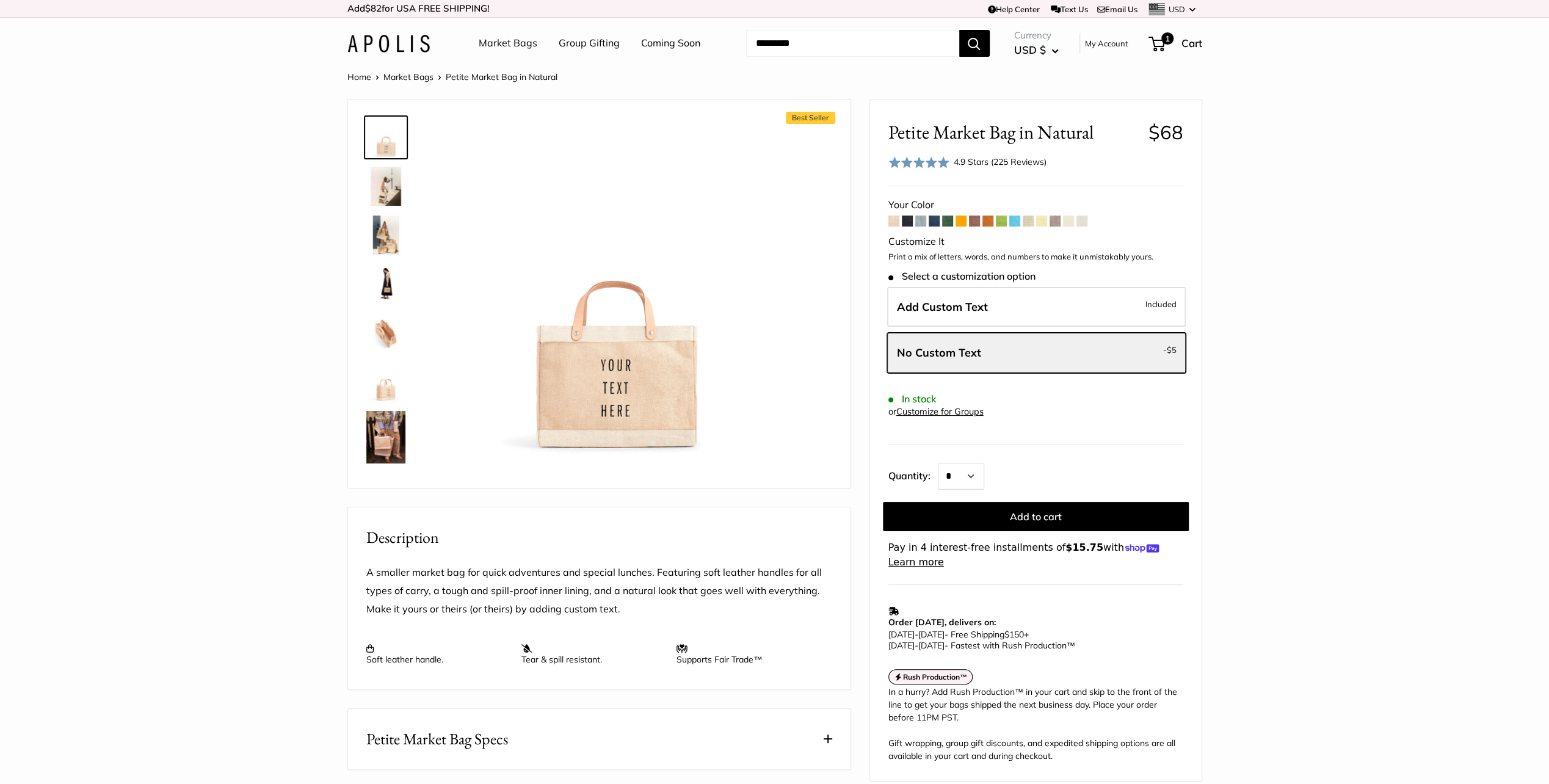
click at [922, 219] on span at bounding box center [921, 221] width 11 height 11
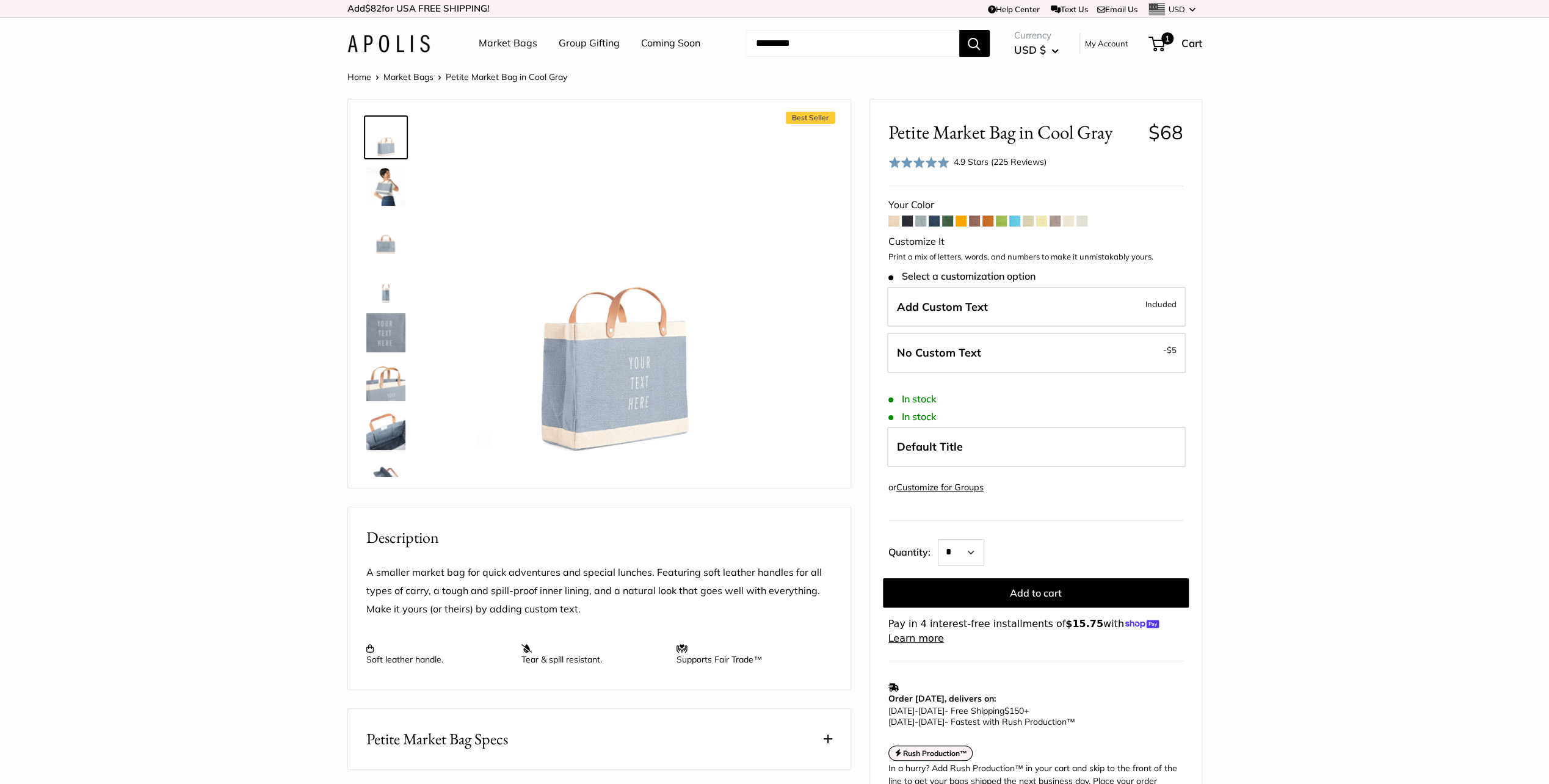
click at [937, 219] on span at bounding box center [935, 221] width 11 height 11
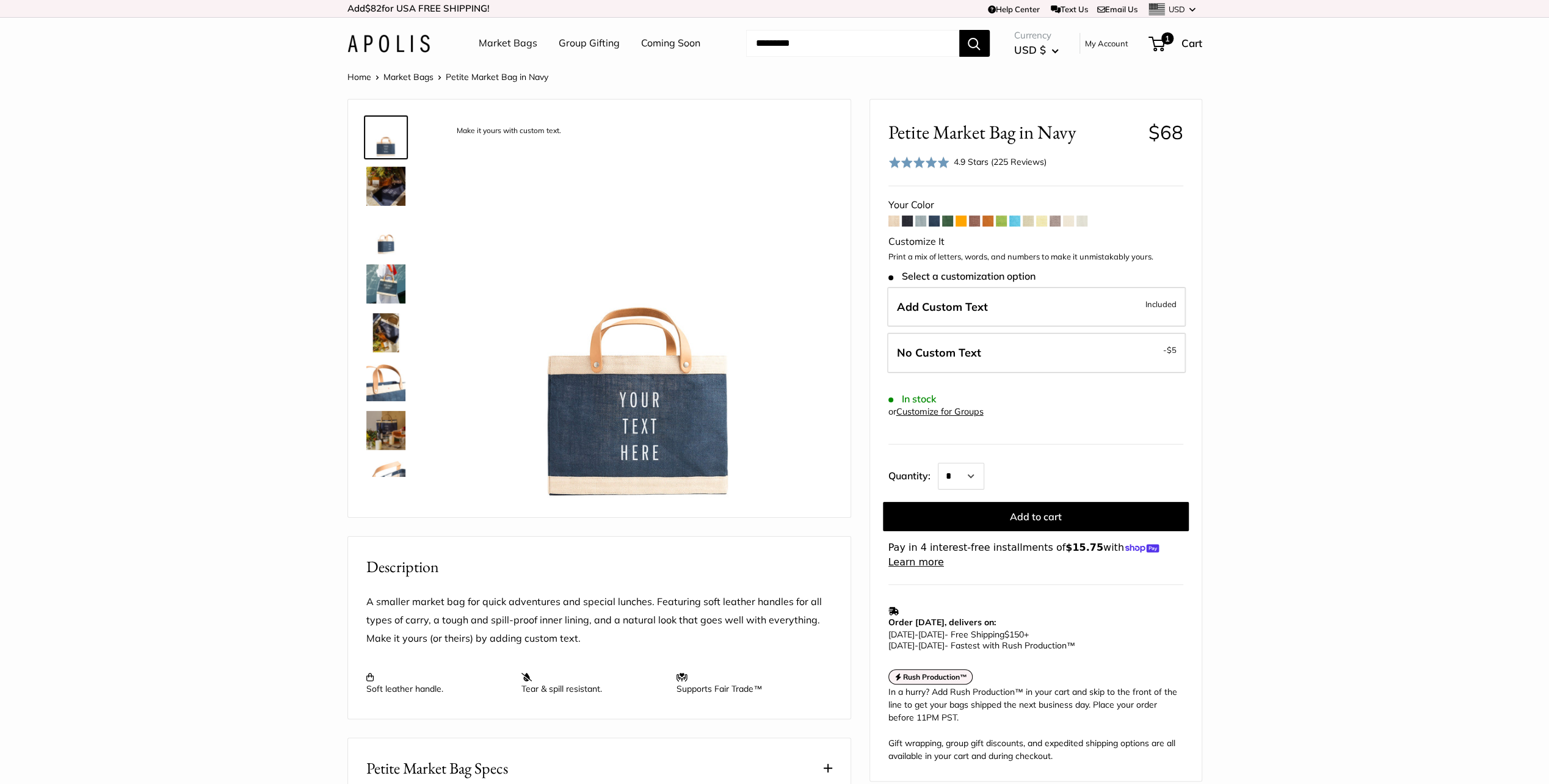
click at [961, 223] on span at bounding box center [961, 221] width 11 height 11
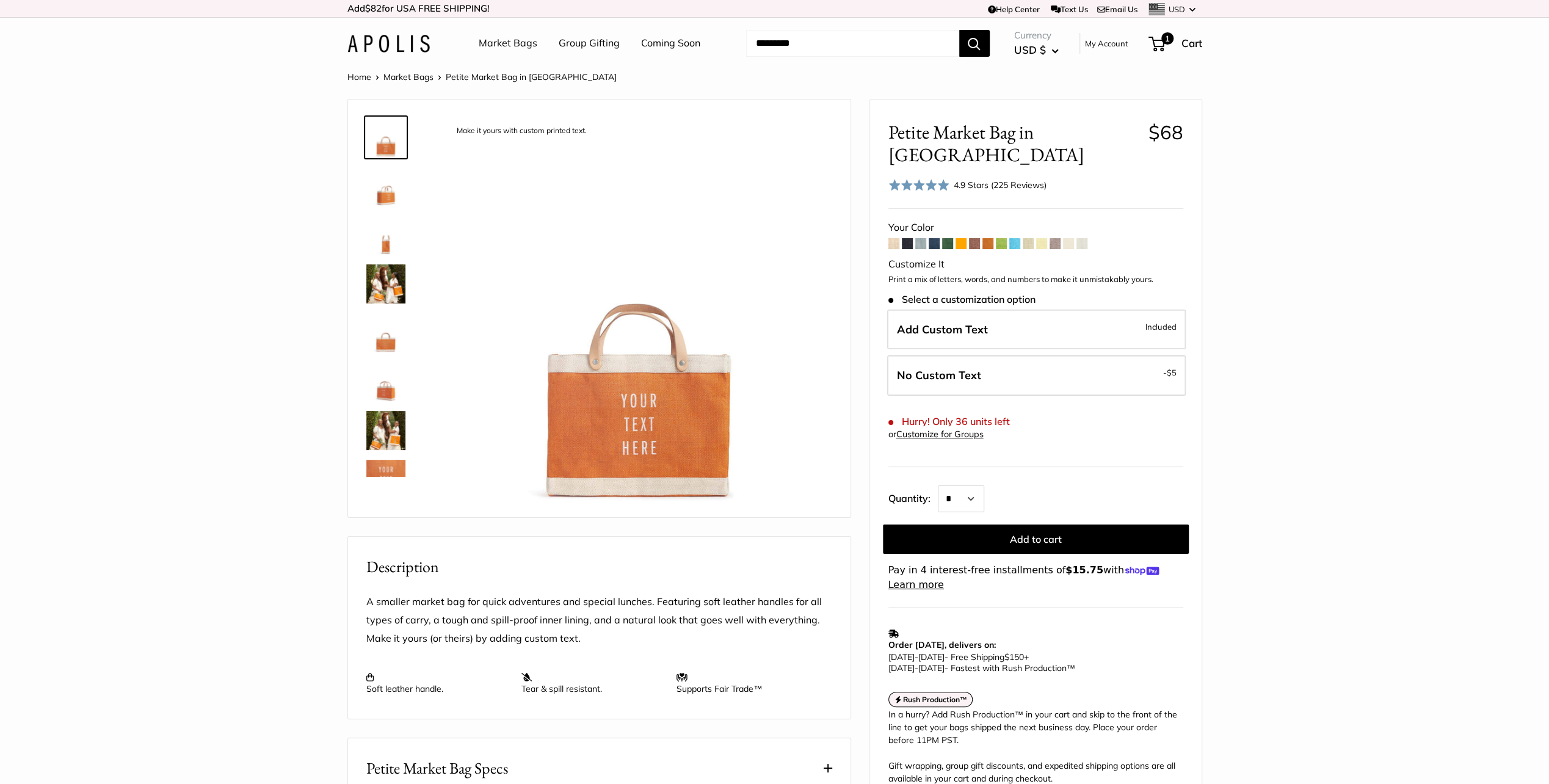
click at [1055, 238] on span at bounding box center [1055, 244] width 11 height 11
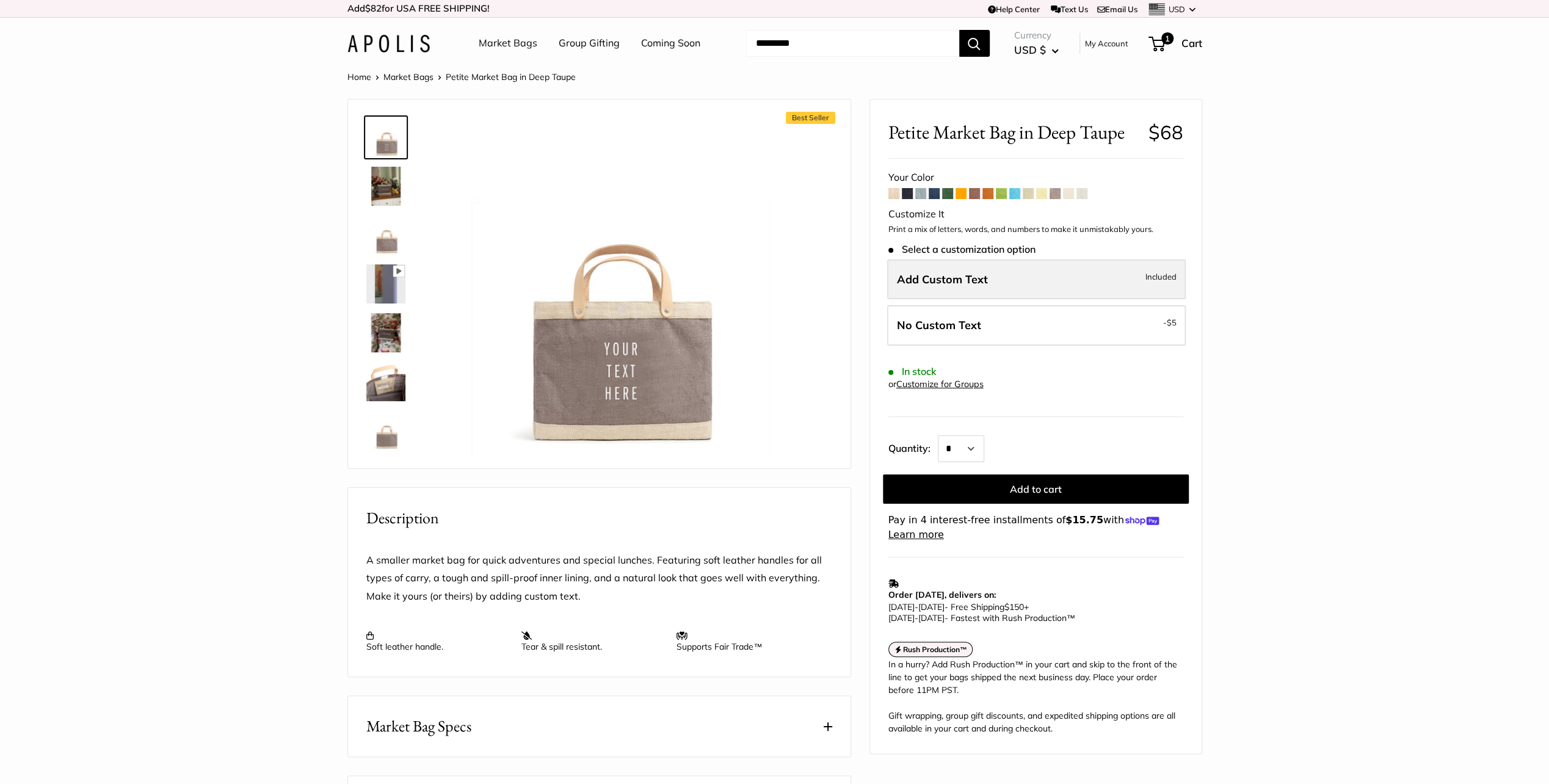
click at [957, 288] on label "Add Custom Text Included" at bounding box center [1037, 279] width 299 height 40
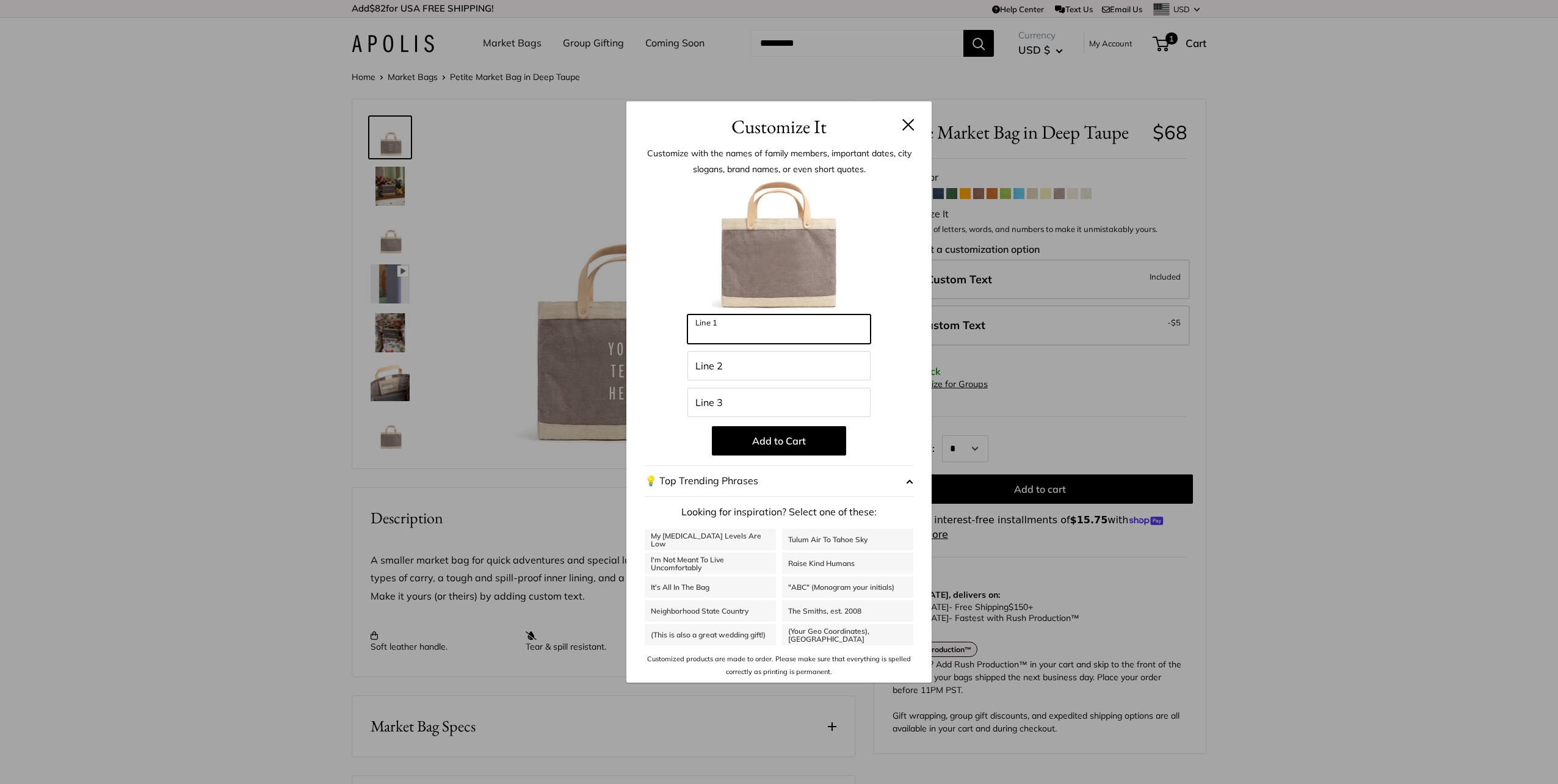
click at [757, 329] on input "Line 1" at bounding box center [779, 329] width 183 height 29
type input "***"
click at [731, 370] on input "Line 2" at bounding box center [779, 365] width 183 height 29
type input "***"
click at [719, 404] on input "Line 3" at bounding box center [779, 402] width 183 height 29
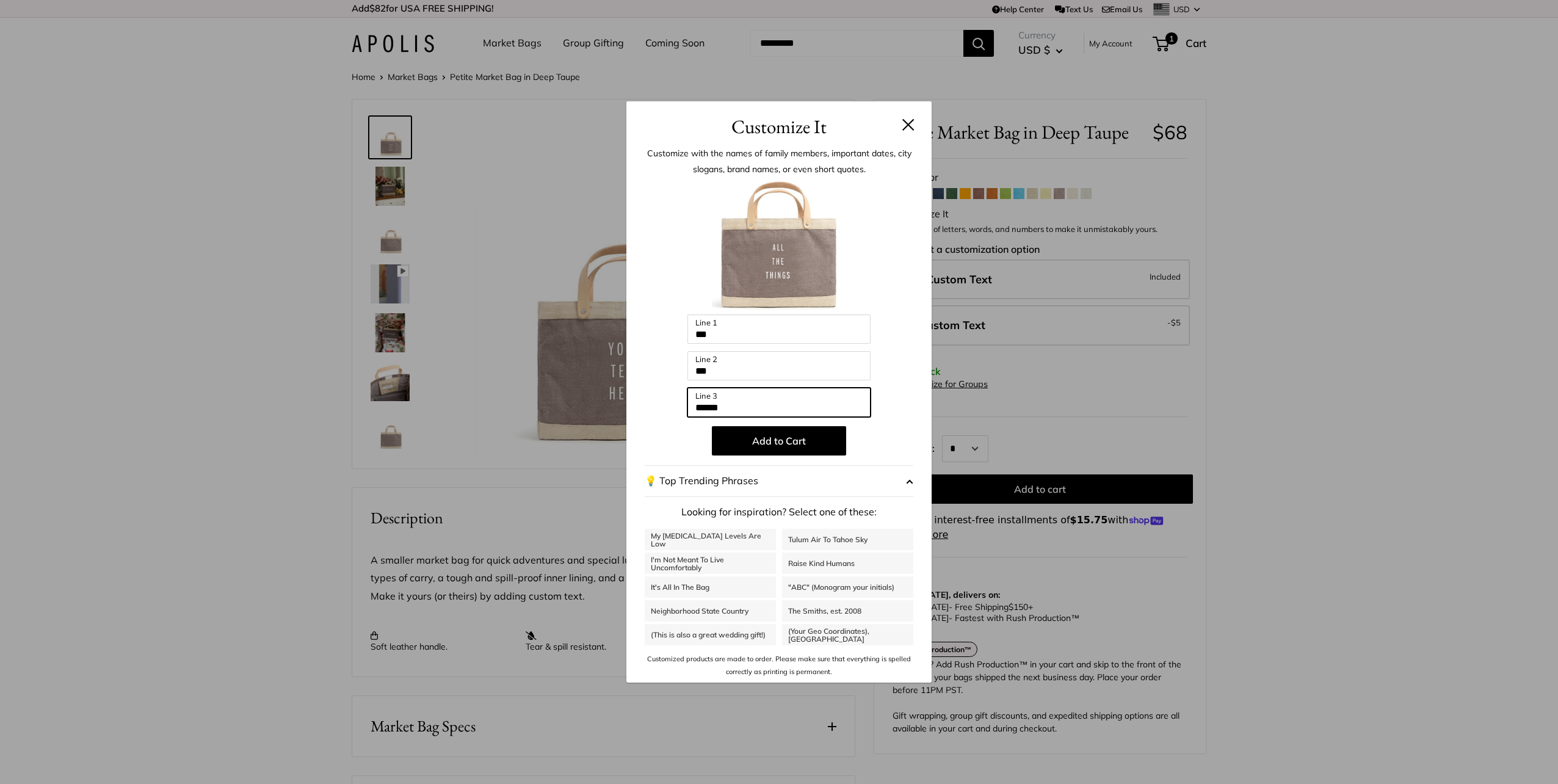
type input "******"
